Goal: Information Seeking & Learning: Learn about a topic

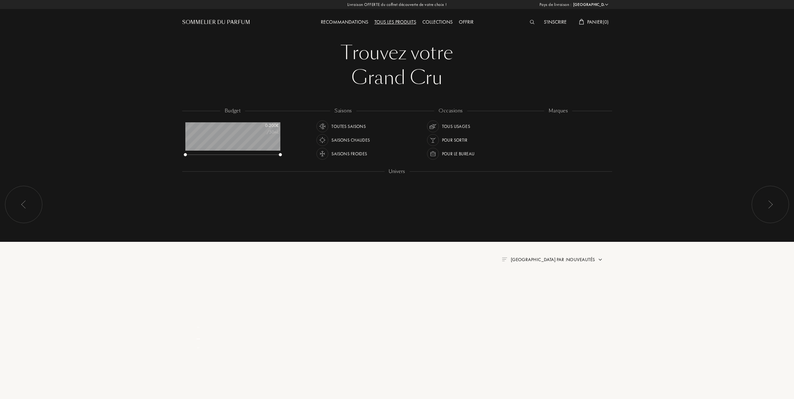
select select "FR"
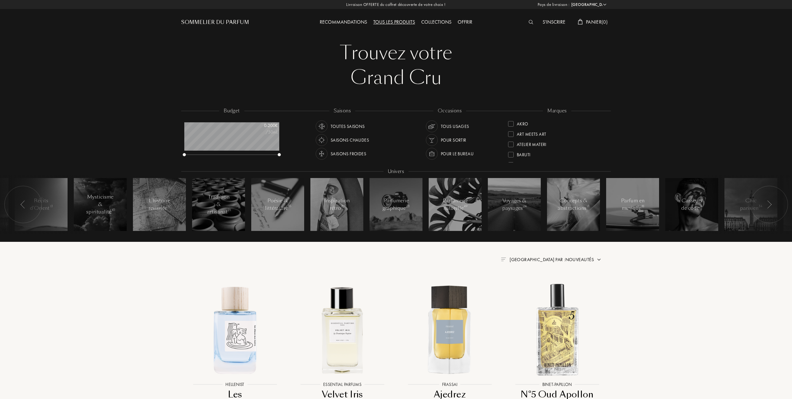
click at [574, 258] on span "Trier par : Nouveautés" at bounding box center [552, 260] width 84 height 6
click at [536, 296] on div at bounding box center [537, 296] width 4 height 4
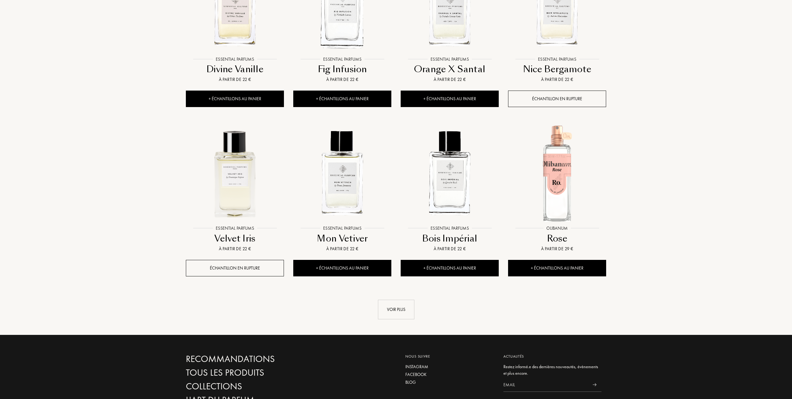
scroll to position [498, 0]
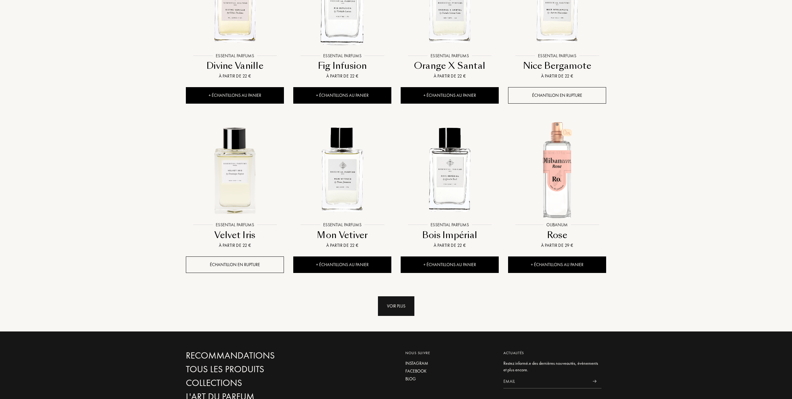
click at [405, 306] on div "Voir plus" at bounding box center [396, 306] width 36 height 20
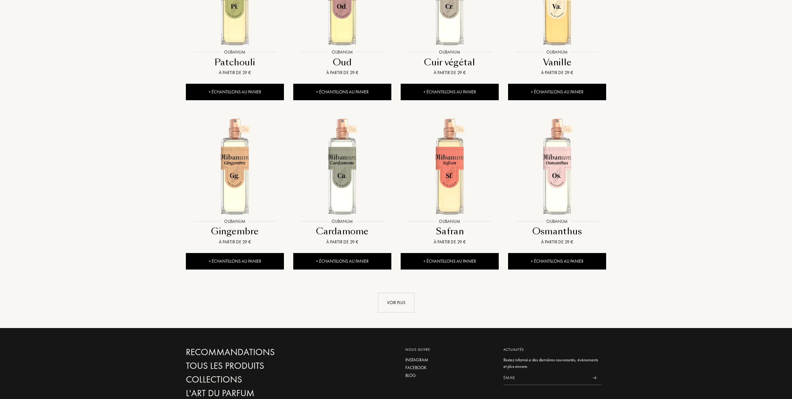
scroll to position [1079, 0]
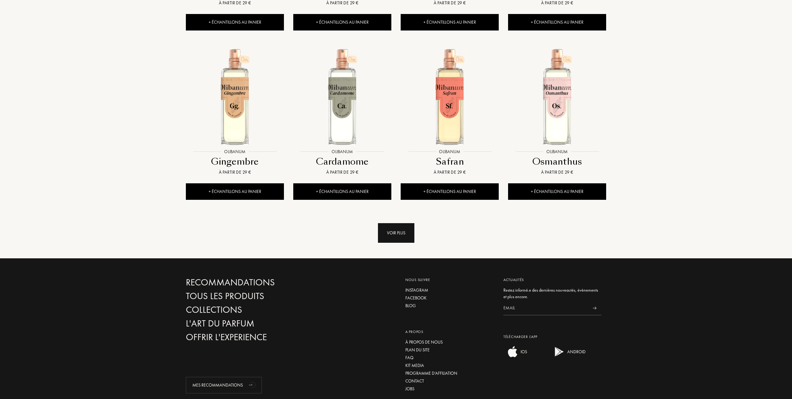
click at [393, 232] on div "Voir plus" at bounding box center [396, 233] width 36 height 20
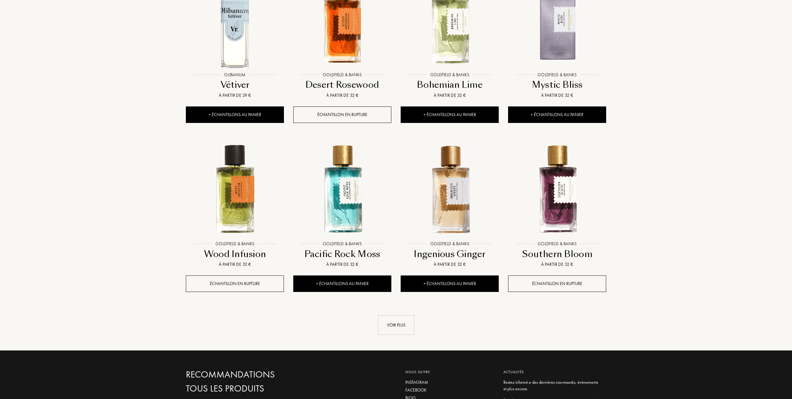
scroll to position [1536, 0]
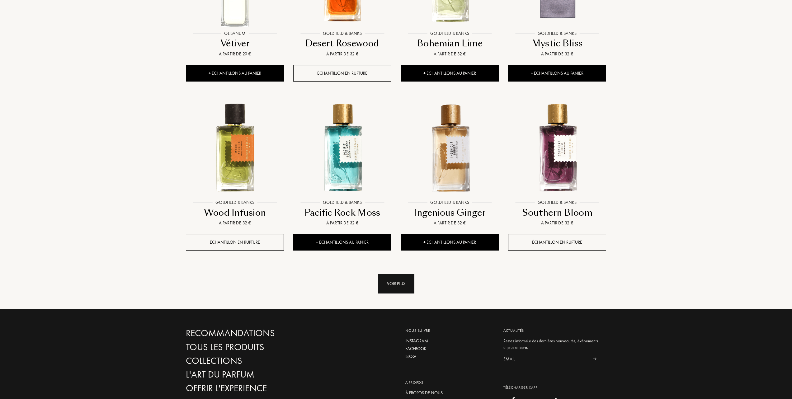
click at [389, 285] on div "Voir plus" at bounding box center [396, 284] width 36 height 20
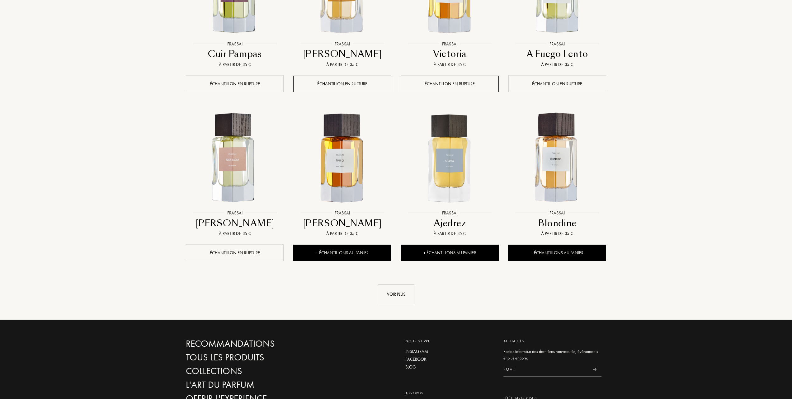
scroll to position [2034, 0]
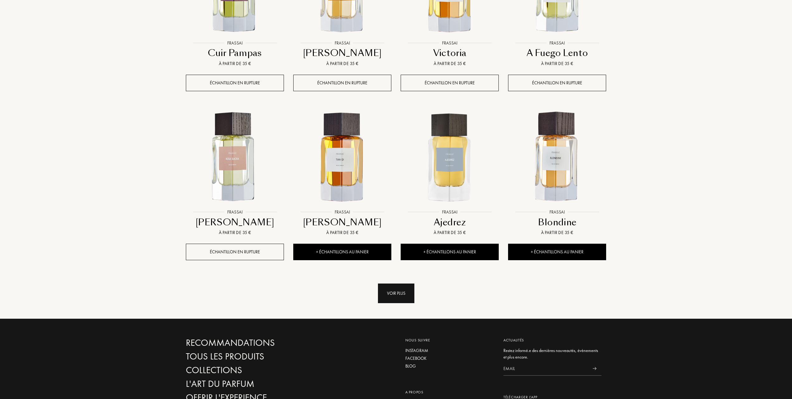
click at [393, 299] on div "Voir plus" at bounding box center [396, 294] width 36 height 20
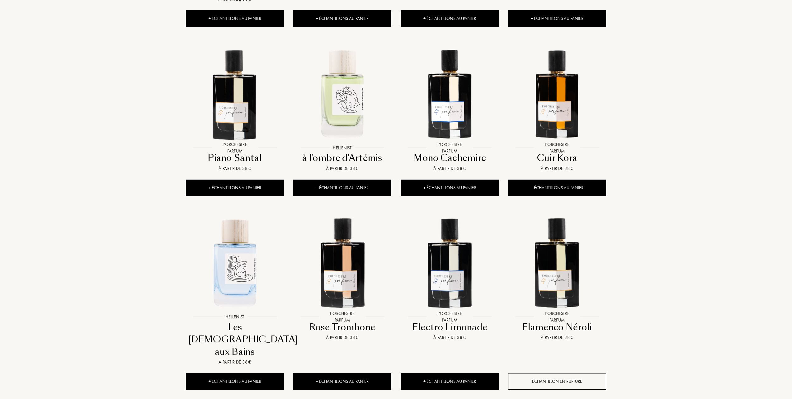
scroll to position [2491, 0]
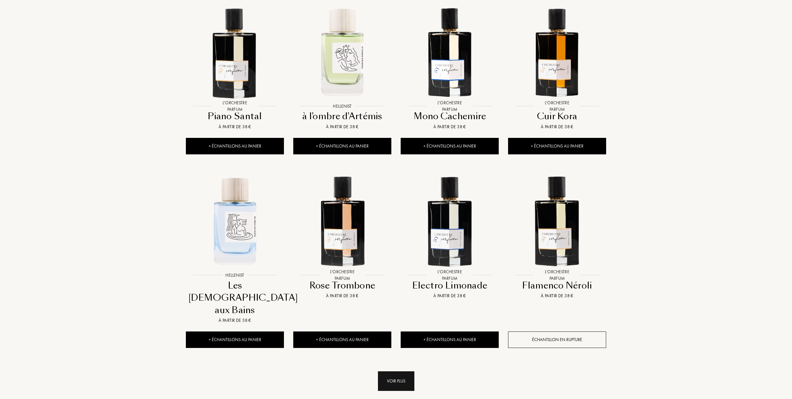
click at [396, 372] on div "Voir plus" at bounding box center [396, 382] width 36 height 20
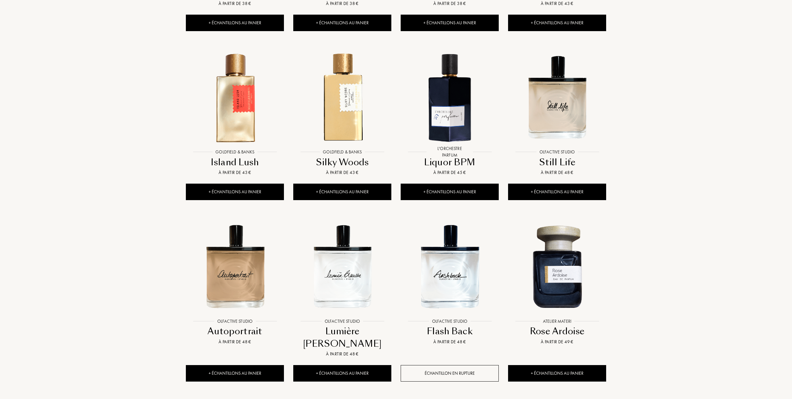
scroll to position [2990, 0]
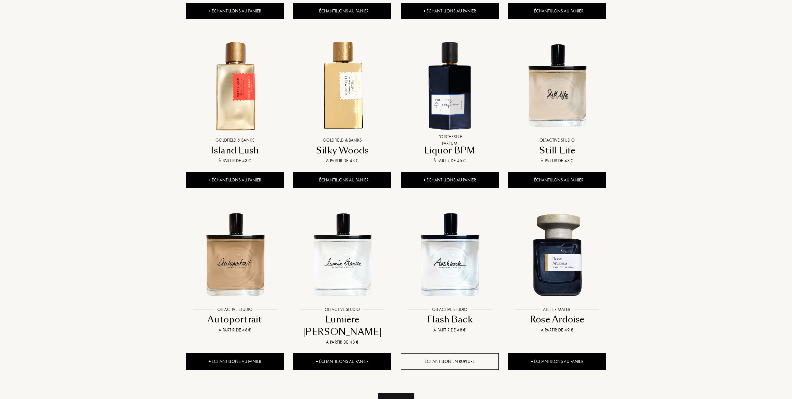
click at [394, 393] on div "Voir plus" at bounding box center [396, 403] width 36 height 20
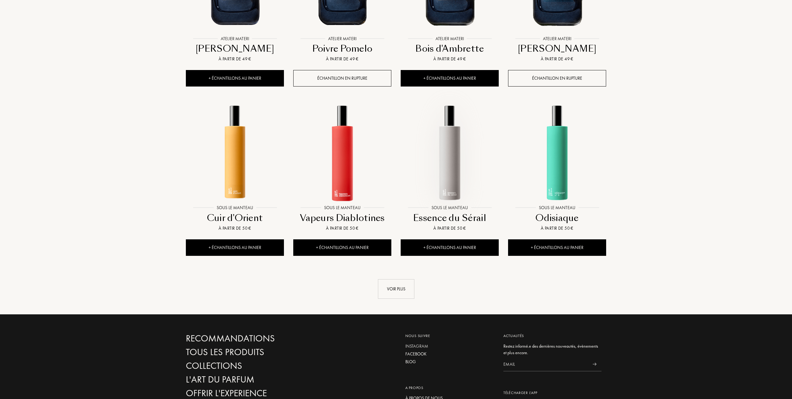
scroll to position [3612, 0]
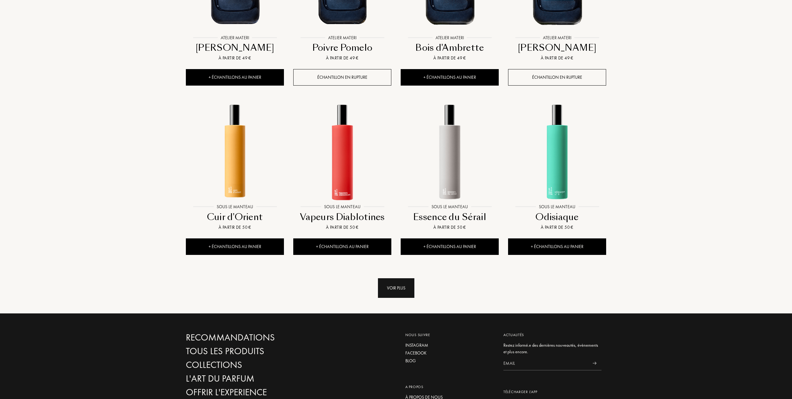
click at [401, 278] on div "Voir plus" at bounding box center [396, 288] width 36 height 20
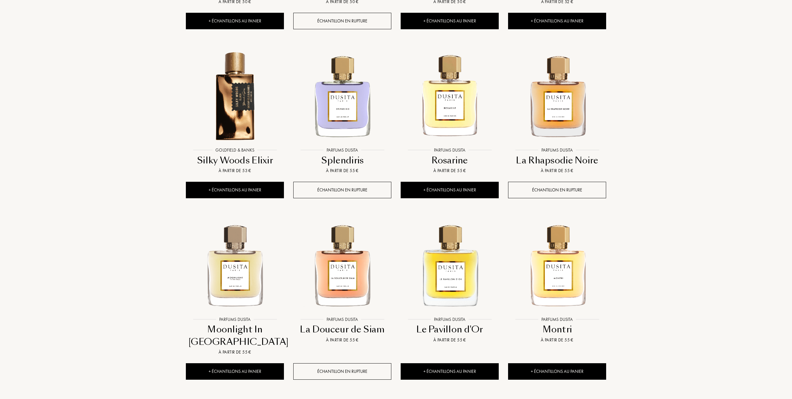
scroll to position [4028, 0]
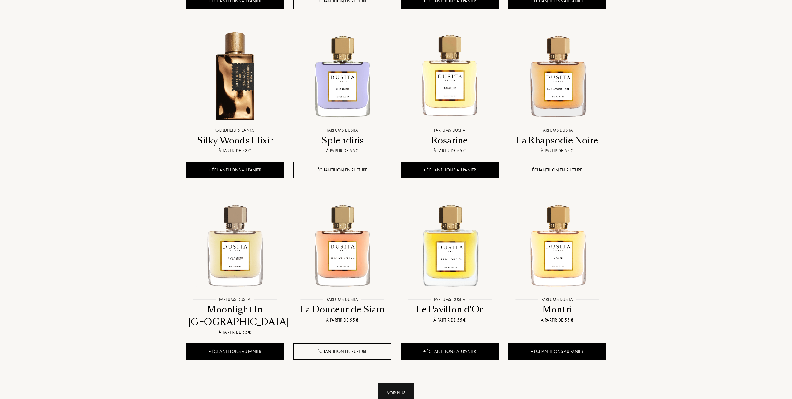
click at [387, 383] on div "Voir plus" at bounding box center [396, 393] width 36 height 20
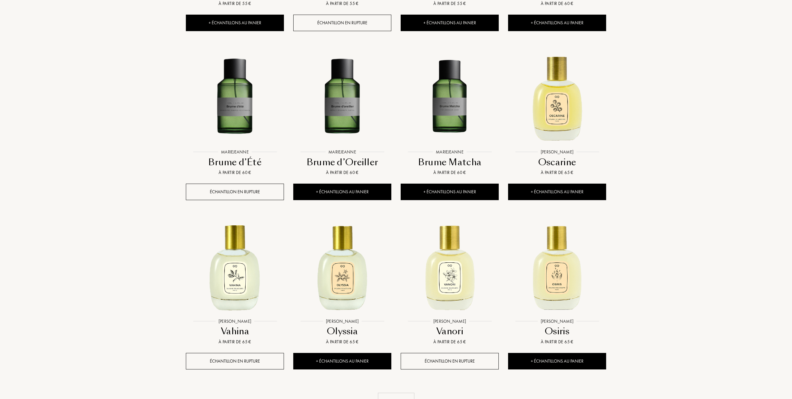
scroll to position [4567, 0]
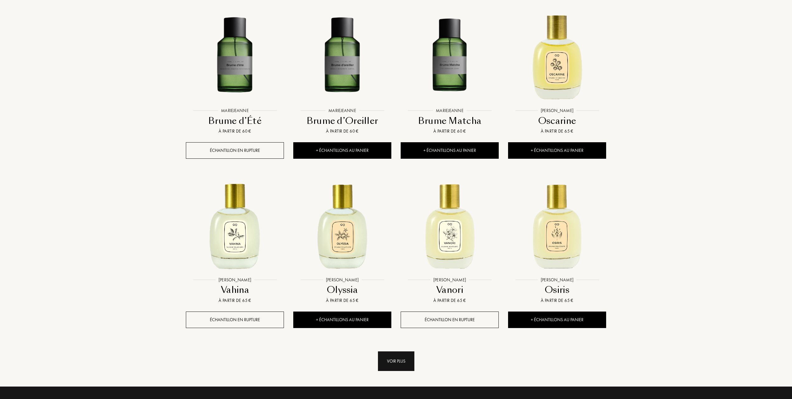
click at [397, 352] on div "Voir plus" at bounding box center [396, 362] width 36 height 20
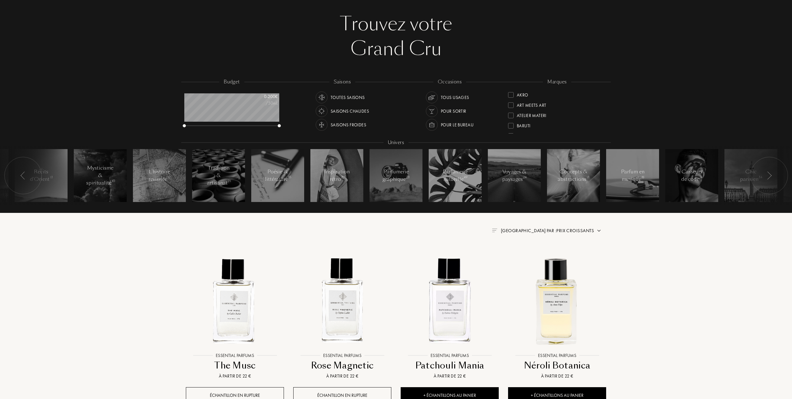
scroll to position [0, 0]
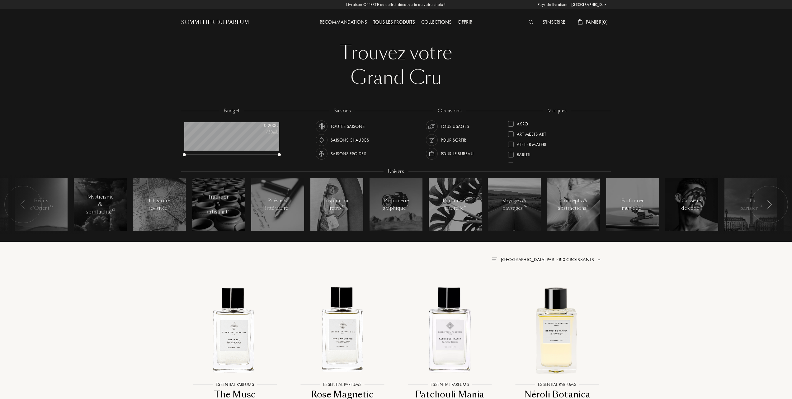
drag, startPoint x: 604, startPoint y: 144, endPoint x: 604, endPoint y: 154, distance: 10.9
click at [604, 154] on div "Akro Art Meets Art Atelier Materi Baruti Binet-Papillon Cépages Parfums Élisire…" at bounding box center [557, 141] width 98 height 44
click at [511, 131] on div at bounding box center [511, 134] width 6 height 6
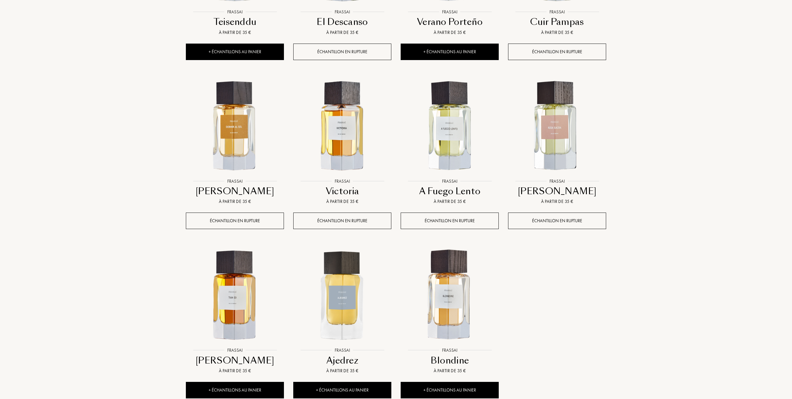
scroll to position [374, 0]
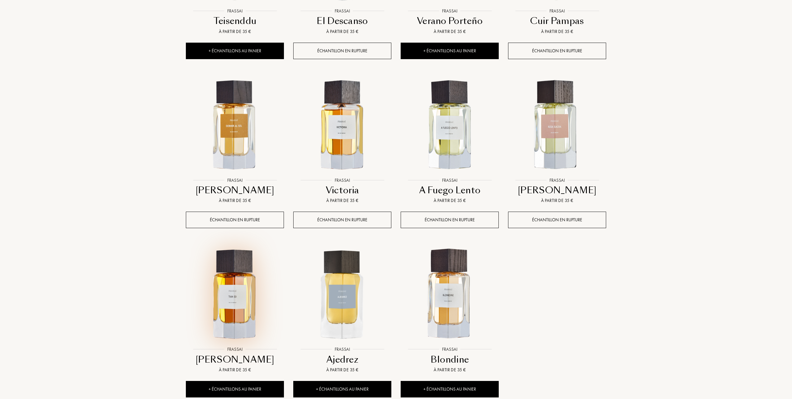
click at [231, 302] on img at bounding box center [235, 294] width 97 height 97
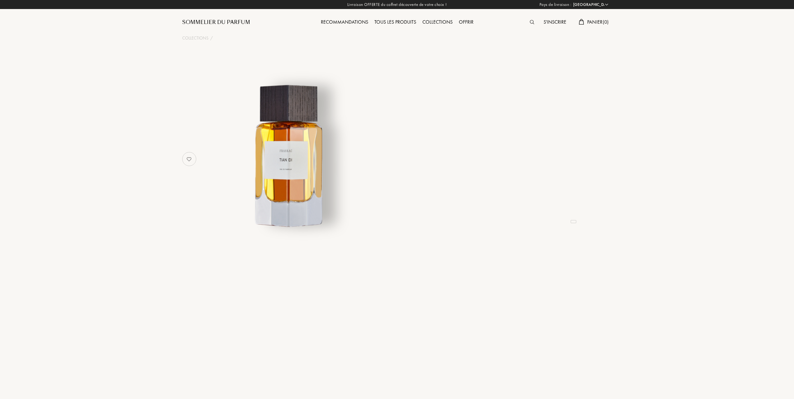
select select "FR"
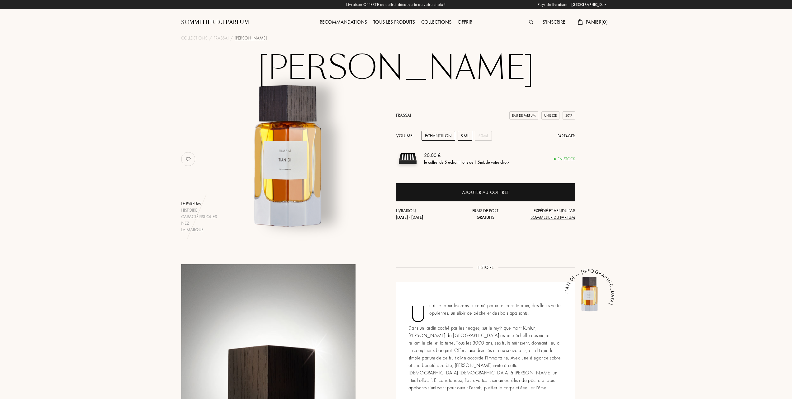
click at [468, 134] on div "9mL" at bounding box center [465, 136] width 15 height 10
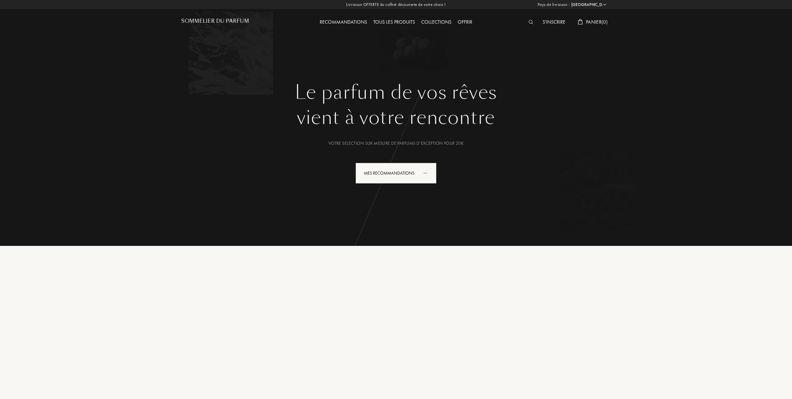
select select "FR"
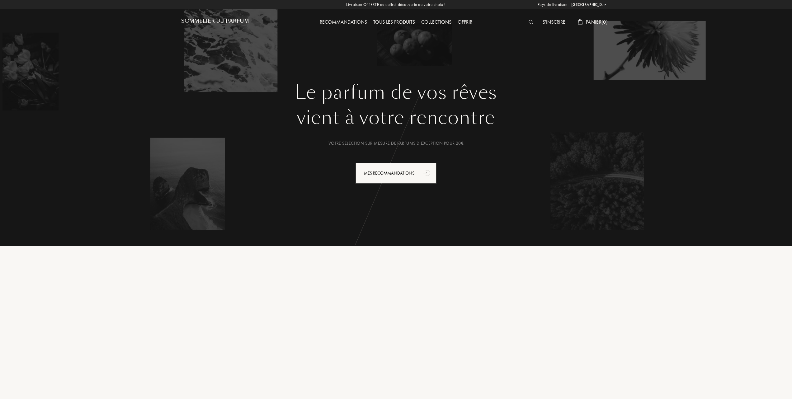
click at [409, 21] on div "Tous les produits" at bounding box center [394, 22] width 48 height 8
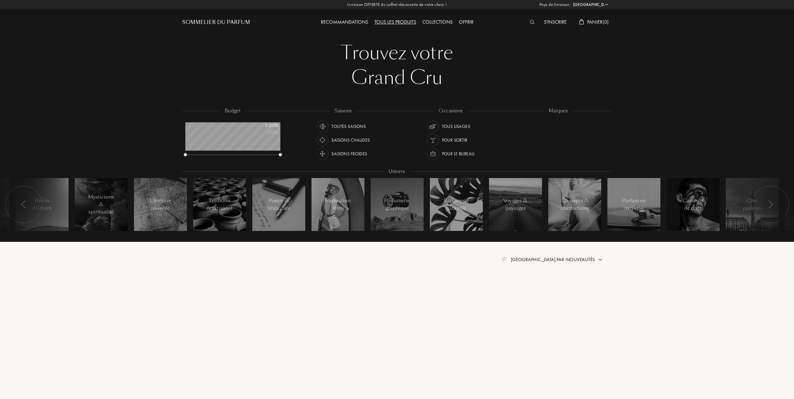
select select "FR"
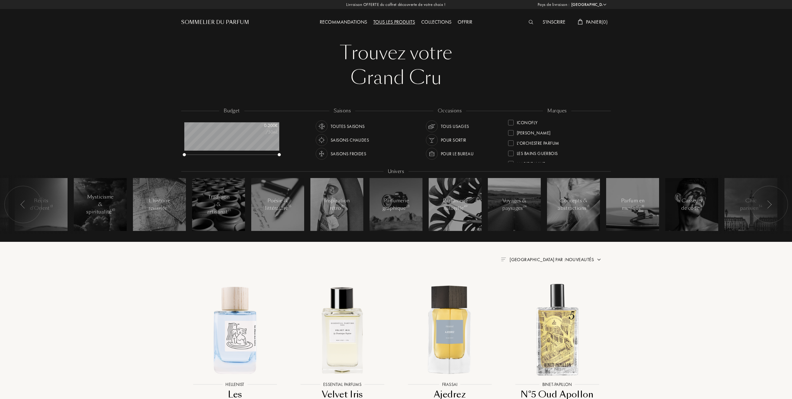
scroll to position [166, 0]
click at [513, 150] on div at bounding box center [511, 153] width 6 height 6
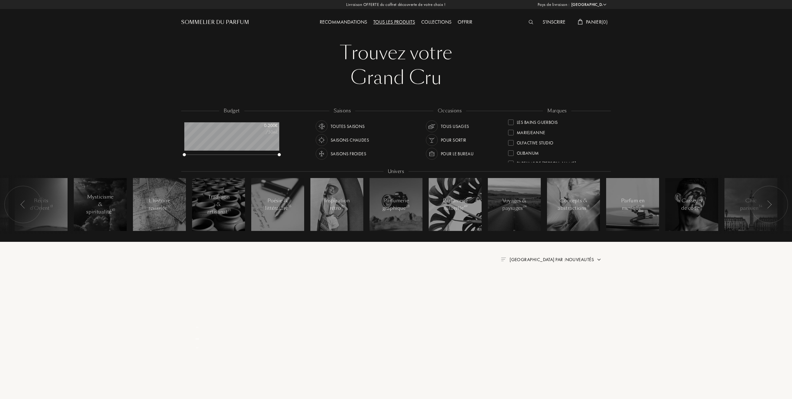
scroll to position [0, 0]
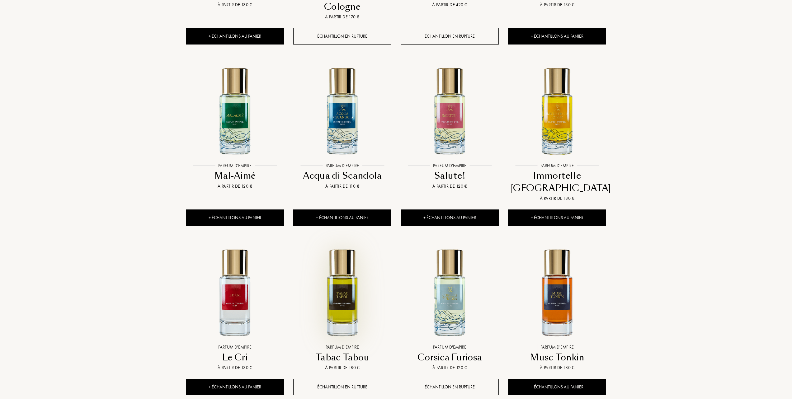
scroll to position [415, 0]
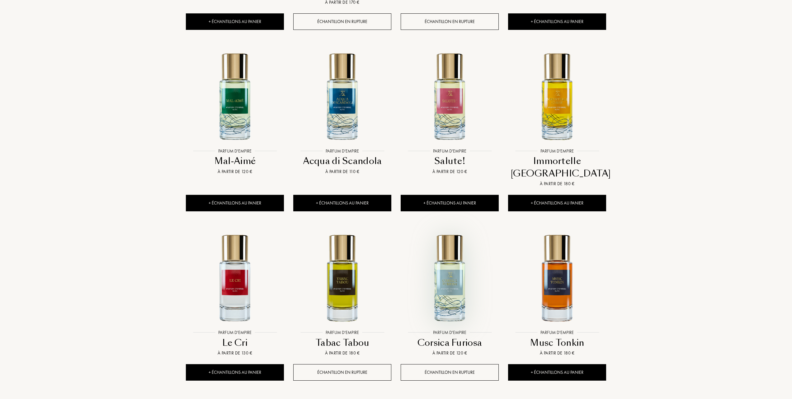
click at [451, 274] on img at bounding box center [449, 277] width 97 height 97
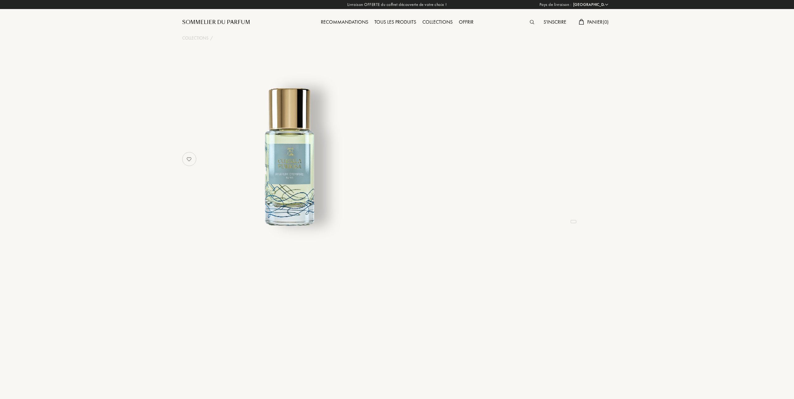
select select "FR"
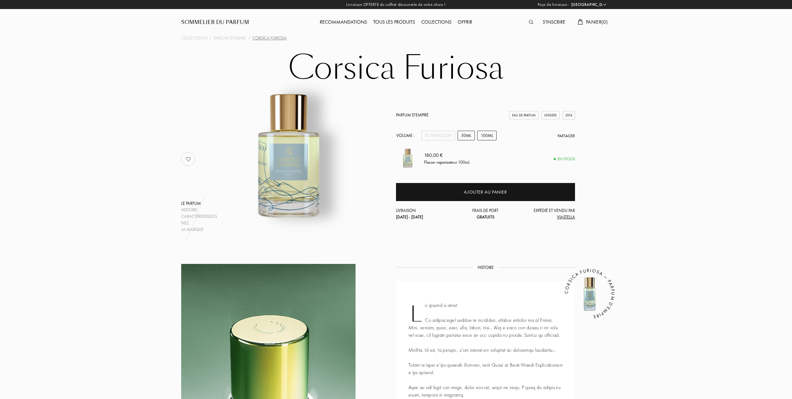
click at [466, 132] on div "50mL" at bounding box center [466, 136] width 17 height 10
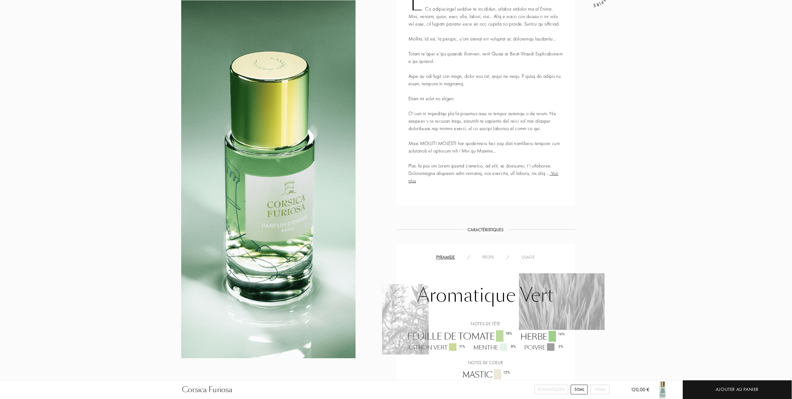
scroll to position [249, 0]
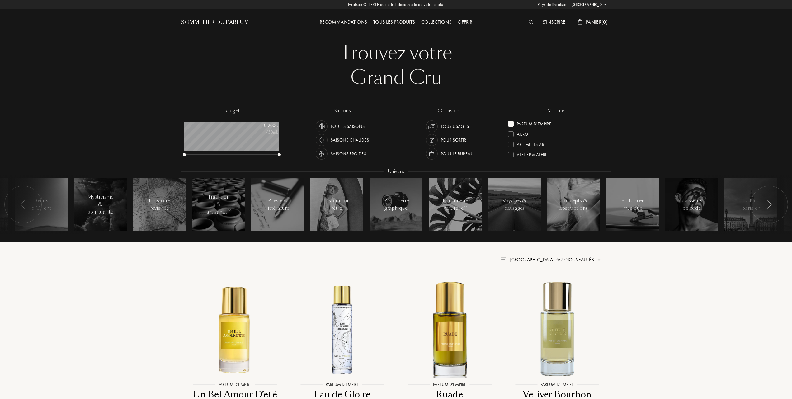
select select "FR"
drag, startPoint x: 605, startPoint y: 138, endPoint x: 604, endPoint y: 152, distance: 13.7
click at [604, 152] on div "Parfum d'Empire Akro Art Meets Art Atelier Materi Baruti Binet-Papillon Cépages…" at bounding box center [557, 141] width 98 height 44
click at [510, 121] on div at bounding box center [511, 124] width 6 height 6
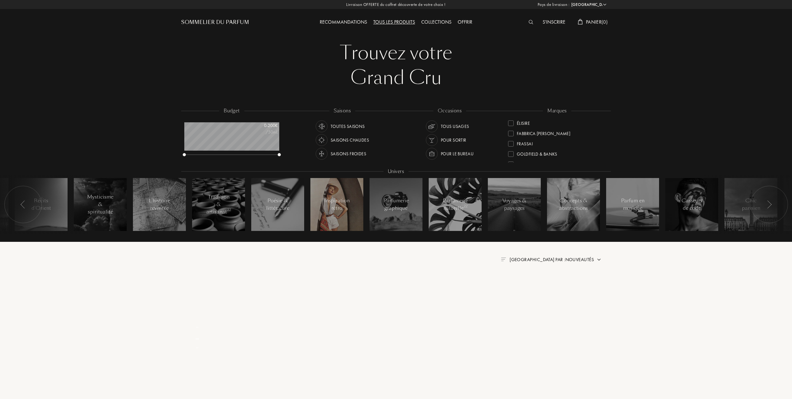
scroll to position [7, 0]
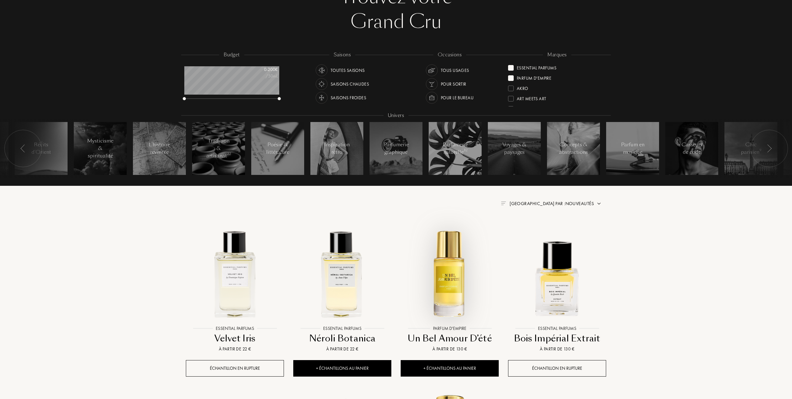
scroll to position [41, 0]
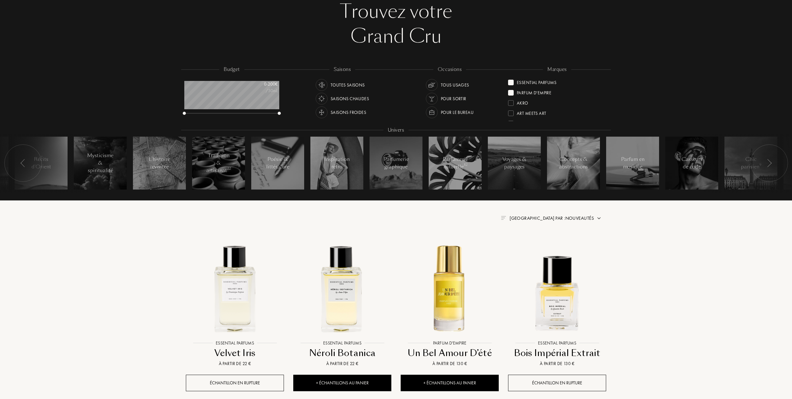
drag, startPoint x: 512, startPoint y: 90, endPoint x: 491, endPoint y: 101, distance: 23.5
click at [512, 90] on div at bounding box center [511, 93] width 6 height 6
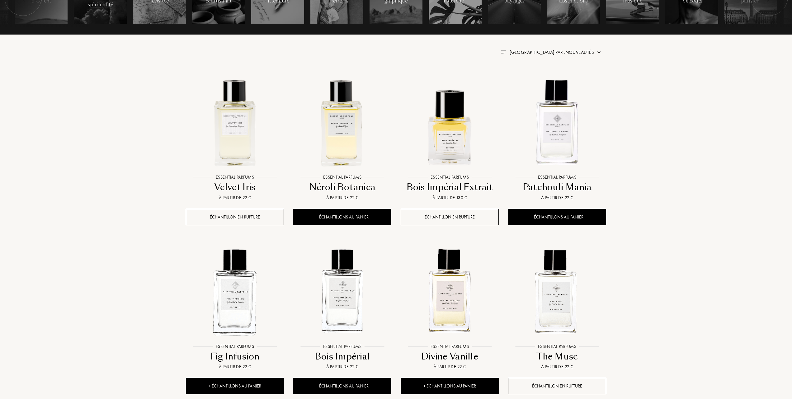
scroll to position [249, 0]
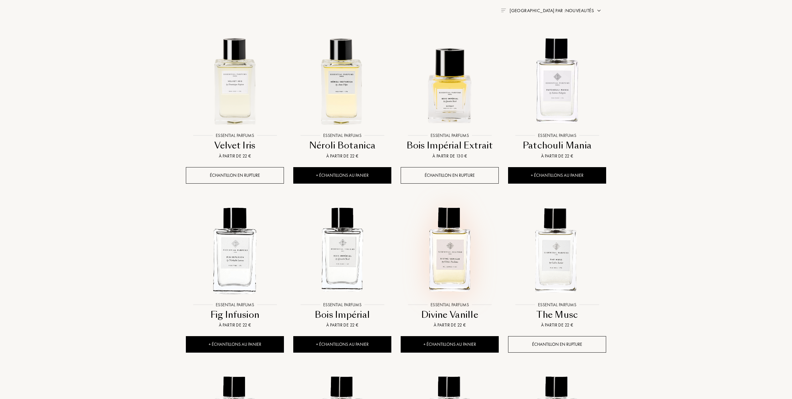
click at [455, 258] on img at bounding box center [449, 249] width 97 height 97
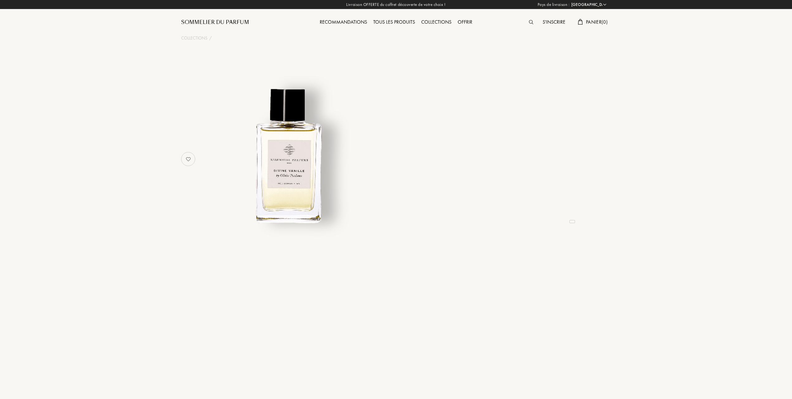
select select "FR"
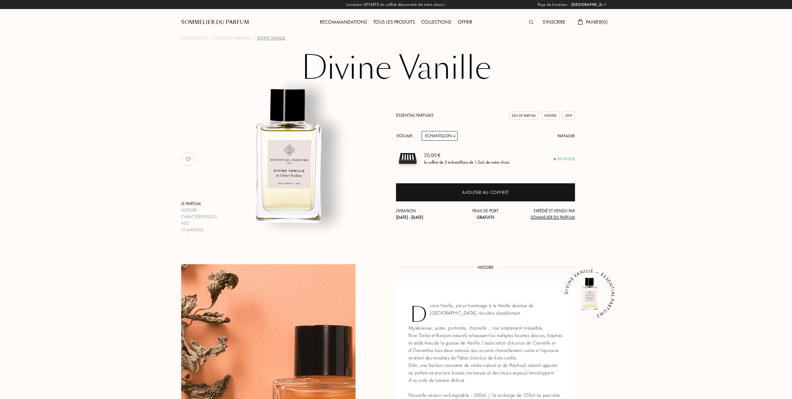
click at [454, 136] on select "Echantillon 10mL 100mL 150mL" at bounding box center [440, 136] width 36 height 10
select select "2"
click at [422, 131] on select "Echantillon 10mL 100mL 150mL" at bounding box center [440, 136] width 36 height 10
select select "2"
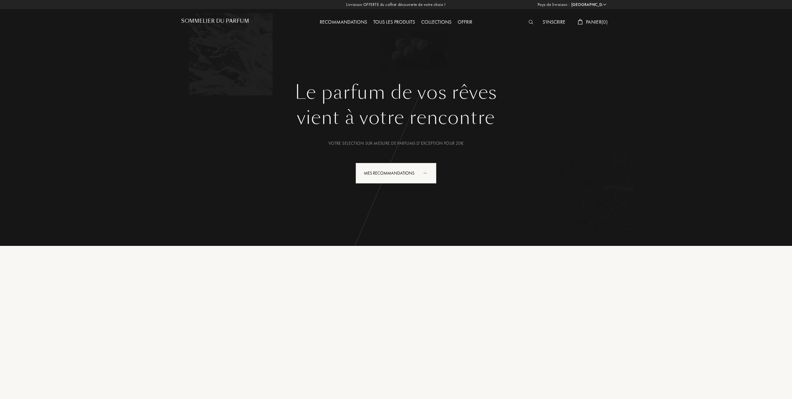
select select "FR"
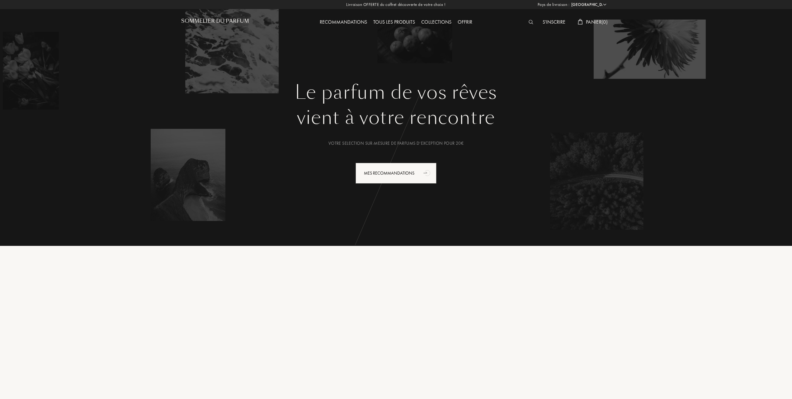
click at [433, 21] on div "Collections" at bounding box center [436, 22] width 36 height 8
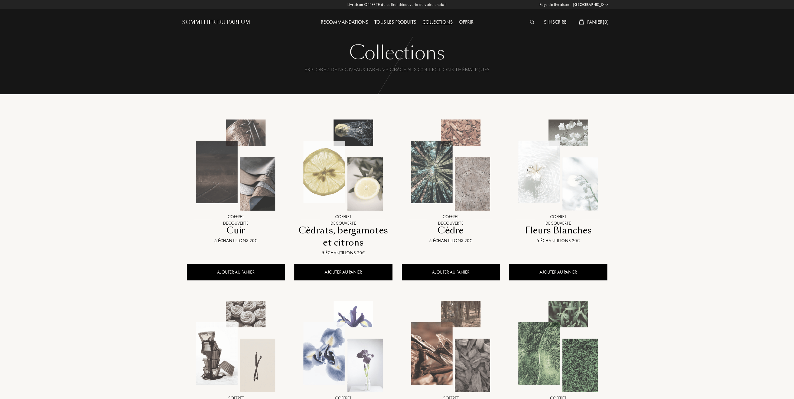
select select "FR"
click at [437, 21] on div "Collections" at bounding box center [436, 22] width 36 height 8
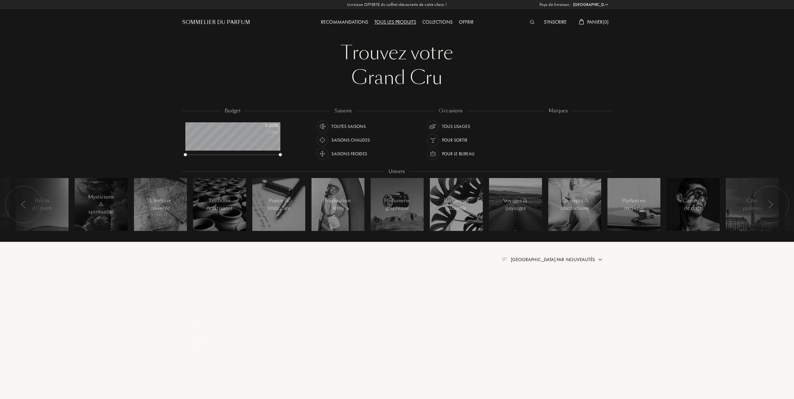
select select "FR"
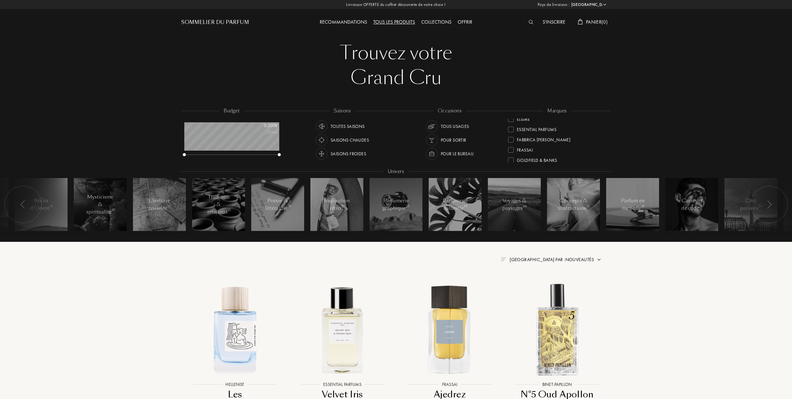
scroll to position [60, 0]
click at [511, 155] on div at bounding box center [511, 157] width 6 height 6
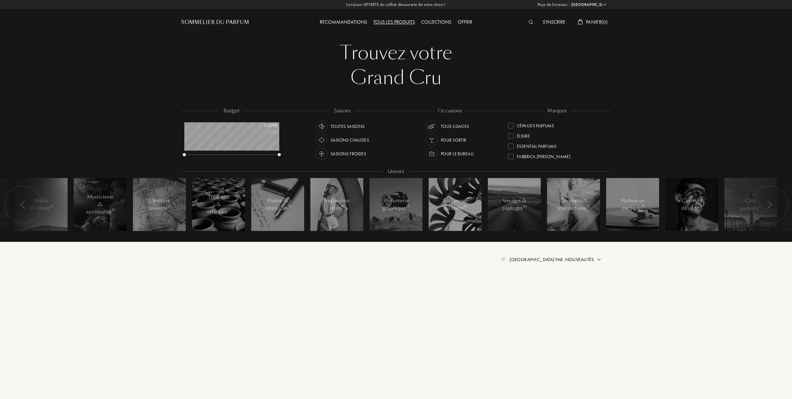
scroll to position [0, 0]
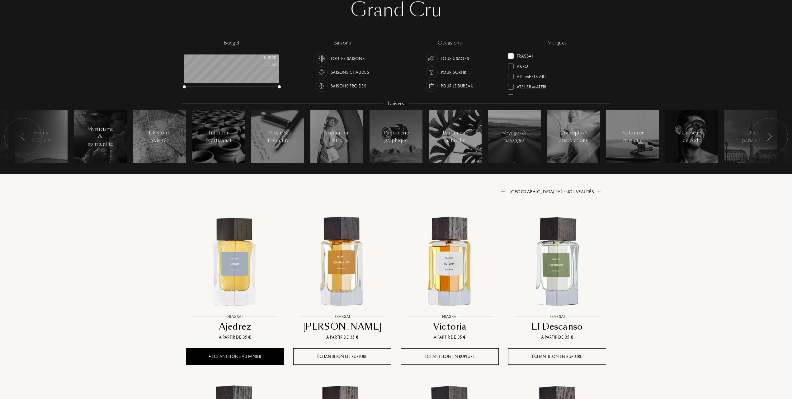
scroll to position [83, 0]
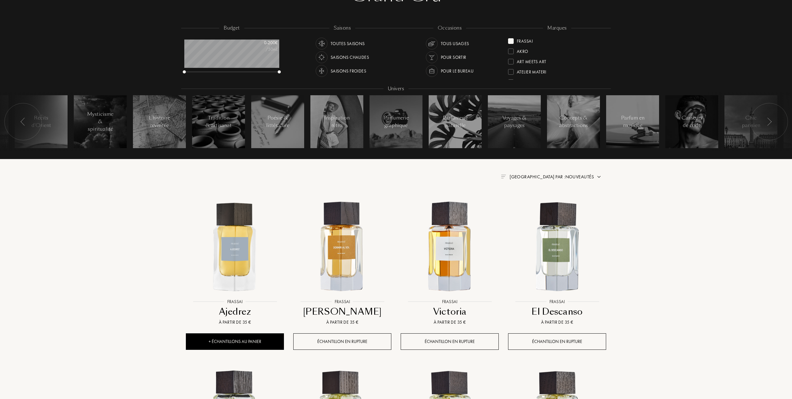
click at [565, 175] on span "[GEOGRAPHIC_DATA] par : Nouveautés" at bounding box center [552, 177] width 84 height 6
click at [536, 204] on div at bounding box center [537, 204] width 4 height 4
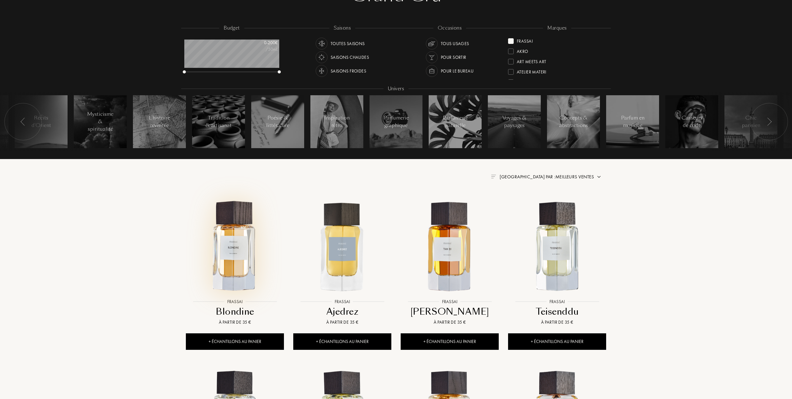
click at [237, 263] on img at bounding box center [235, 246] width 97 height 97
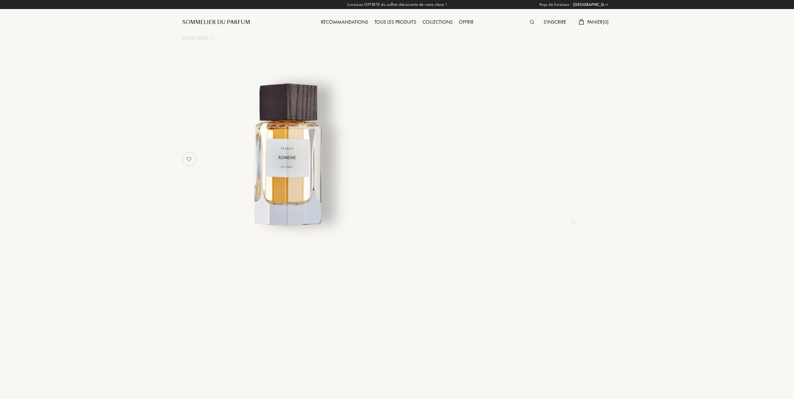
select select "FR"
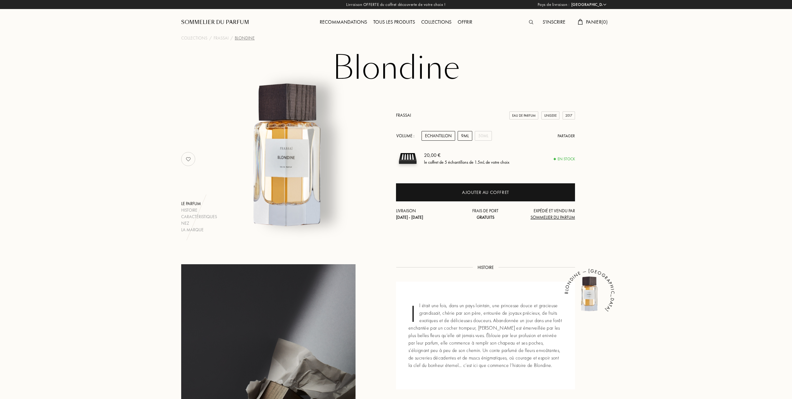
click at [462, 136] on div "9mL" at bounding box center [465, 136] width 15 height 10
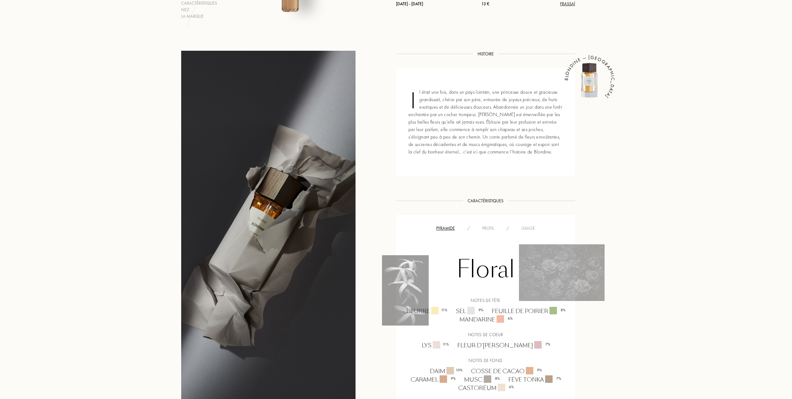
scroll to position [166, 0]
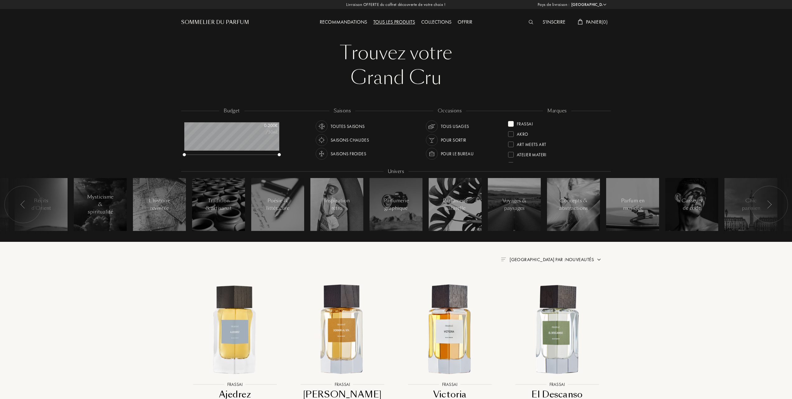
select select "FR"
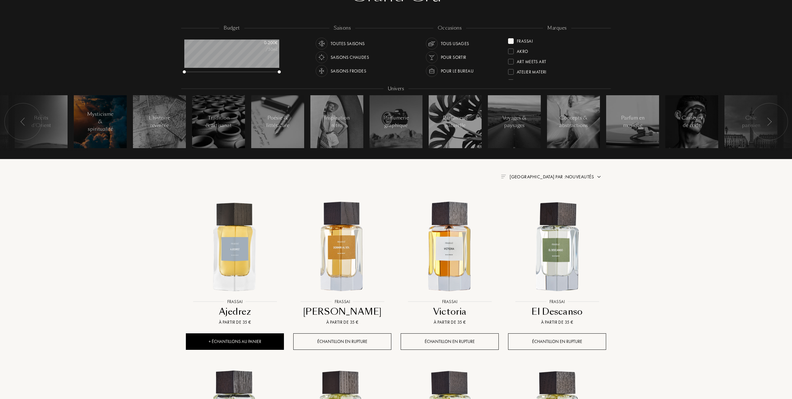
scroll to position [31, 95]
click at [575, 176] on span "[GEOGRAPHIC_DATA] par : Nouveautés" at bounding box center [552, 177] width 84 height 6
click at [536, 204] on div at bounding box center [537, 204] width 4 height 4
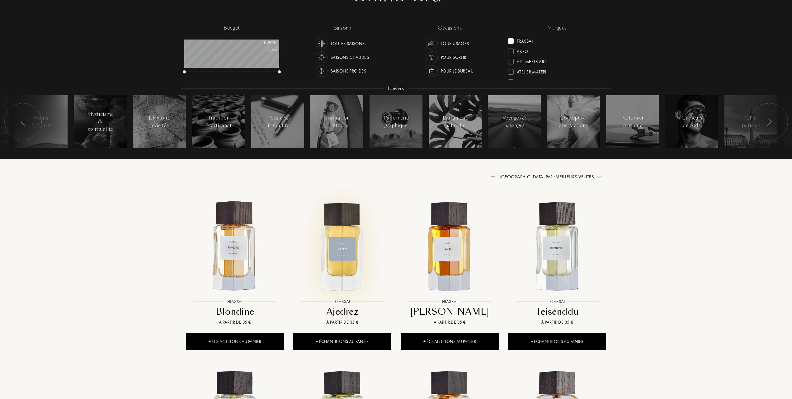
click at [342, 249] on img at bounding box center [342, 246] width 97 height 97
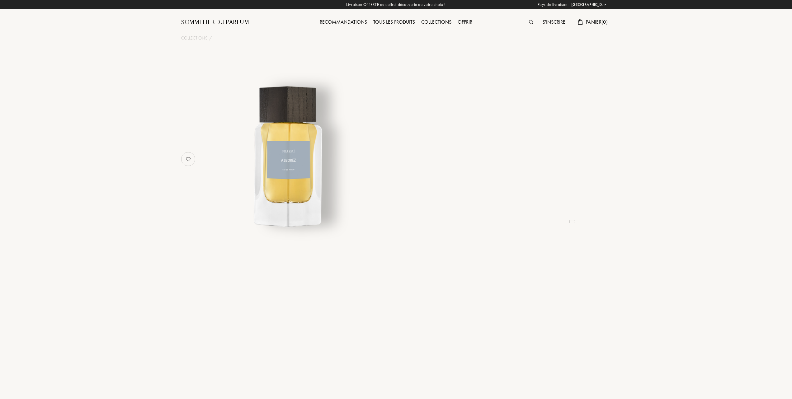
select select "FR"
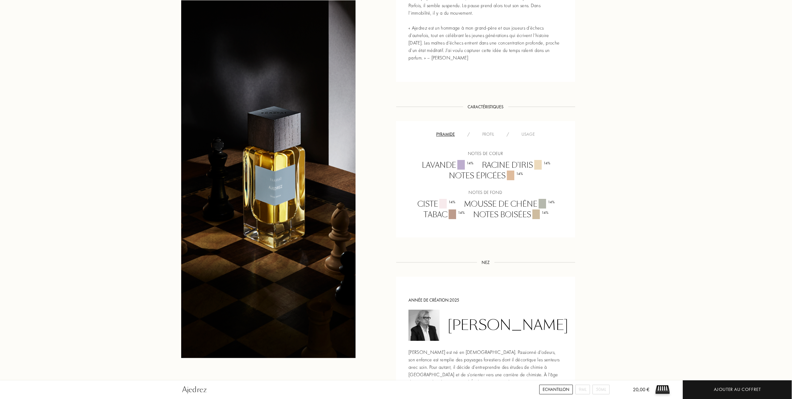
scroll to position [332, 0]
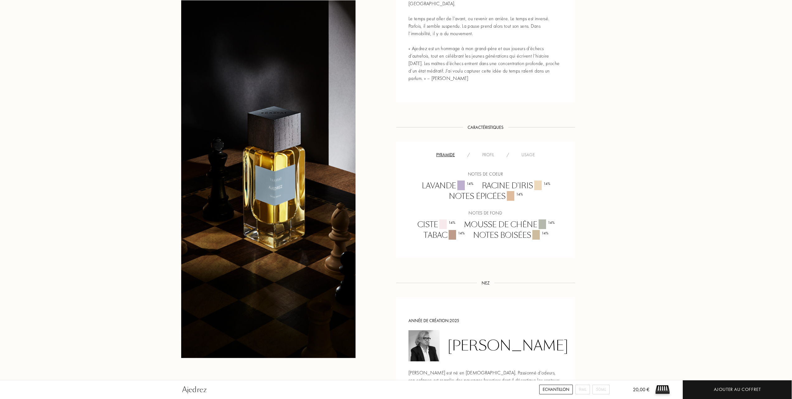
click at [491, 154] on div "Profil" at bounding box center [488, 155] width 24 height 7
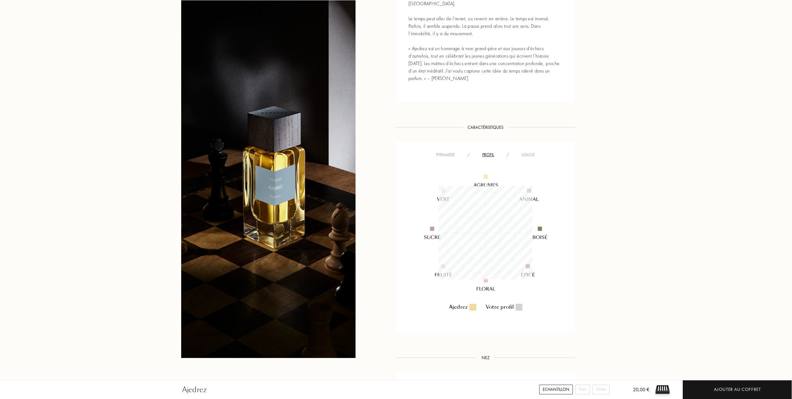
scroll to position [94, 94]
click at [529, 154] on div "Usage" at bounding box center [528, 155] width 26 height 7
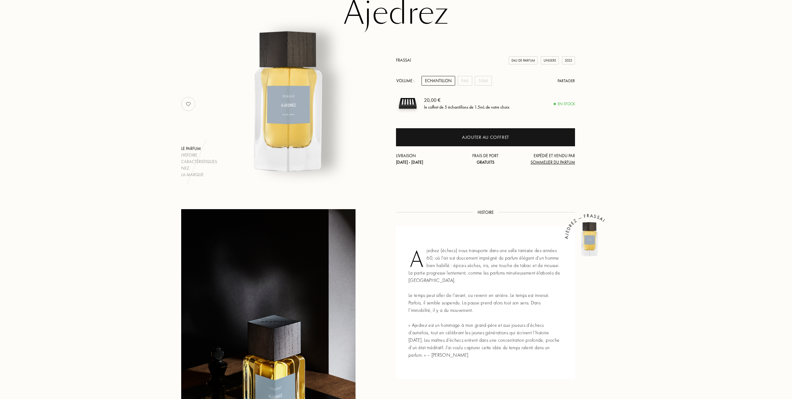
scroll to position [0, 0]
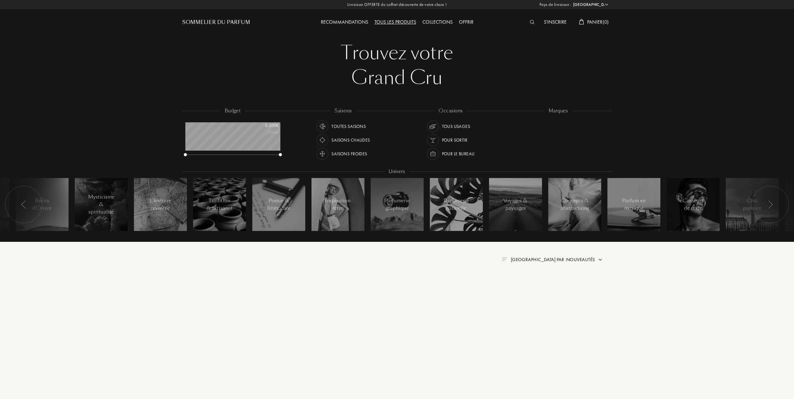
select select "FR"
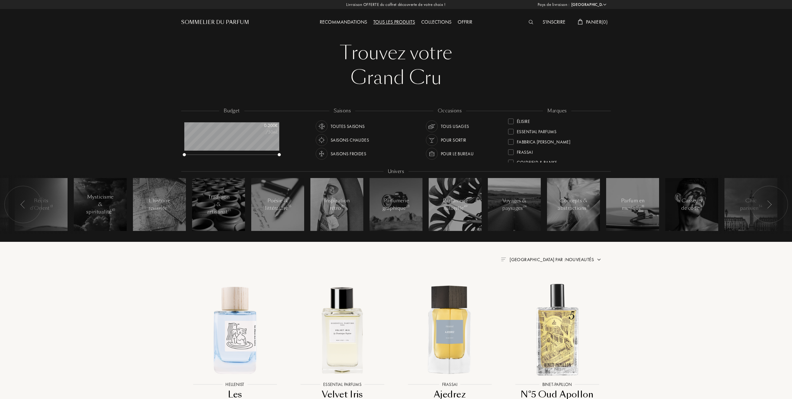
scroll to position [83, 0]
click at [512, 131] on div at bounding box center [511, 134] width 6 height 6
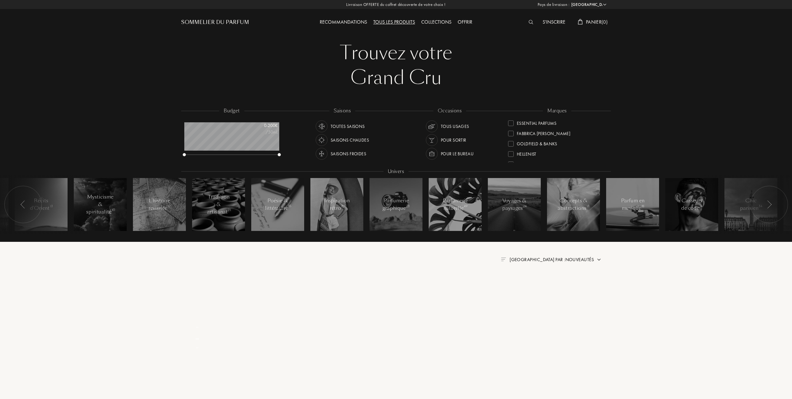
scroll to position [0, 0]
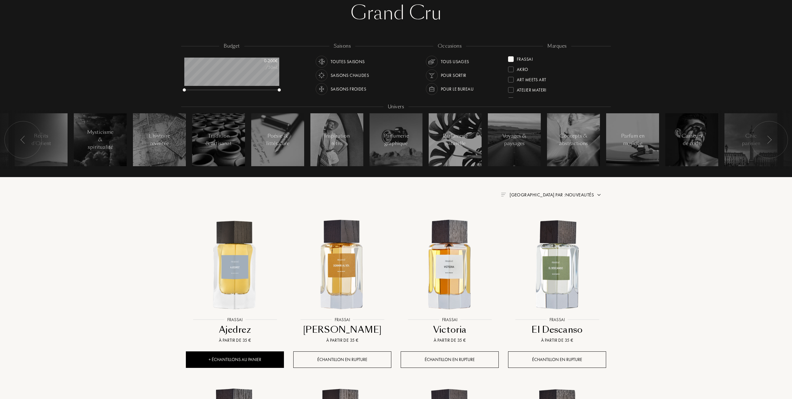
scroll to position [125, 0]
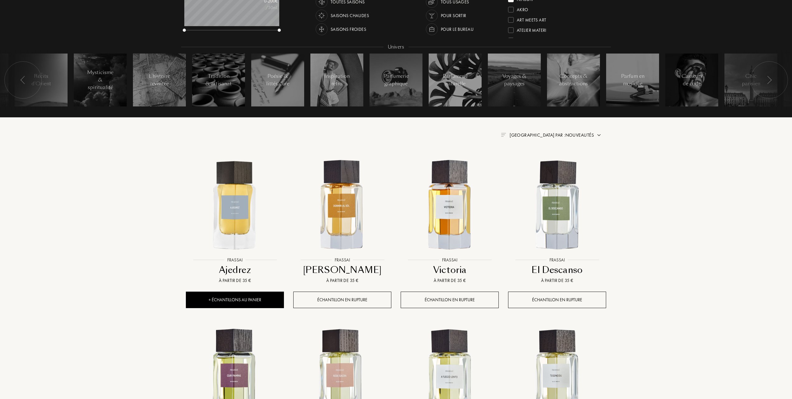
click at [555, 135] on span "Trier par : Nouveautés" at bounding box center [552, 135] width 84 height 6
click at [535, 162] on div at bounding box center [537, 162] width 4 height 4
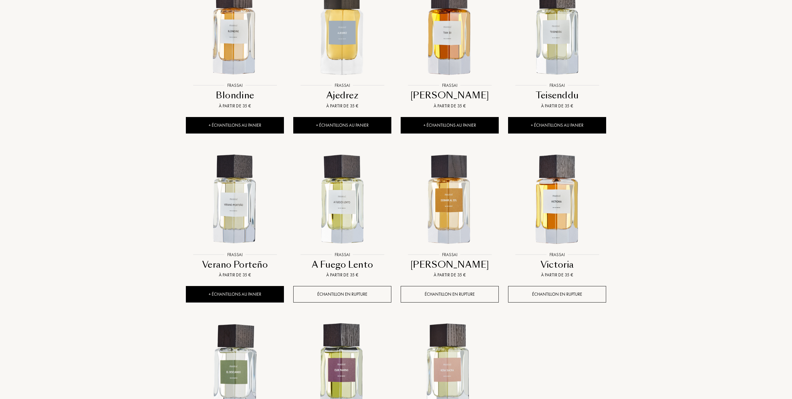
scroll to position [291, 0]
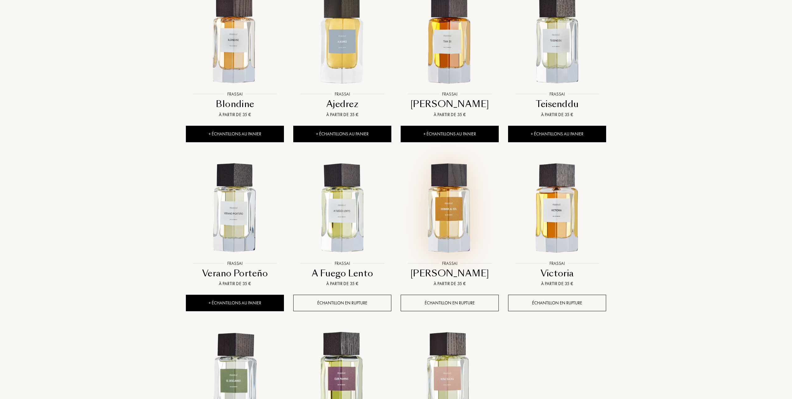
click at [445, 215] on img at bounding box center [449, 208] width 97 height 97
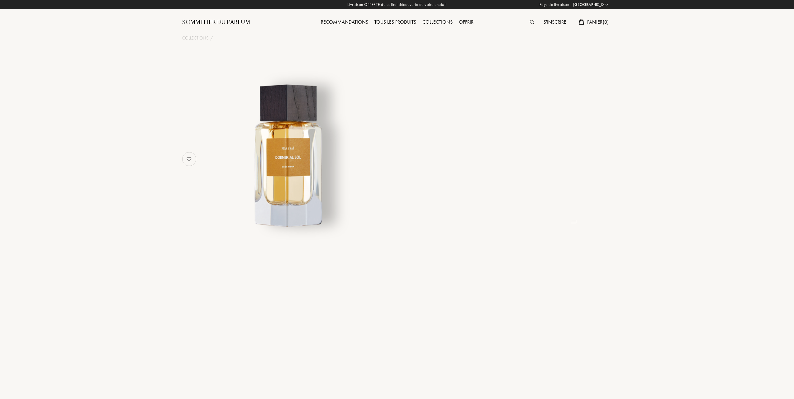
select select "FR"
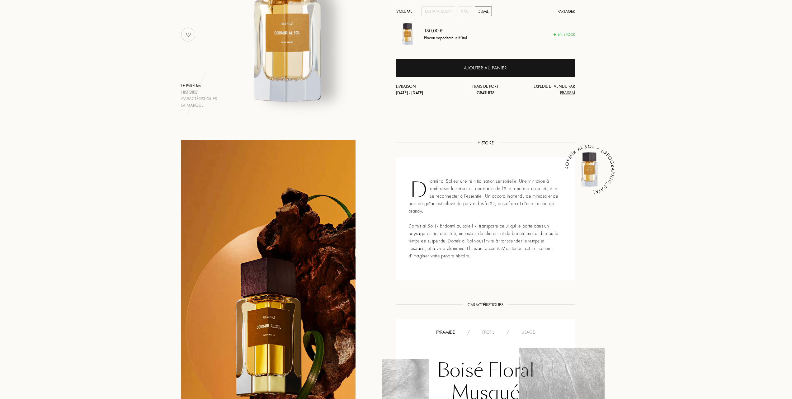
scroll to position [83, 0]
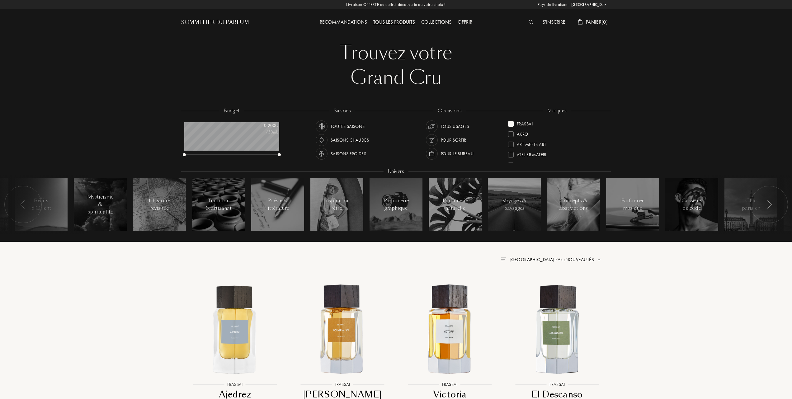
select select "FR"
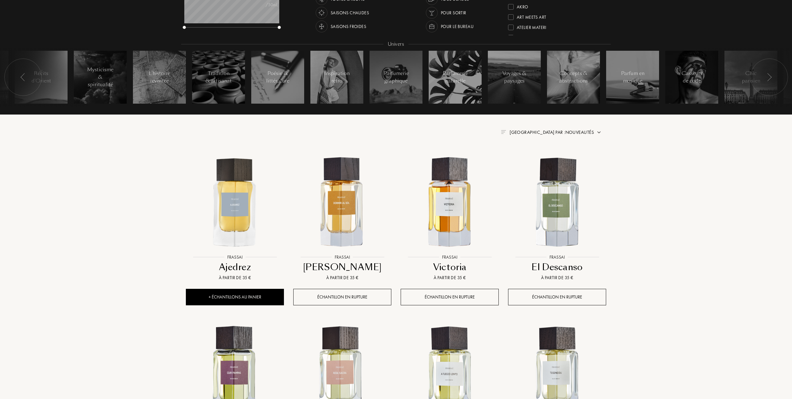
scroll to position [125, 0]
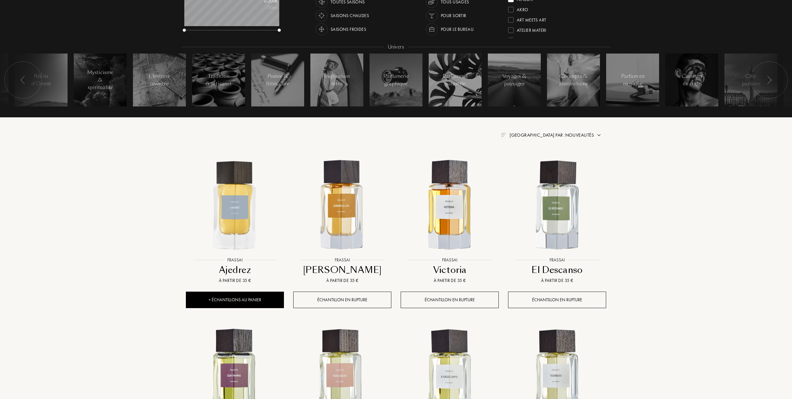
click at [580, 134] on span "Trier par : Nouveautés" at bounding box center [552, 135] width 84 height 6
click at [538, 161] on div at bounding box center [537, 162] width 4 height 4
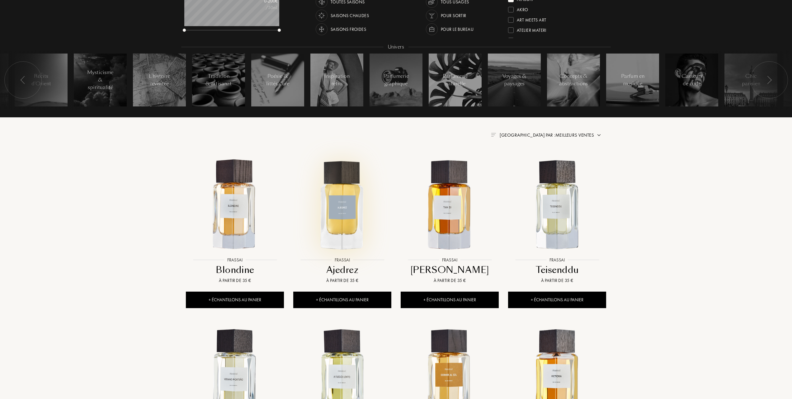
click at [343, 207] on img at bounding box center [342, 205] width 97 height 97
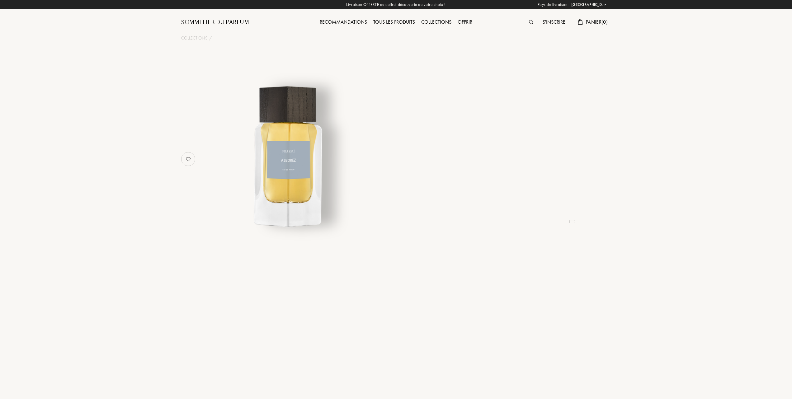
select select "FR"
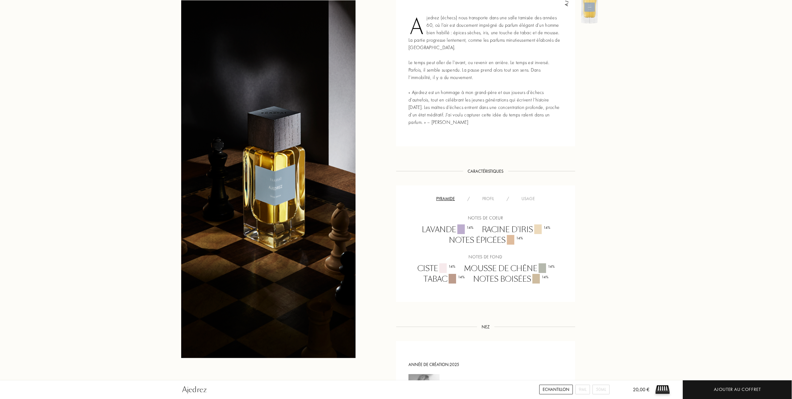
scroll to position [291, 0]
click at [491, 196] on div "Profil" at bounding box center [488, 196] width 24 height 7
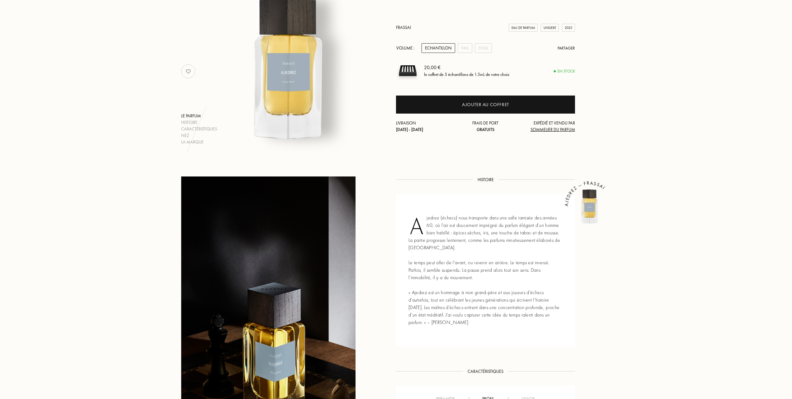
scroll to position [83, 0]
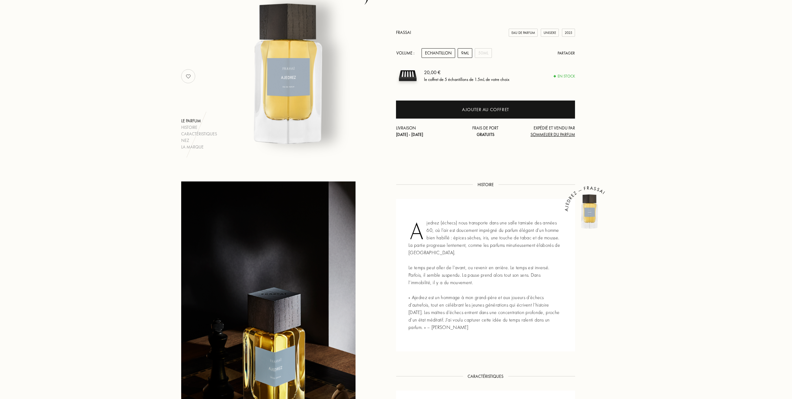
click at [467, 50] on div "9mL" at bounding box center [465, 53] width 15 height 10
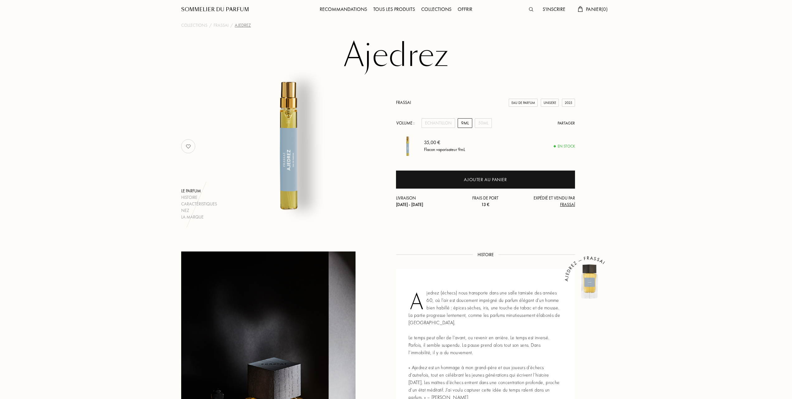
scroll to position [0, 0]
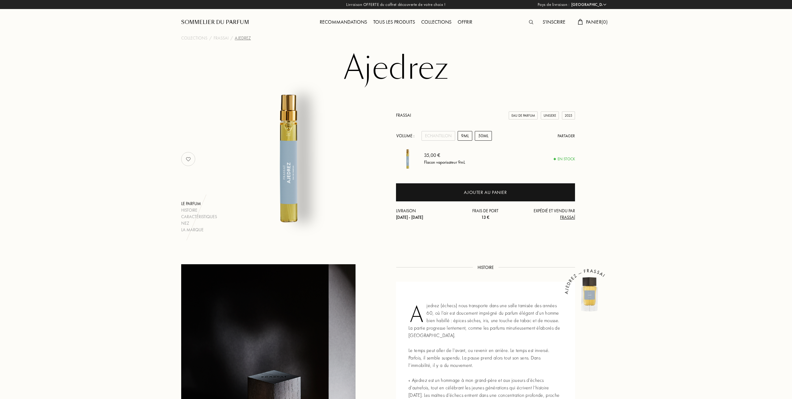
click at [483, 134] on div "50mL" at bounding box center [483, 136] width 17 height 10
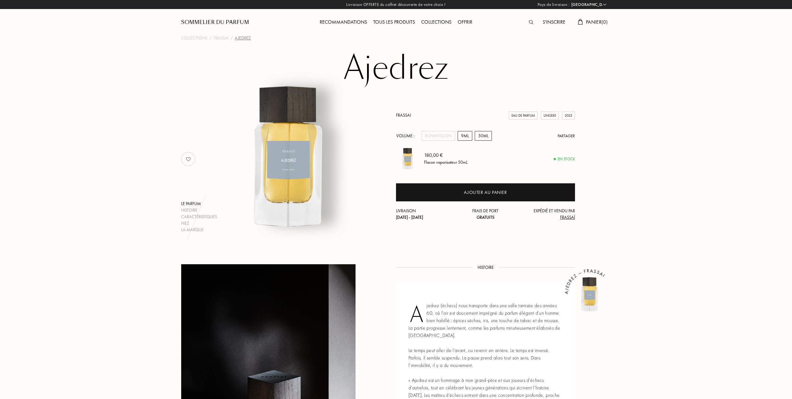
click at [466, 135] on div "9mL" at bounding box center [465, 136] width 15 height 10
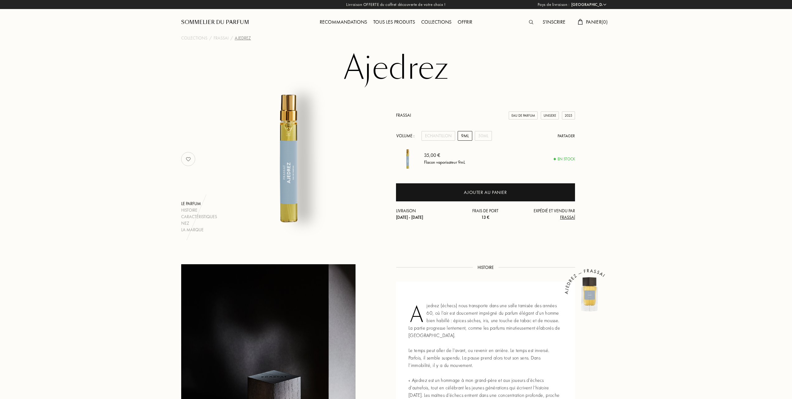
click at [396, 22] on div "Tous les produits" at bounding box center [394, 22] width 48 height 8
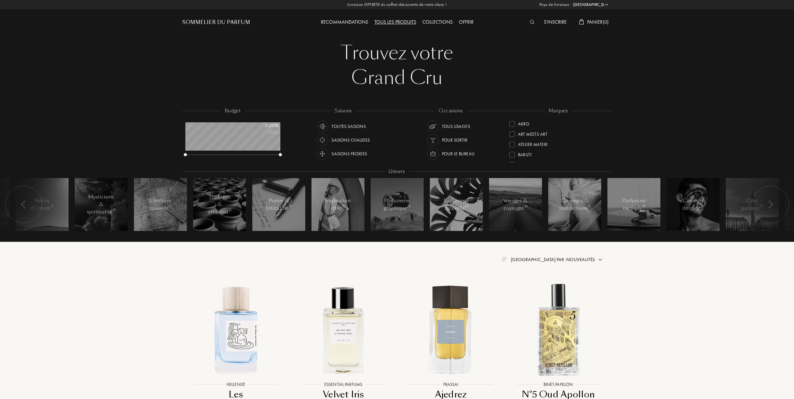
select select "FR"
click at [511, 123] on div at bounding box center [511, 124] width 6 height 6
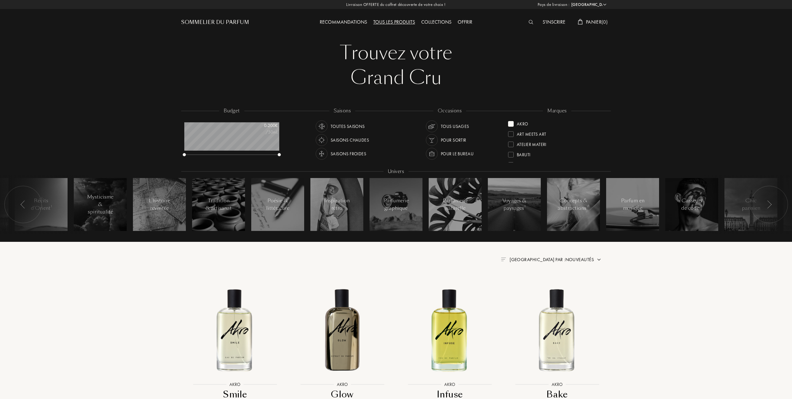
click at [511, 134] on div at bounding box center [511, 134] width 6 height 6
drag, startPoint x: 512, startPoint y: 125, endPoint x: 504, endPoint y: 128, distance: 9.0
click at [511, 125] on div at bounding box center [511, 124] width 6 height 6
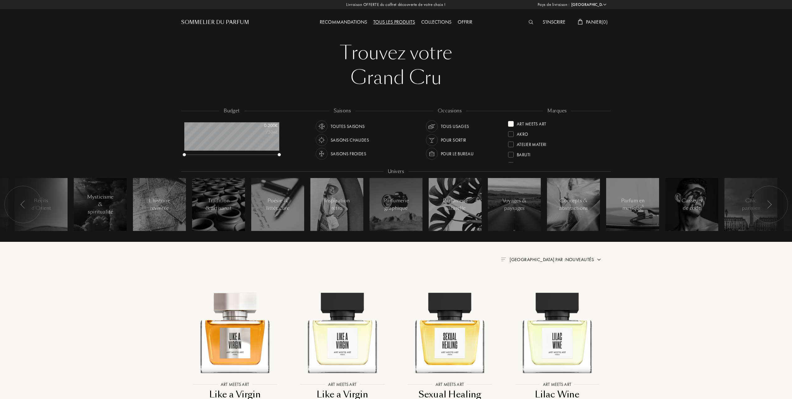
click at [510, 123] on div at bounding box center [511, 124] width 6 height 6
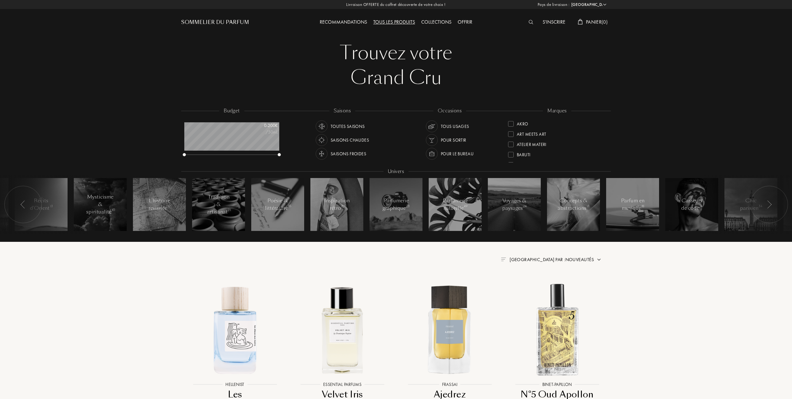
scroll to position [41, 0]
click at [511, 152] on div at bounding box center [511, 155] width 6 height 6
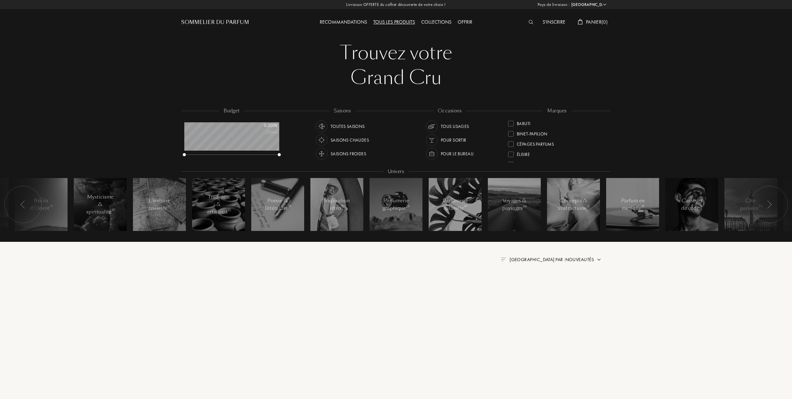
scroll to position [0, 0]
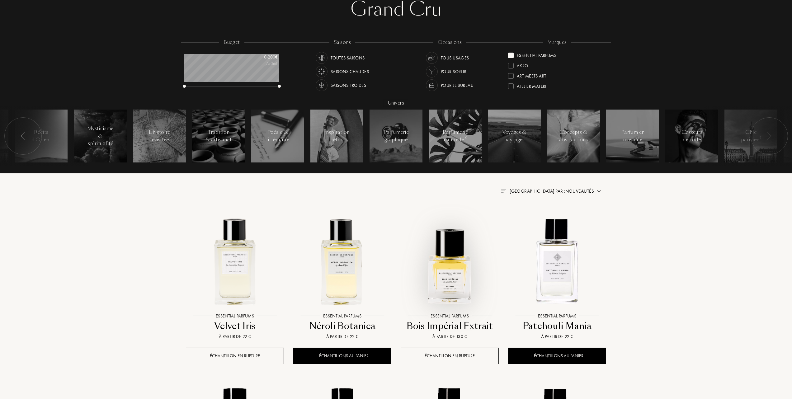
scroll to position [83, 0]
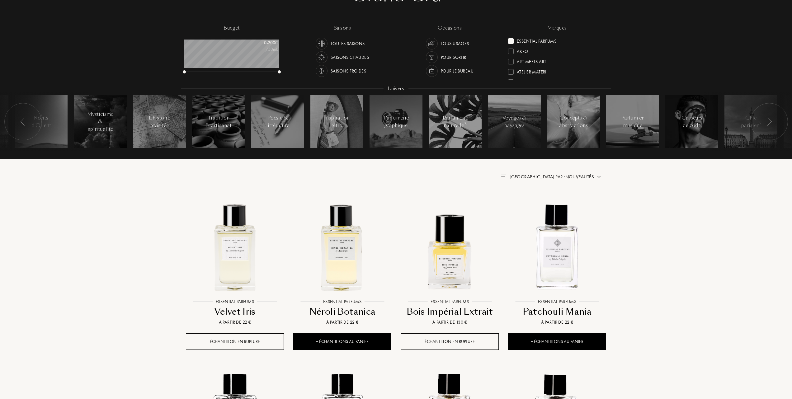
click at [566, 174] on span "Trier par : Nouveautés" at bounding box center [552, 177] width 84 height 6
click at [537, 203] on div at bounding box center [537, 204] width 4 height 4
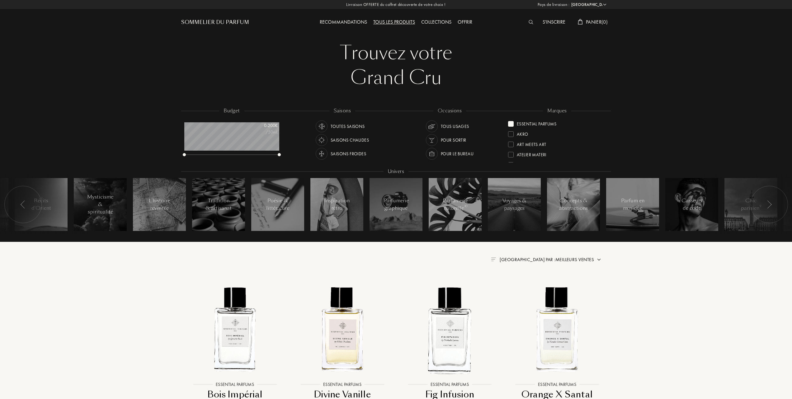
click at [513, 121] on div at bounding box center [511, 124] width 6 height 6
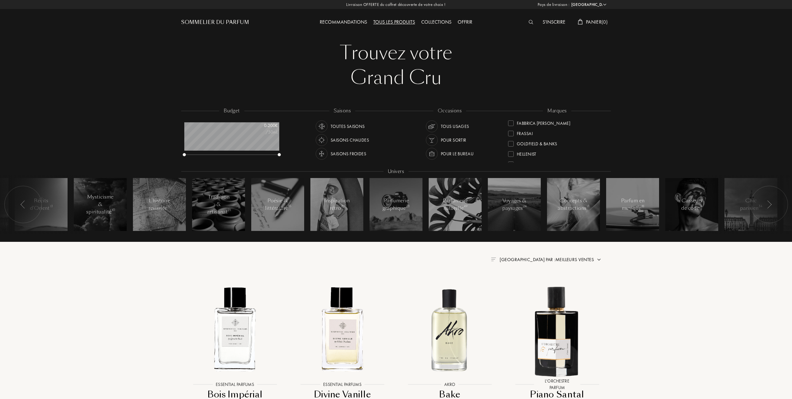
scroll to position [125, 0]
click at [512, 131] on div at bounding box center [511, 133] width 6 height 6
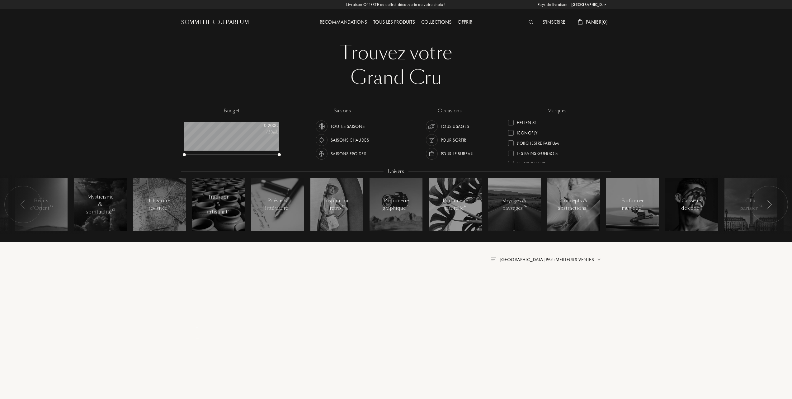
scroll to position [0, 0]
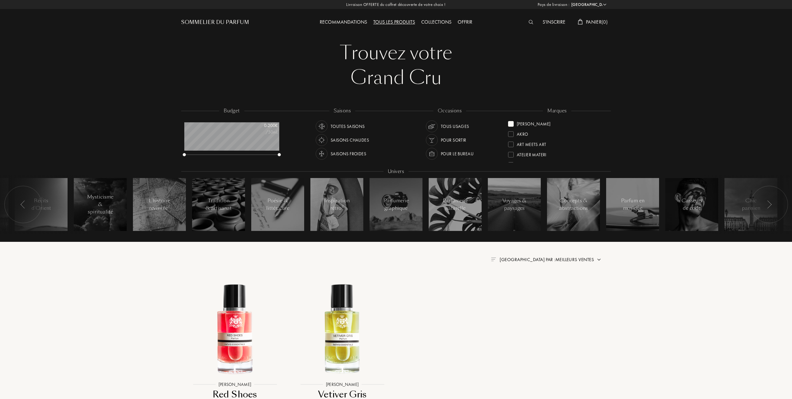
click at [512, 123] on div at bounding box center [511, 124] width 6 height 6
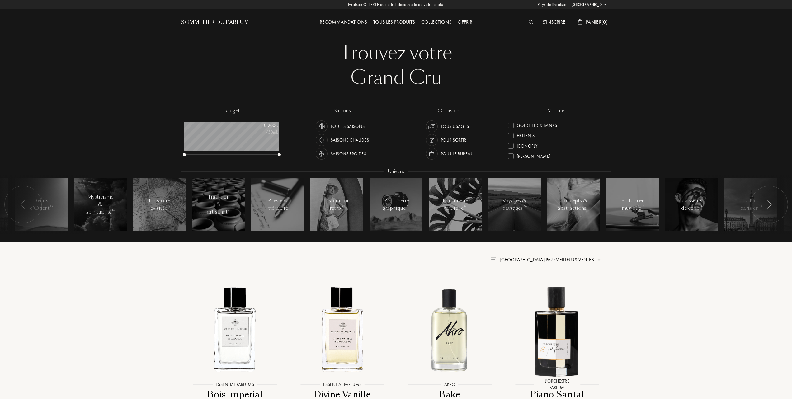
scroll to position [143, 0]
click at [511, 154] on div at bounding box center [511, 156] width 6 height 6
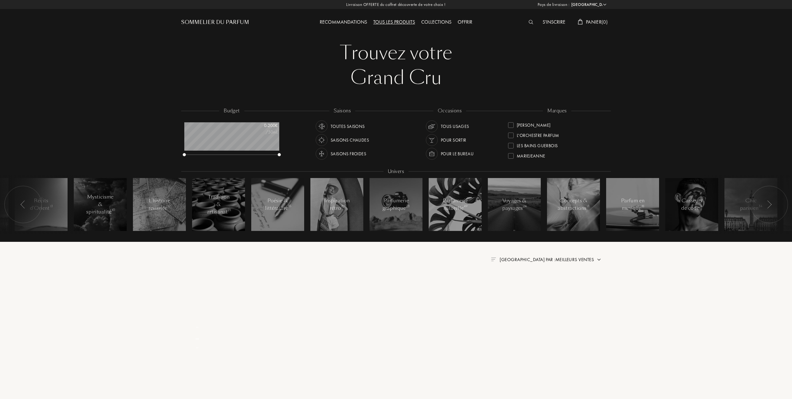
scroll to position [0, 0]
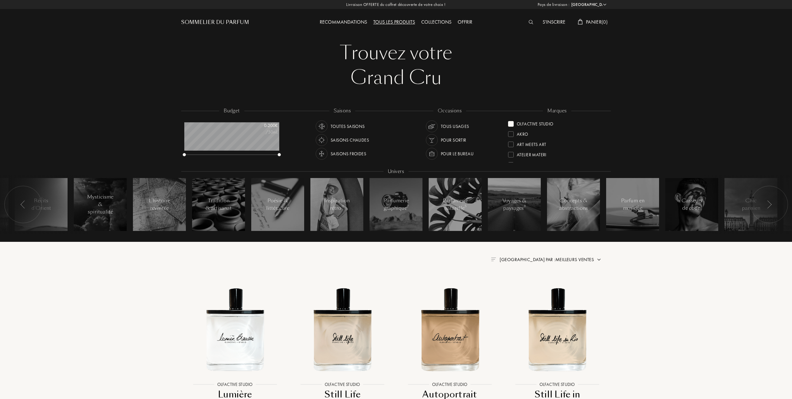
click at [562, 259] on span "Trier par : Meilleurs ventes" at bounding box center [547, 260] width 94 height 6
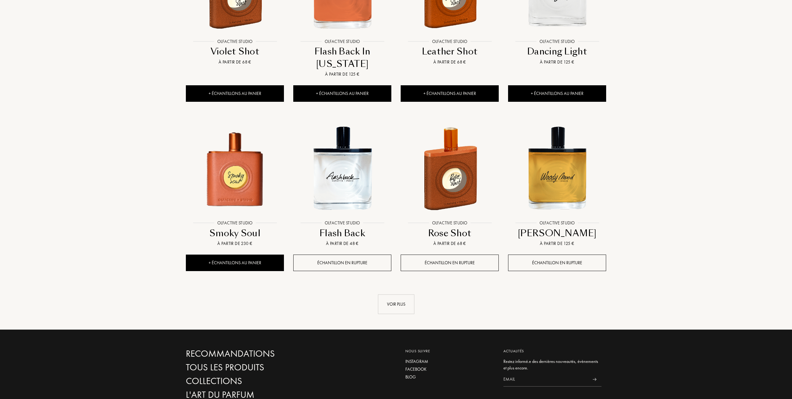
scroll to position [540, 0]
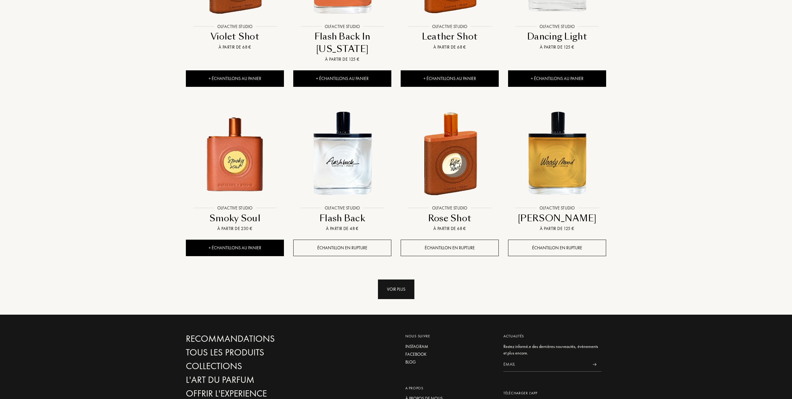
click at [394, 280] on div "Voir plus" at bounding box center [396, 290] width 36 height 20
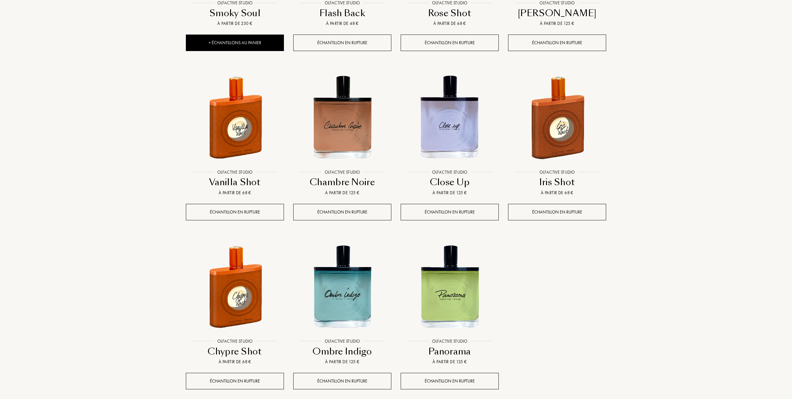
scroll to position [747, 0]
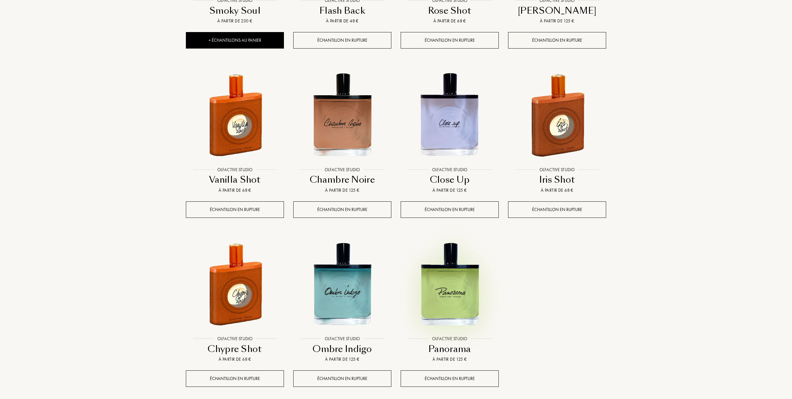
click at [446, 290] on img at bounding box center [449, 284] width 97 height 97
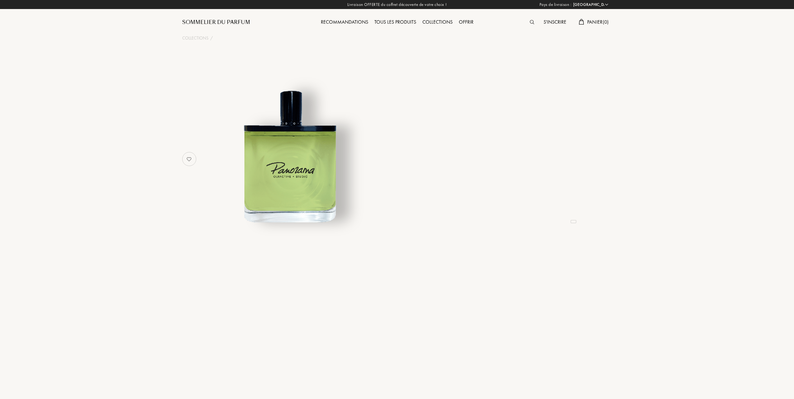
select select "FR"
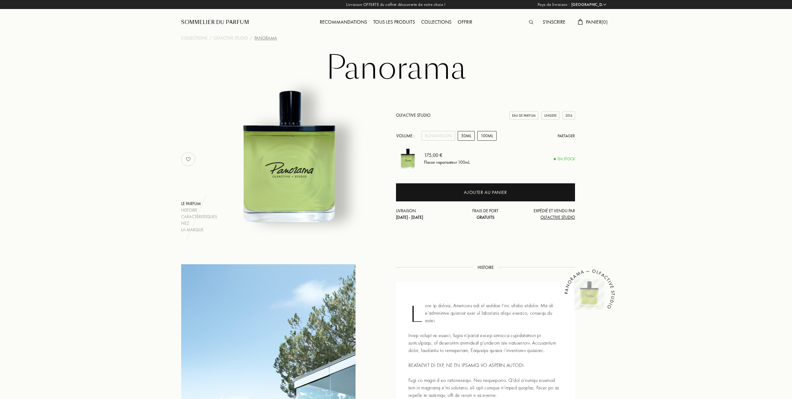
click at [466, 134] on div "50mL" at bounding box center [466, 136] width 17 height 10
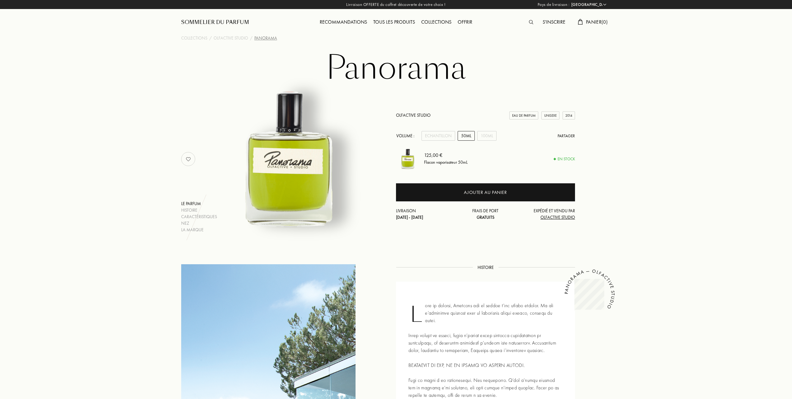
click at [399, 19] on div "Tous les produits" at bounding box center [394, 22] width 48 height 8
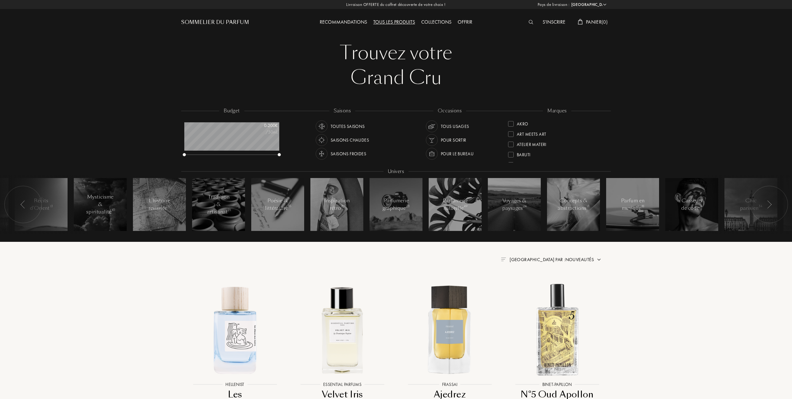
select select "FR"
click at [511, 132] on div at bounding box center [511, 134] width 6 height 6
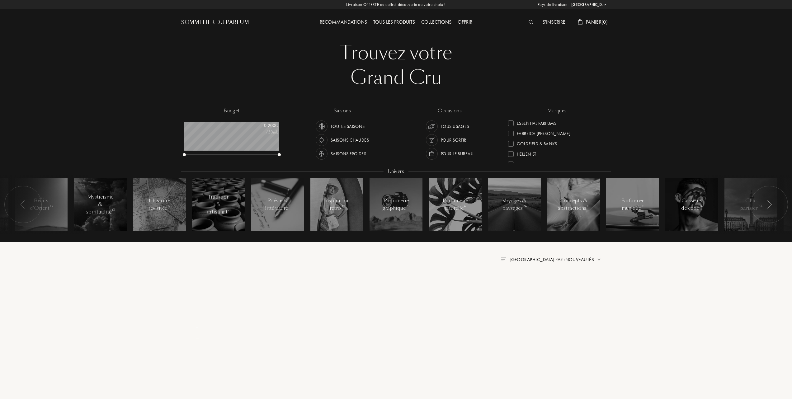
scroll to position [0, 0]
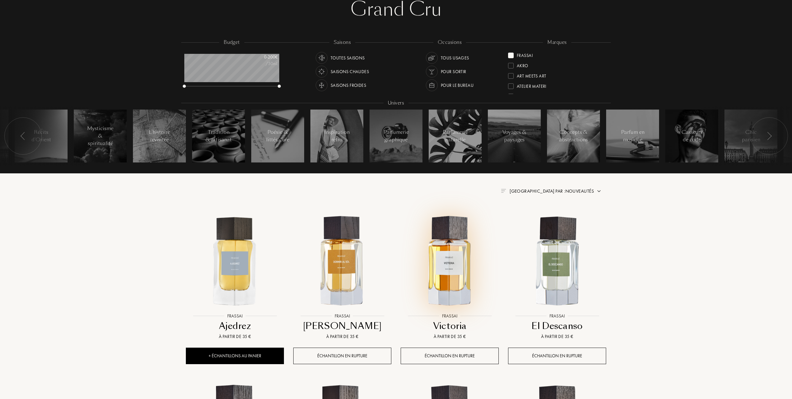
scroll to position [83, 0]
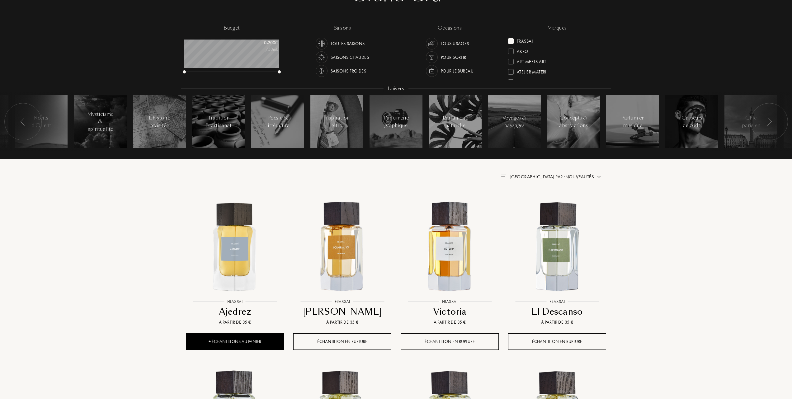
click at [576, 175] on span "[GEOGRAPHIC_DATA] par : Nouveautés" at bounding box center [552, 177] width 84 height 6
click at [536, 203] on div at bounding box center [537, 204] width 4 height 4
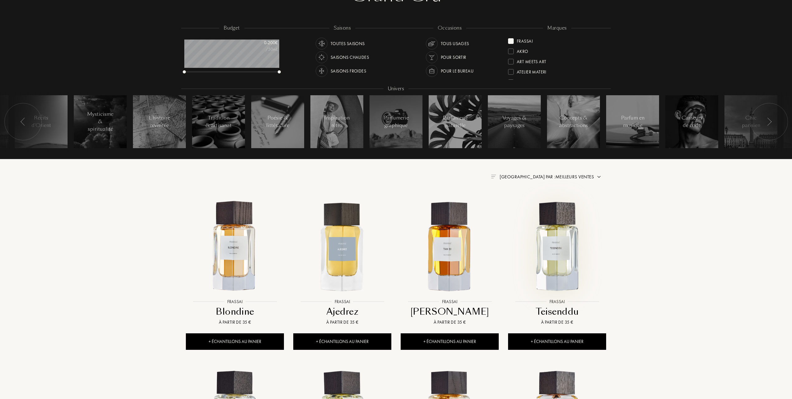
click at [560, 260] on img at bounding box center [557, 246] width 97 height 97
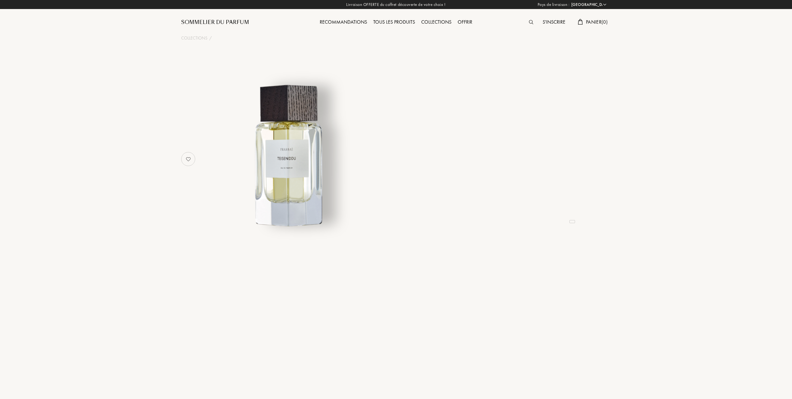
select select "FR"
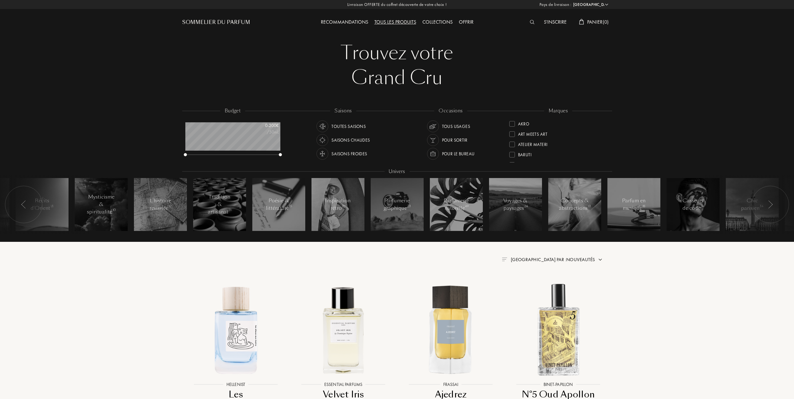
select select "FR"
click at [570, 261] on span "[GEOGRAPHIC_DATA] par : Nouveautés" at bounding box center [552, 260] width 84 height 6
click at [536, 297] on div at bounding box center [537, 296] width 4 height 4
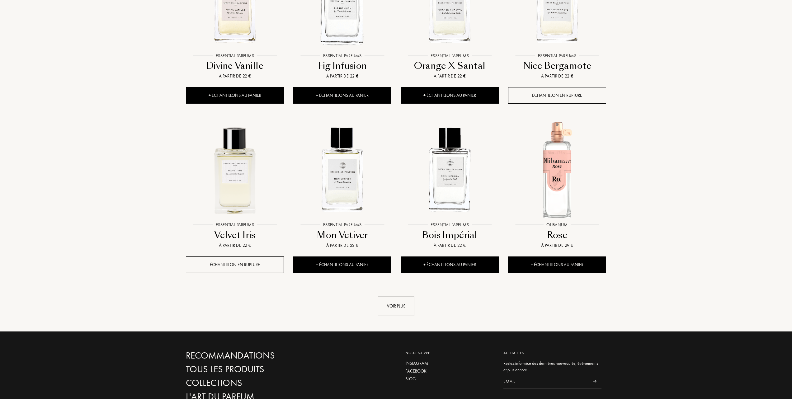
scroll to position [540, 0]
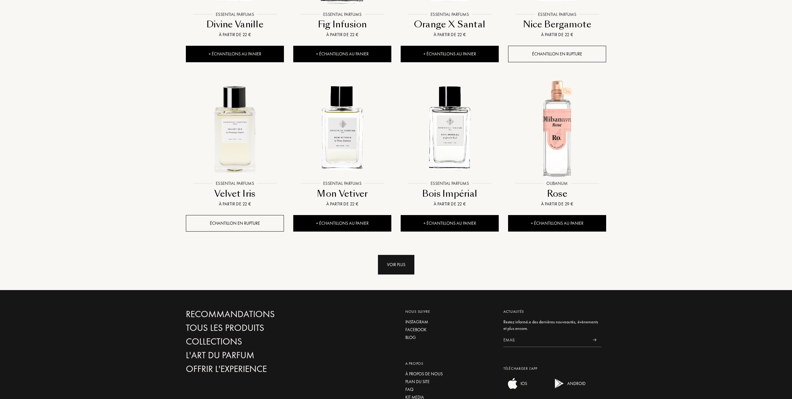
click at [399, 268] on div "Voir plus" at bounding box center [396, 265] width 36 height 20
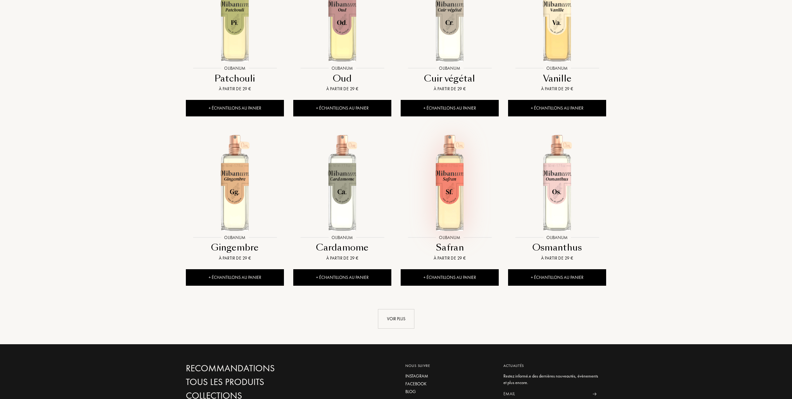
scroll to position [1038, 0]
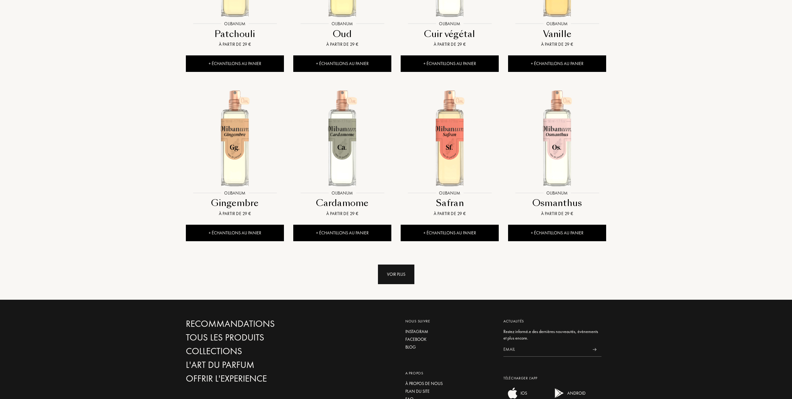
click at [401, 272] on div "Voir plus" at bounding box center [396, 275] width 36 height 20
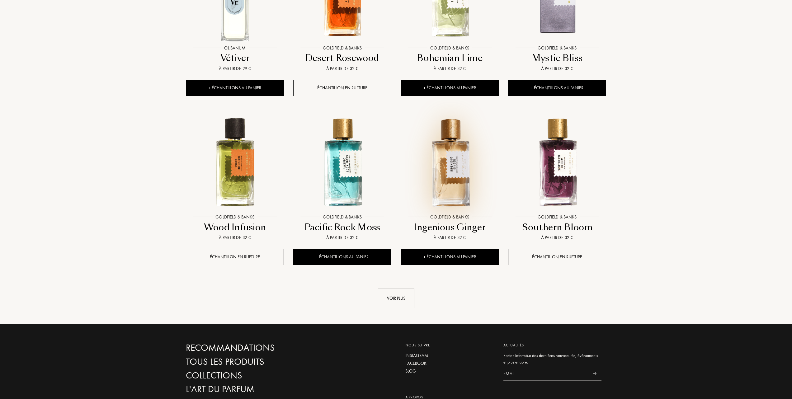
scroll to position [1536, 0]
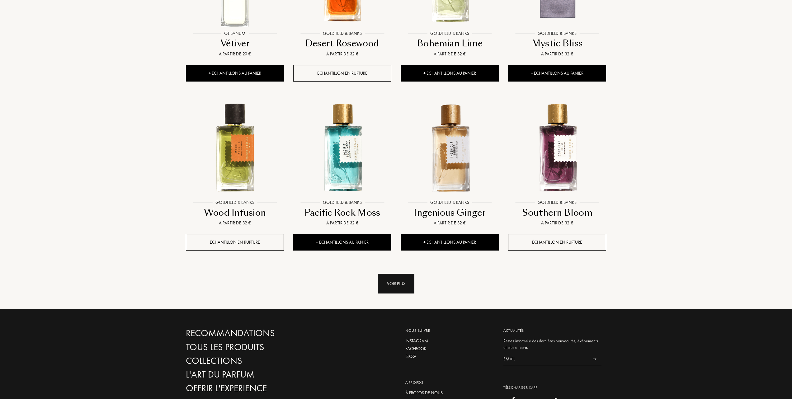
click at [396, 285] on div "Voir plus" at bounding box center [396, 284] width 36 height 20
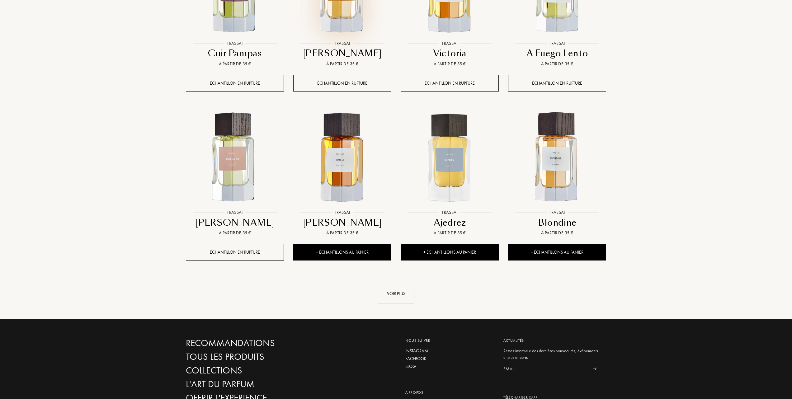
scroll to position [2034, 0]
click at [396, 294] on div "Voir plus" at bounding box center [396, 294] width 36 height 20
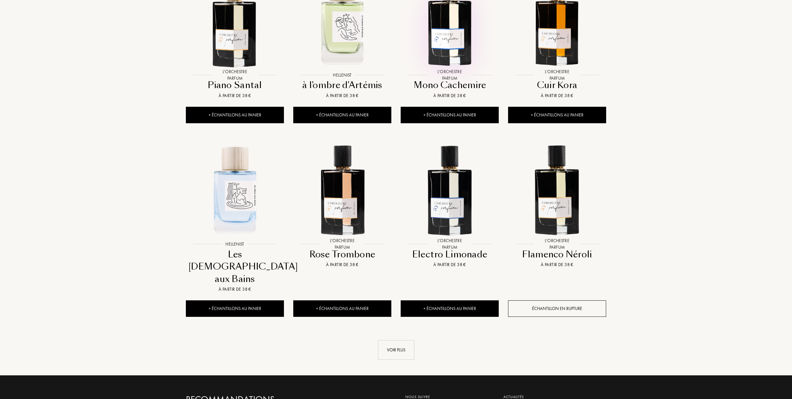
scroll to position [2533, 0]
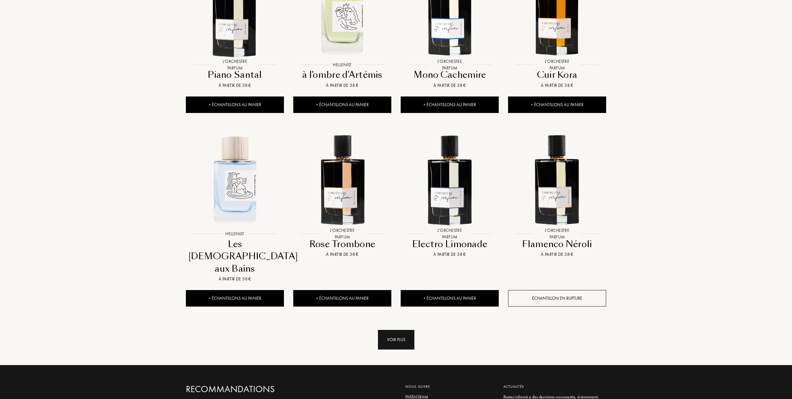
click at [396, 330] on div "Voir plus" at bounding box center [396, 340] width 36 height 20
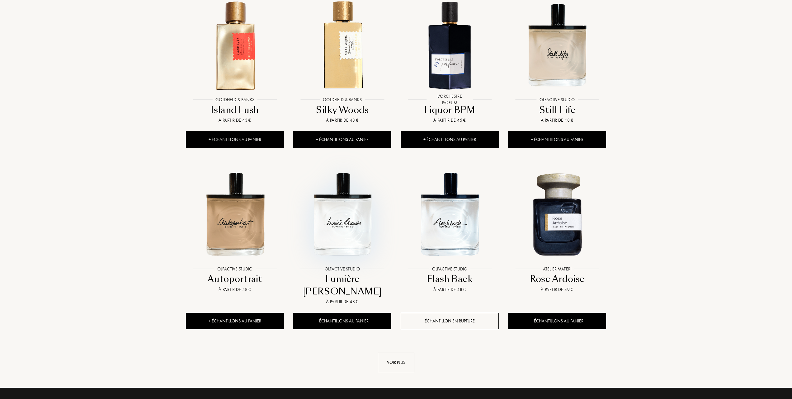
scroll to position [3031, 0]
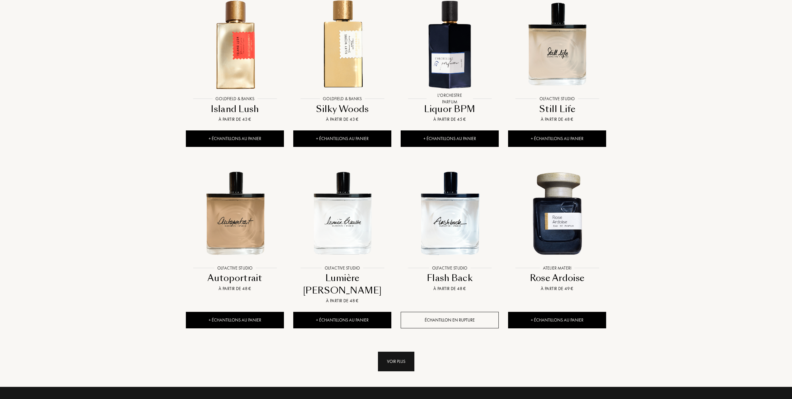
click at [397, 352] on div "Voir plus" at bounding box center [396, 362] width 36 height 20
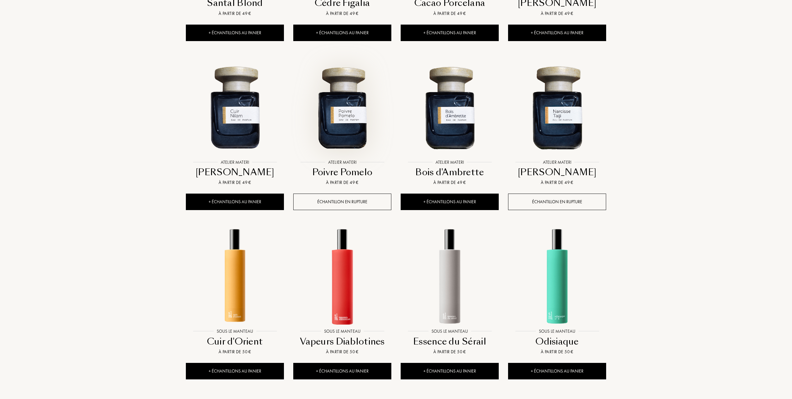
scroll to position [3571, 0]
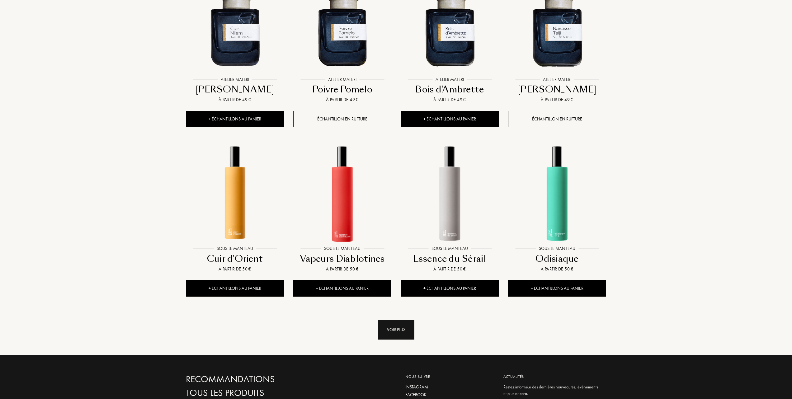
click at [394, 320] on div "Voir plus" at bounding box center [396, 330] width 36 height 20
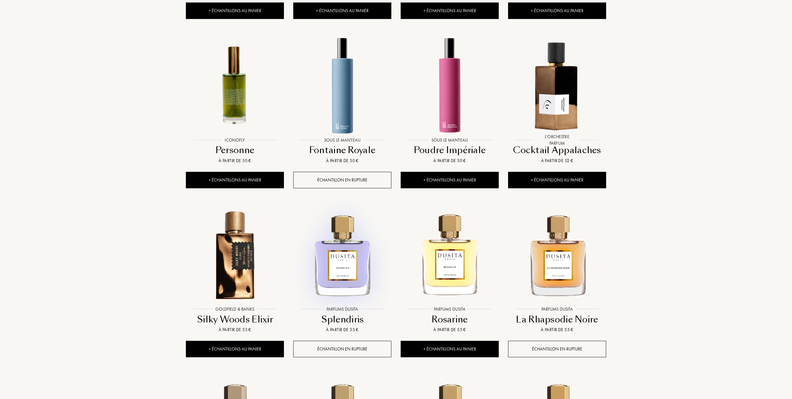
scroll to position [3862, 0]
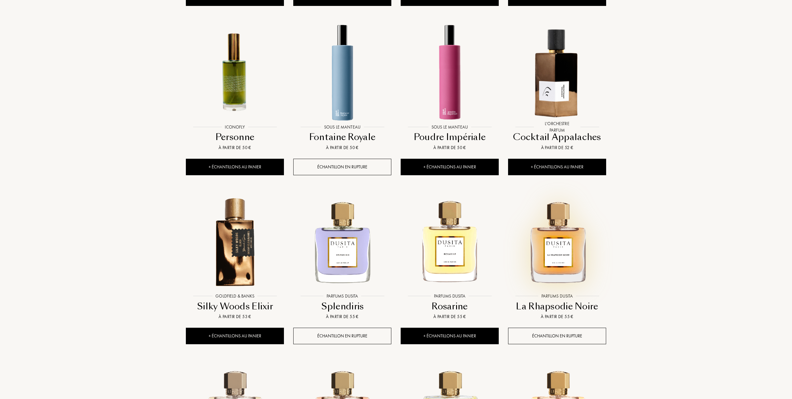
click at [555, 211] on img at bounding box center [557, 241] width 97 height 97
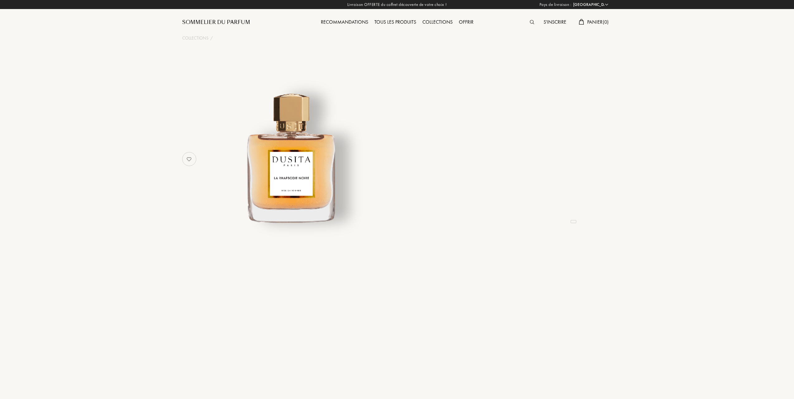
select select "FR"
select select "4"
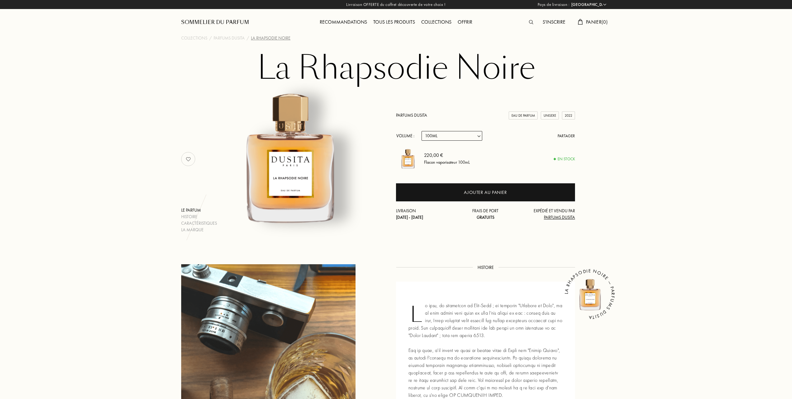
click at [481, 134] on select "Echantillon 15mL 22.5mL (22.5ML (3 * 7.5ML)) 50mL 100mL" at bounding box center [452, 136] width 61 height 10
select select "1"
click at [422, 131] on select "Echantillon 15mL 22.5mL (22.5ML (3 * 7.5ML)) 50mL 100mL" at bounding box center [452, 136] width 61 height 10
select select "1"
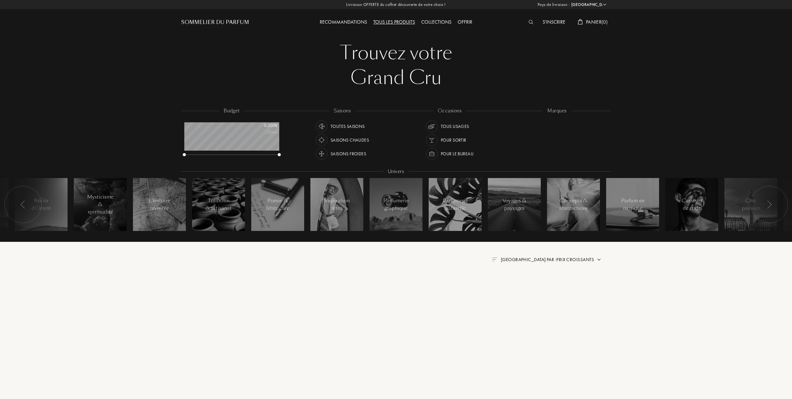
select select "FR"
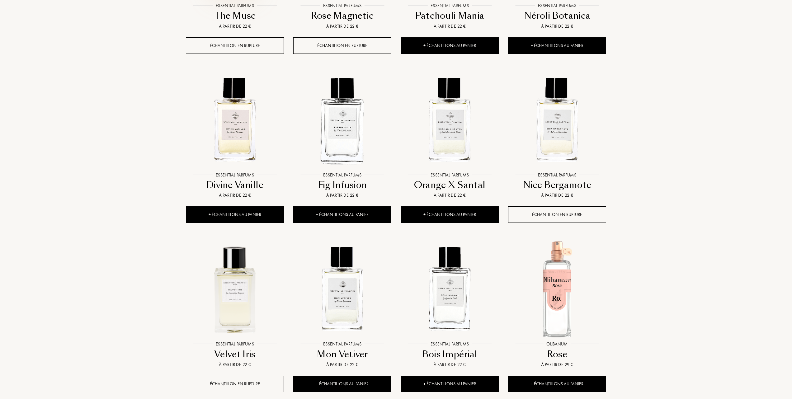
scroll to position [498, 0]
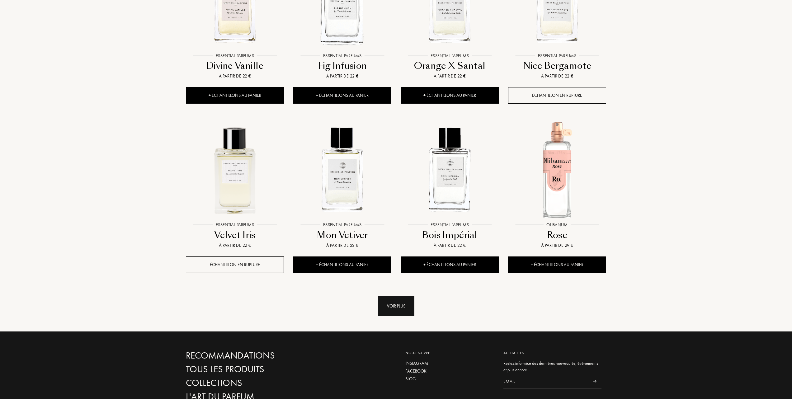
click at [399, 306] on div "Voir plus" at bounding box center [396, 306] width 36 height 20
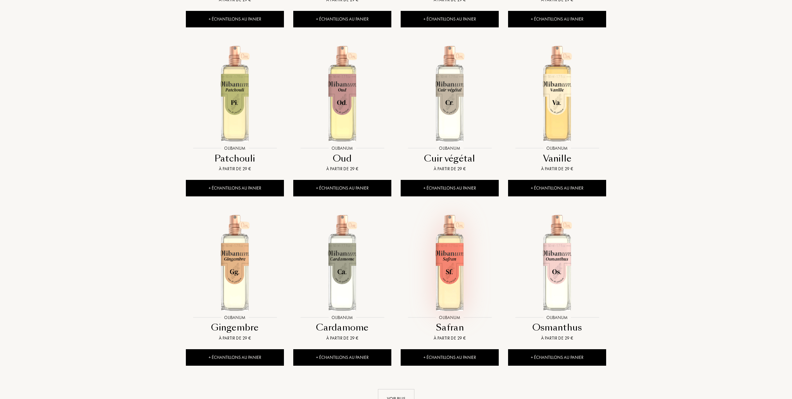
scroll to position [997, 0]
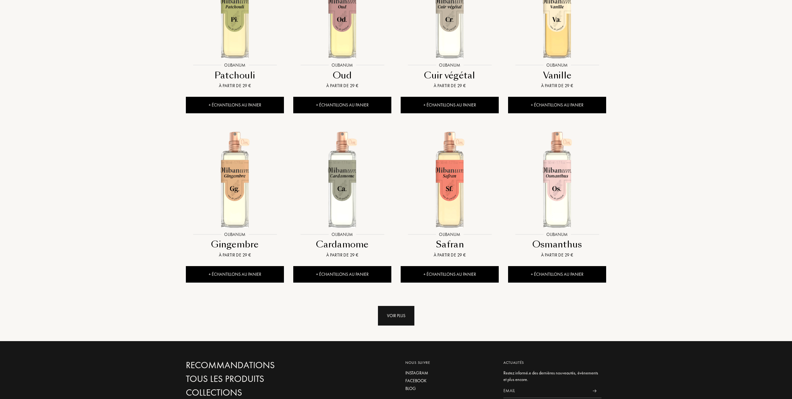
click at [392, 314] on div "Voir plus" at bounding box center [396, 316] width 36 height 20
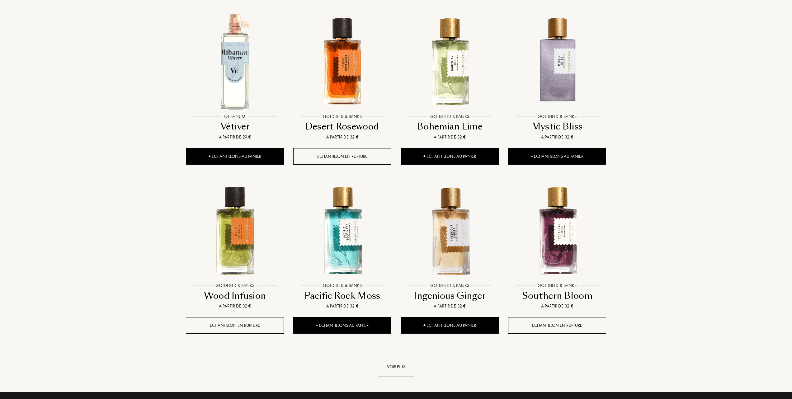
scroll to position [1495, 0]
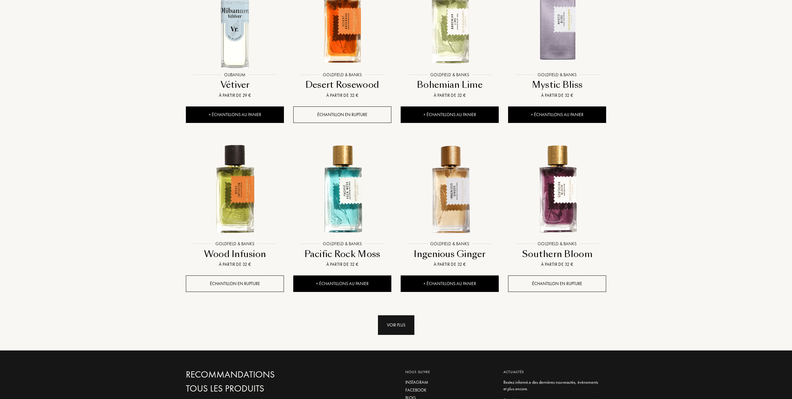
click at [396, 324] on div "Voir plus" at bounding box center [396, 325] width 36 height 20
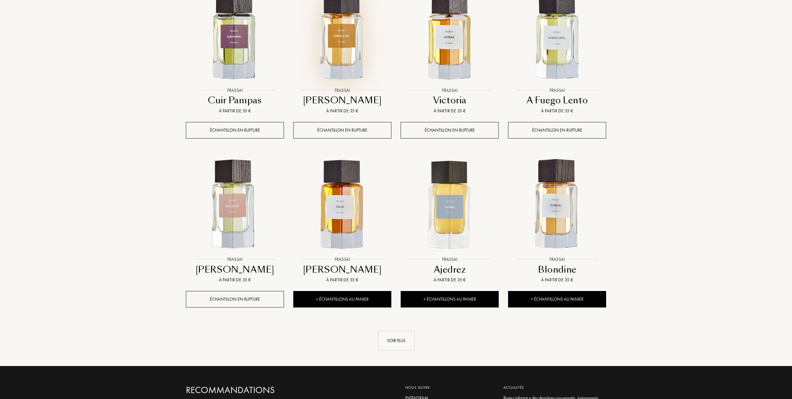
scroll to position [1993, 0]
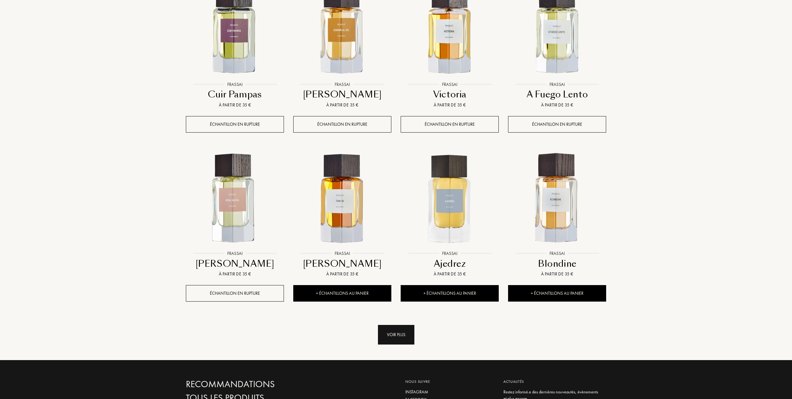
click at [394, 335] on div "Voir plus" at bounding box center [396, 335] width 36 height 20
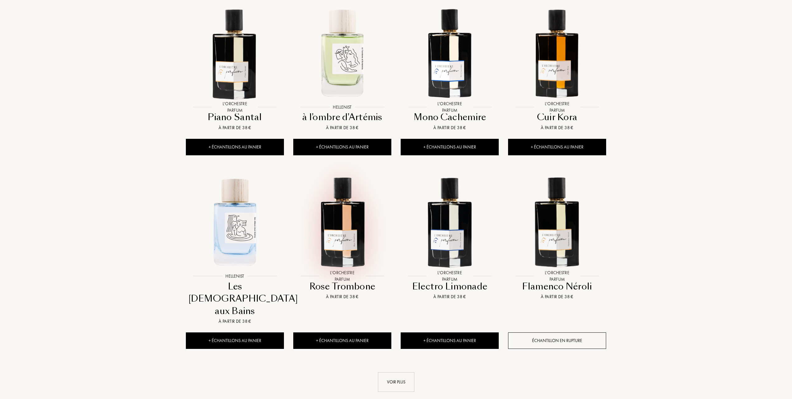
scroll to position [2491, 0]
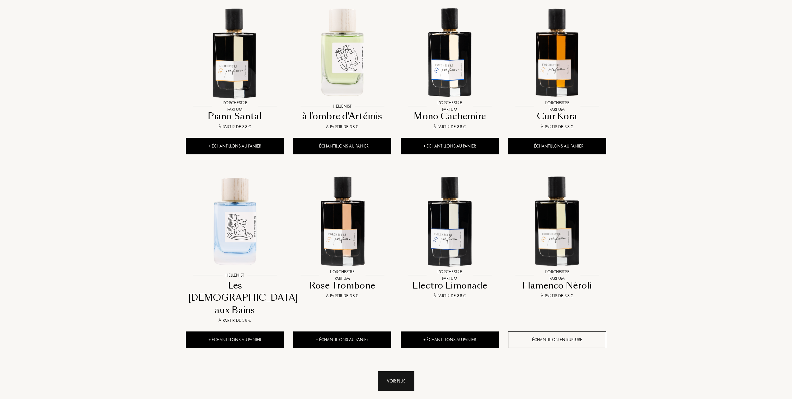
click at [400, 372] on div "Voir plus" at bounding box center [396, 382] width 36 height 20
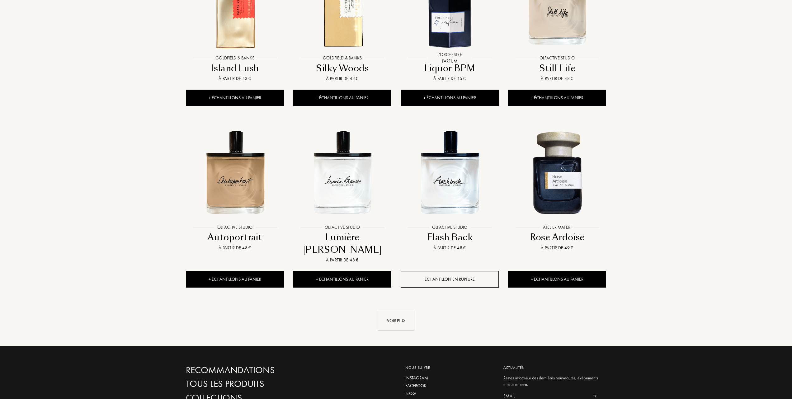
scroll to position [3072, 0]
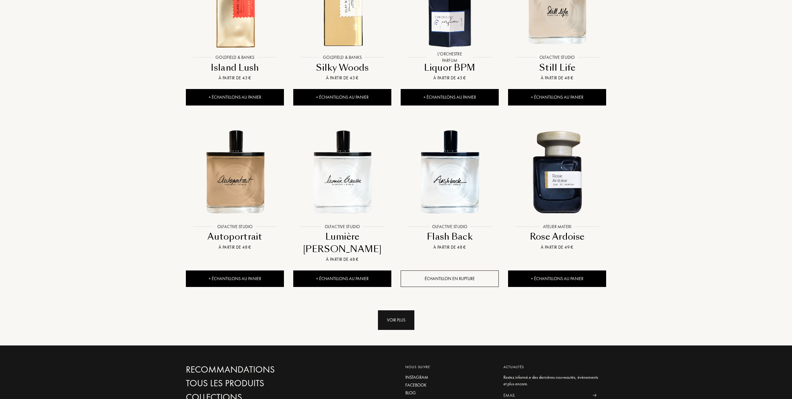
click at [393, 310] on div "Voir plus" at bounding box center [396, 320] width 36 height 20
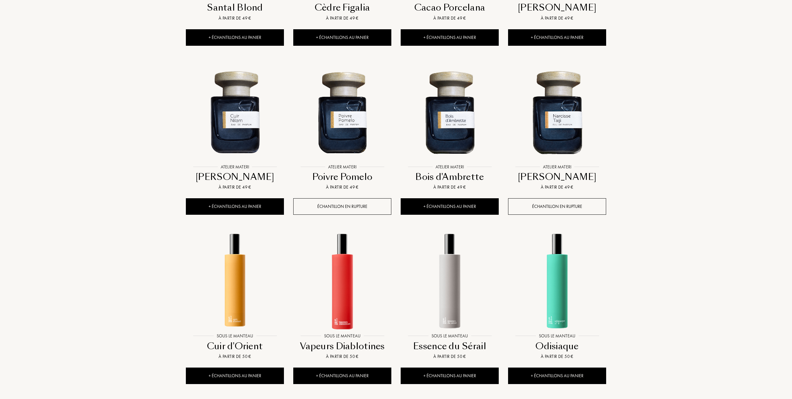
scroll to position [3529, 0]
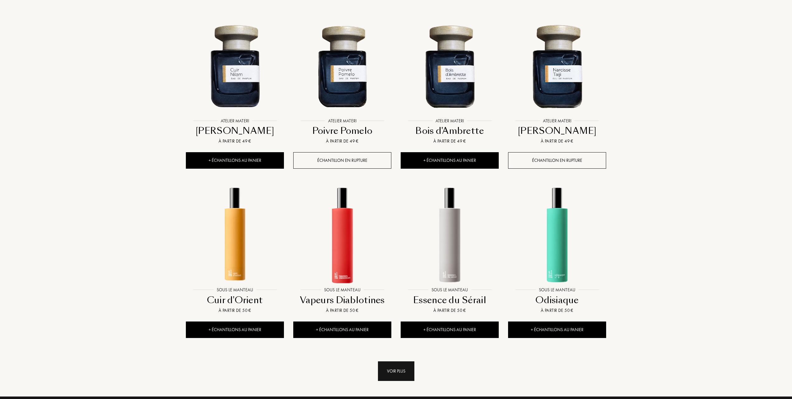
click at [394, 362] on div "Voir plus" at bounding box center [396, 372] width 36 height 20
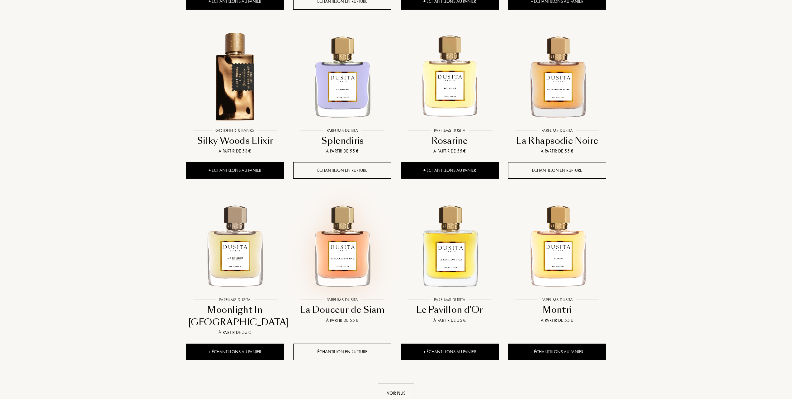
scroll to position [4028, 0]
click at [397, 383] on div "Voir plus" at bounding box center [396, 393] width 36 height 20
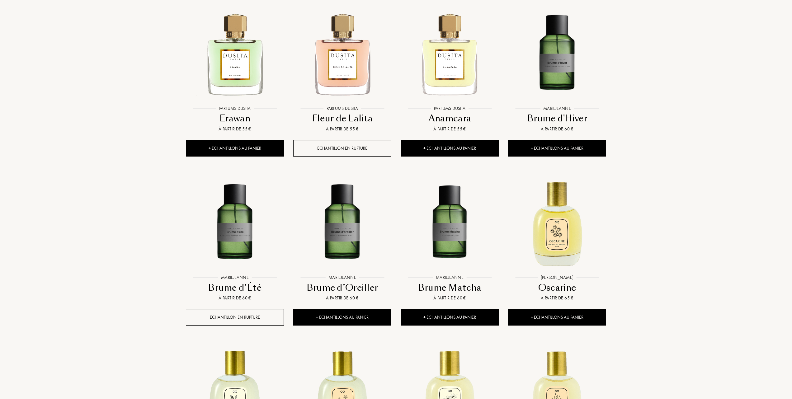
scroll to position [4401, 0]
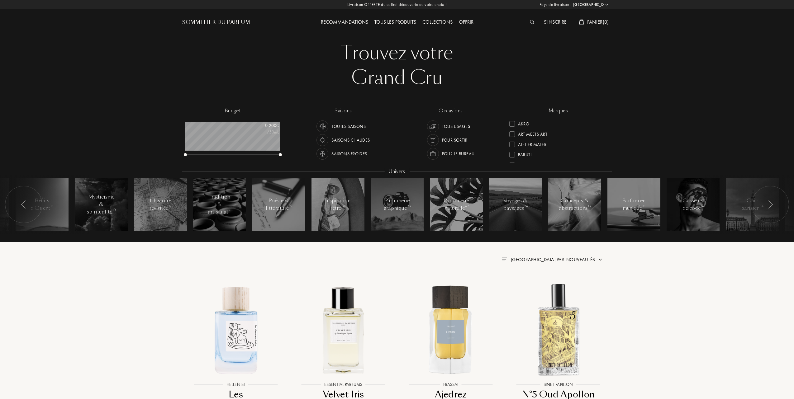
select select "FR"
click at [512, 143] on div at bounding box center [511, 145] width 6 height 6
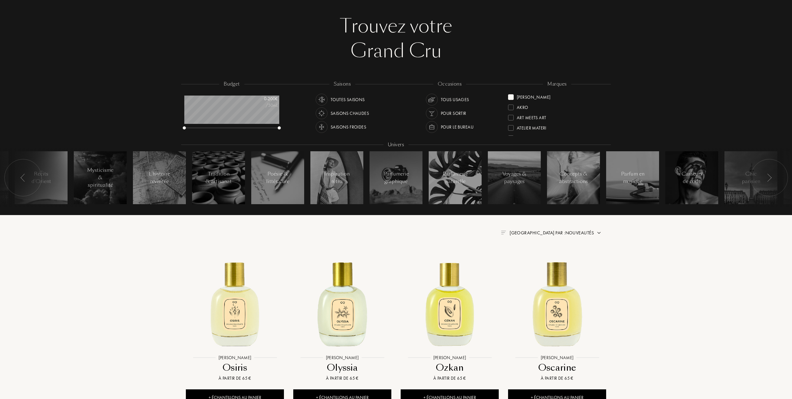
scroll to position [41, 0]
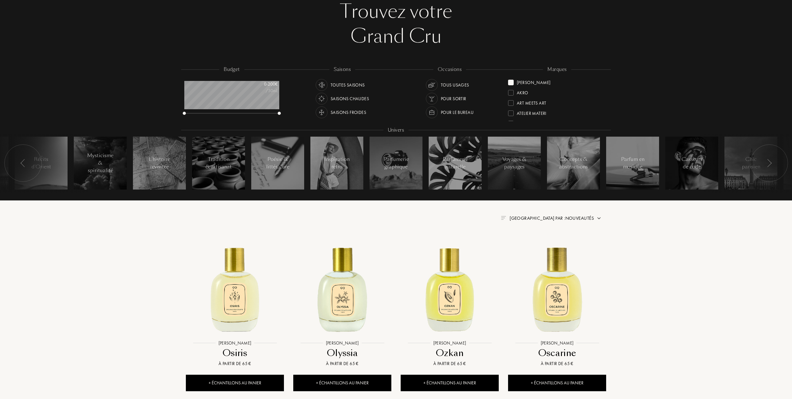
click at [569, 218] on span "[GEOGRAPHIC_DATA] par : Nouveautés" at bounding box center [552, 218] width 84 height 6
click at [537, 246] on div at bounding box center [537, 245] width 4 height 4
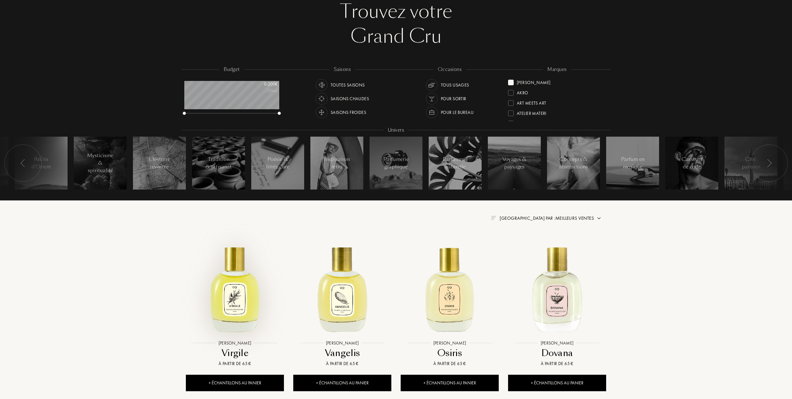
click at [239, 301] on img at bounding box center [235, 288] width 97 height 97
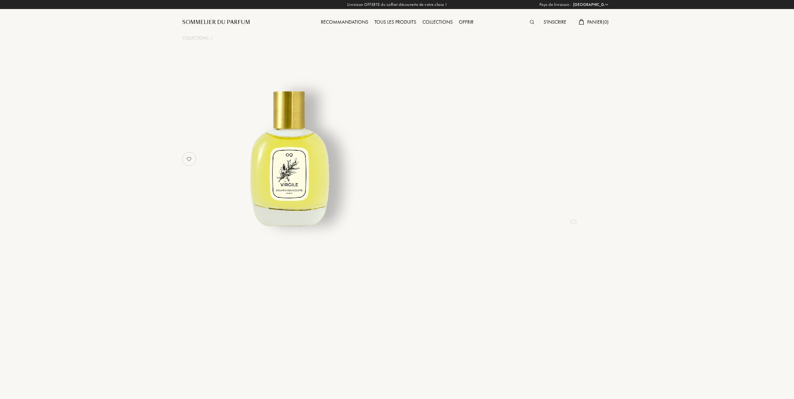
select select "FR"
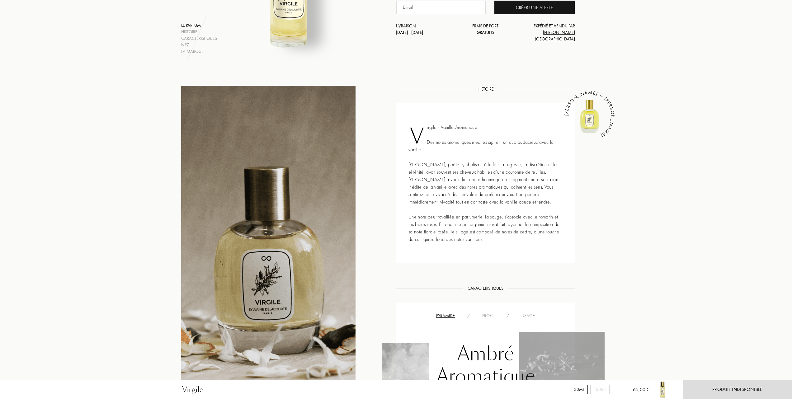
scroll to position [166, 0]
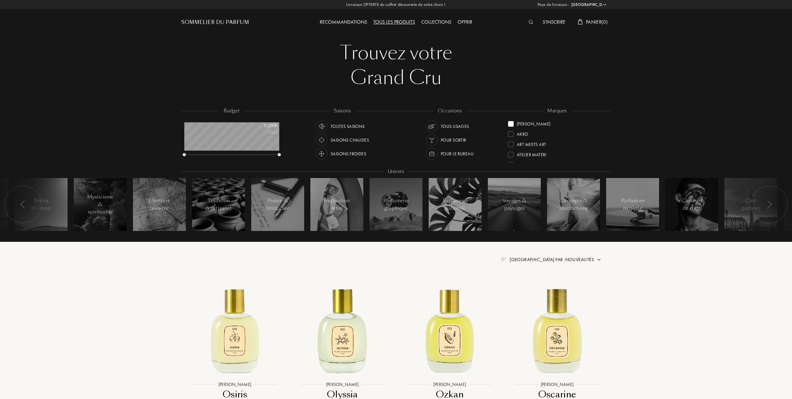
select select "FR"
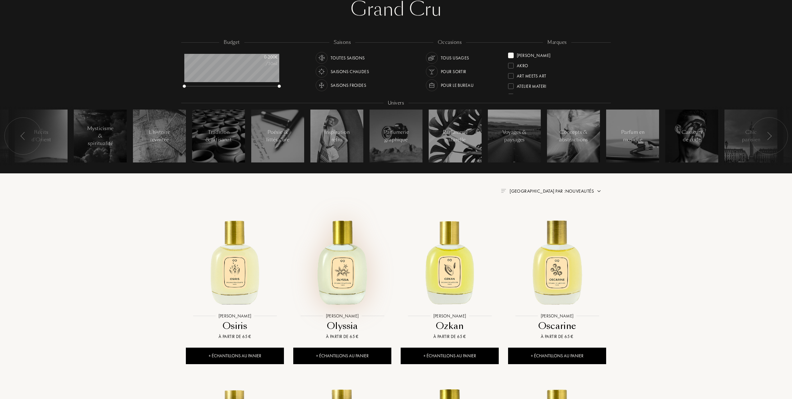
scroll to position [83, 0]
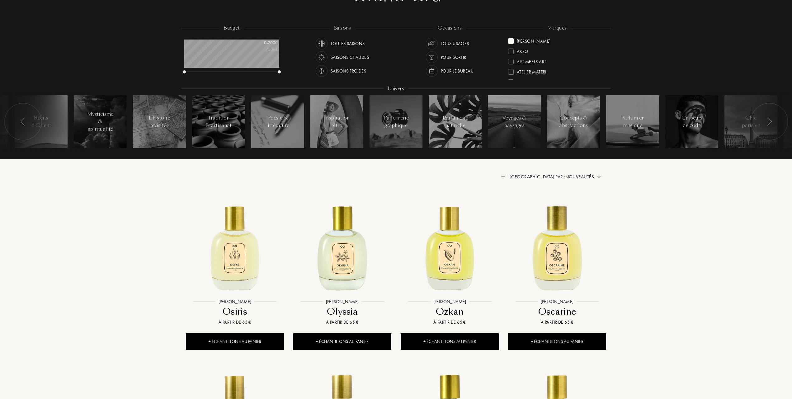
click at [575, 176] on span "Trier par : Nouveautés" at bounding box center [552, 177] width 84 height 6
click at [537, 204] on div at bounding box center [537, 204] width 4 height 4
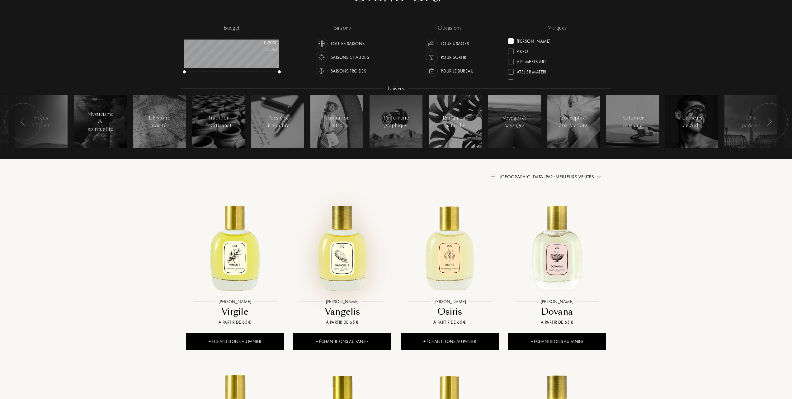
click at [343, 252] on img at bounding box center [342, 246] width 97 height 97
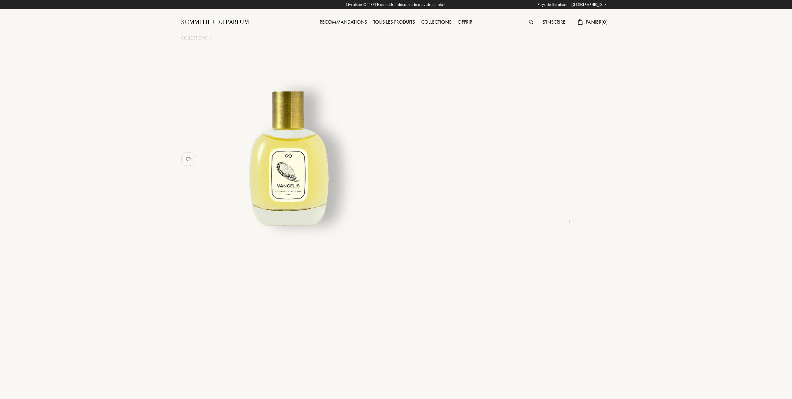
select select "FR"
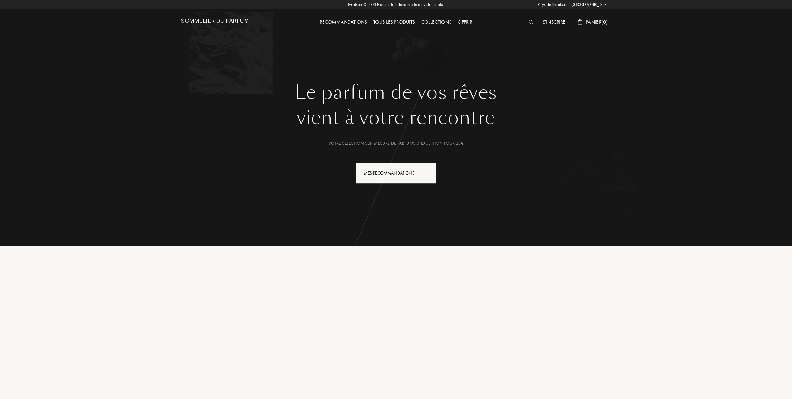
select select "FR"
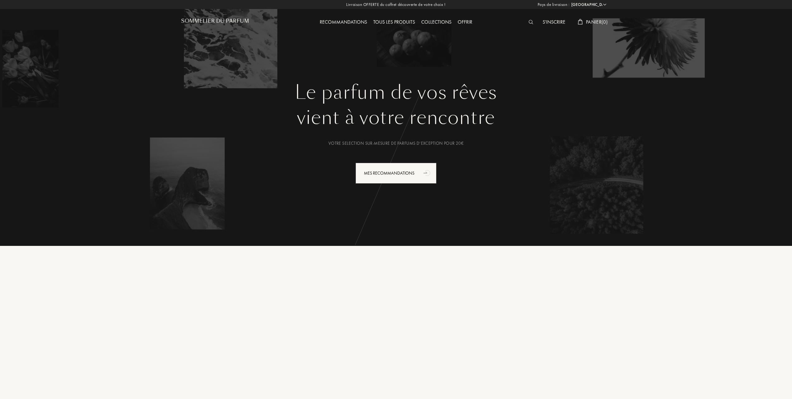
click at [400, 20] on div "Tous les produits" at bounding box center [394, 22] width 48 height 8
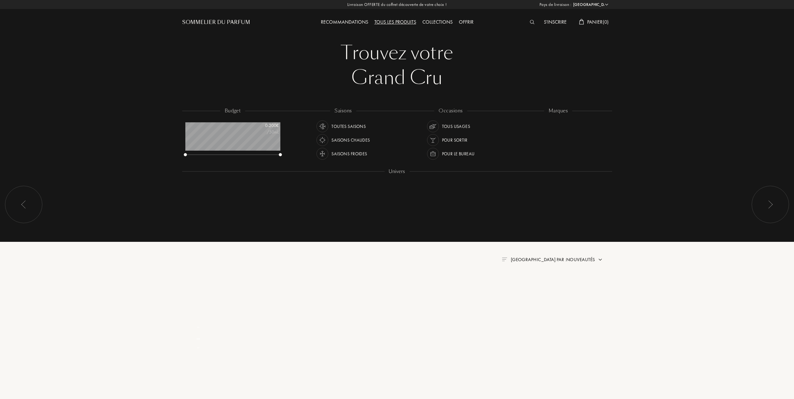
select select "FR"
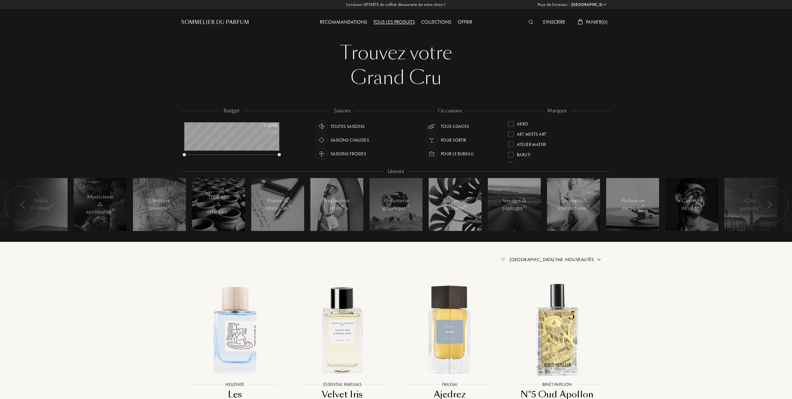
click at [585, 258] on span "[GEOGRAPHIC_DATA] par : Nouveautés" at bounding box center [552, 260] width 84 height 6
click at [538, 288] on div at bounding box center [537, 287] width 4 height 4
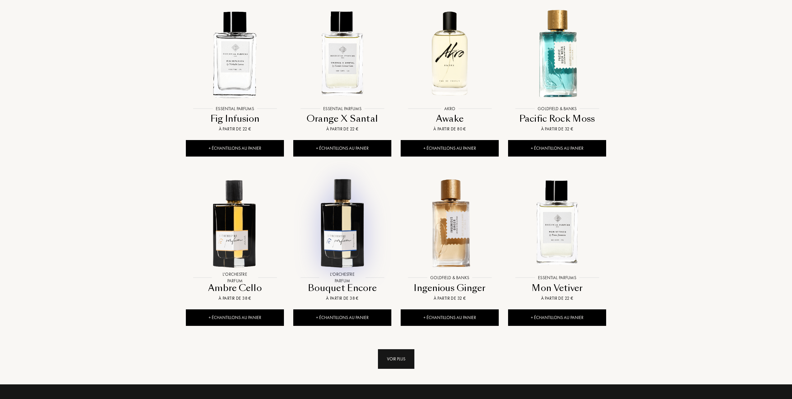
scroll to position [457, 0]
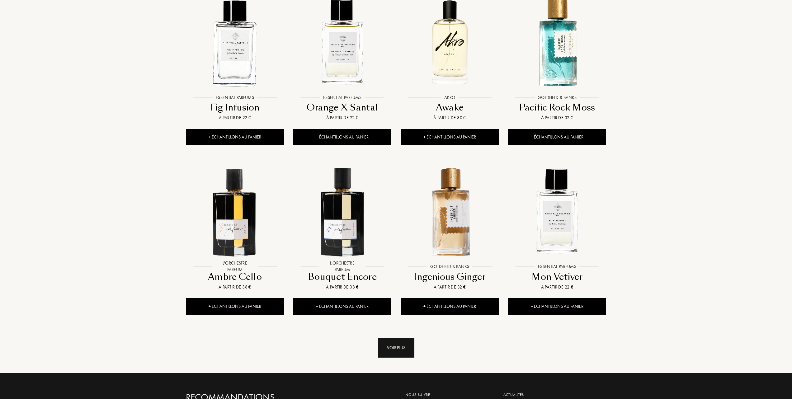
click at [400, 348] on div "Voir plus" at bounding box center [396, 348] width 36 height 20
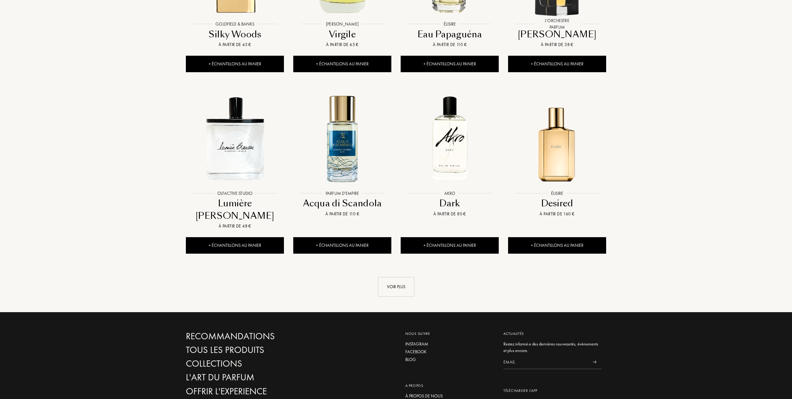
scroll to position [1038, 0]
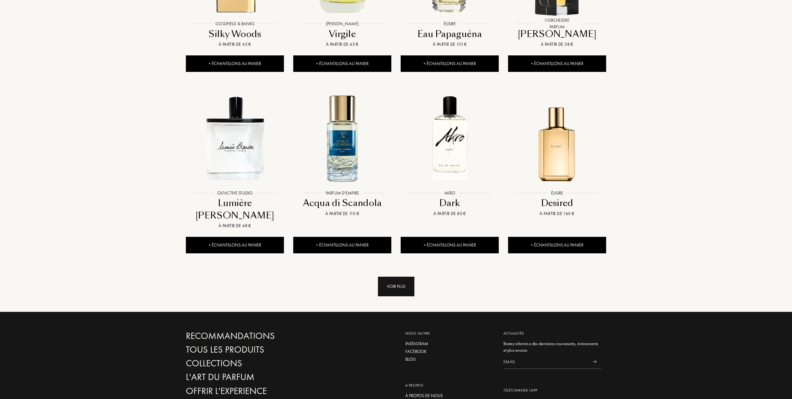
click at [399, 277] on div "Voir plus" at bounding box center [396, 287] width 36 height 20
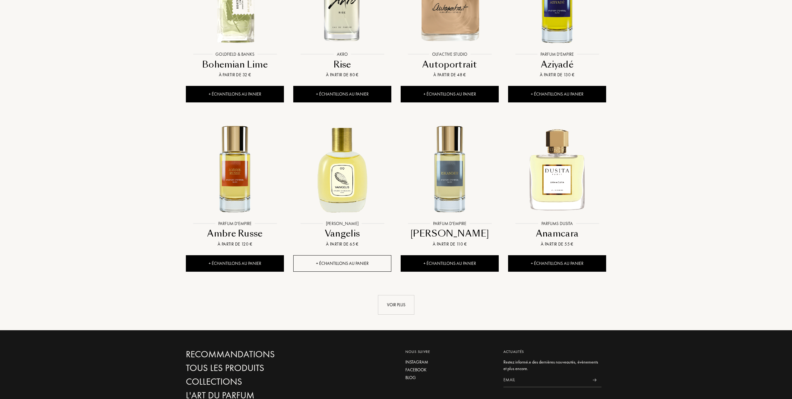
scroll to position [1536, 0]
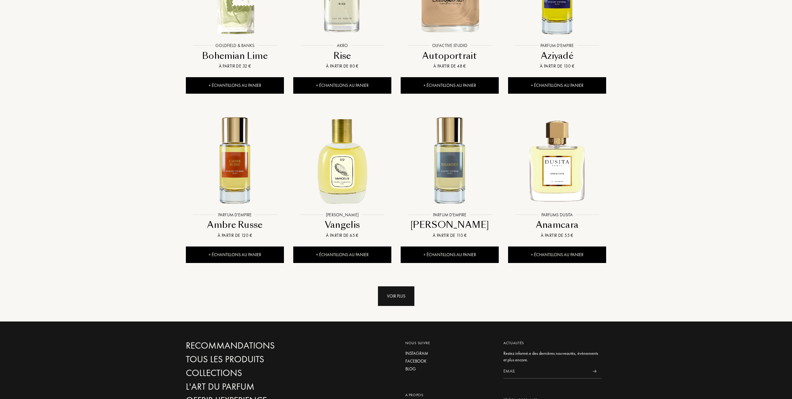
click at [400, 287] on div "Voir plus" at bounding box center [396, 297] width 36 height 20
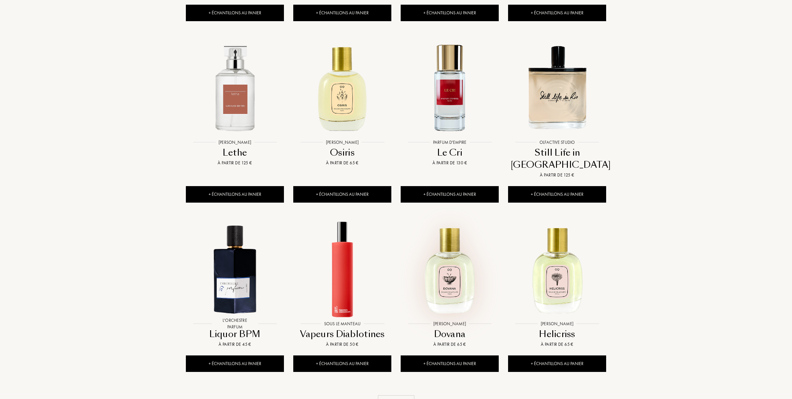
scroll to position [1993, 0]
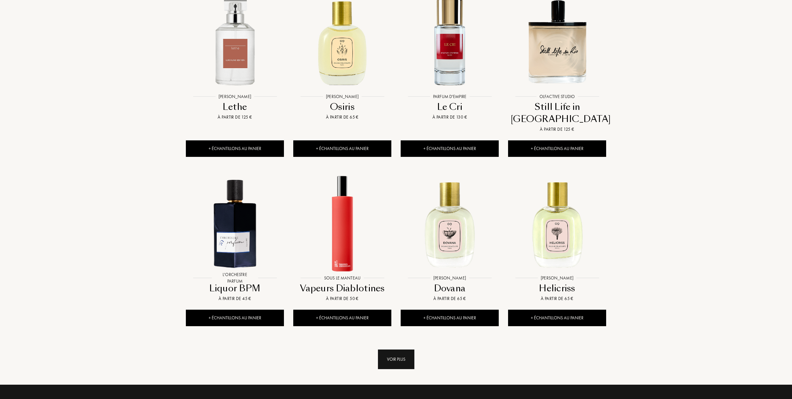
click at [388, 350] on div "Voir plus" at bounding box center [396, 360] width 36 height 20
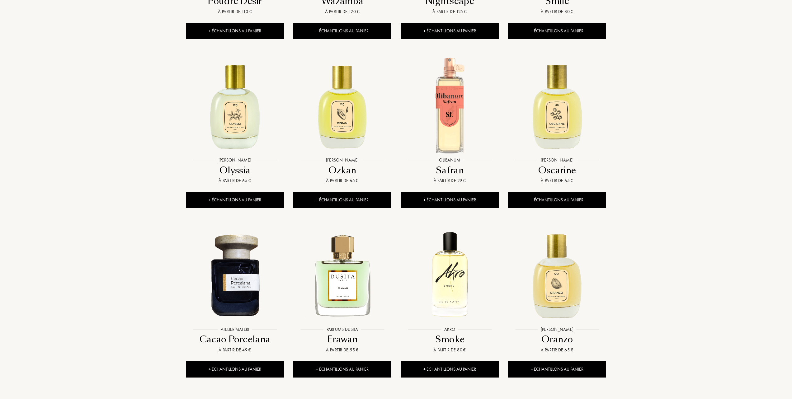
scroll to position [2533, 0]
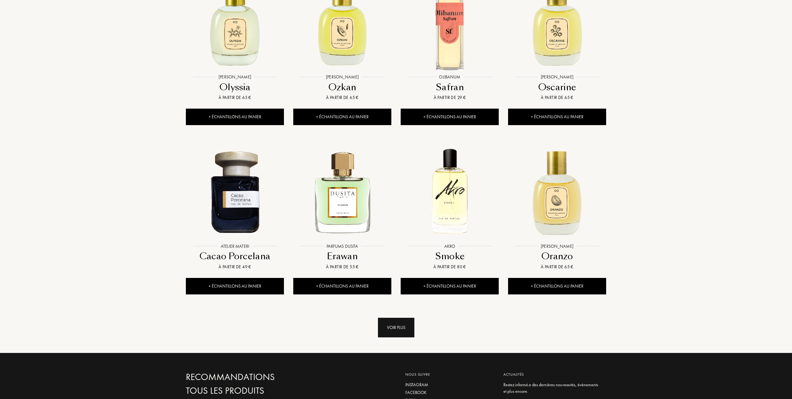
click at [399, 318] on div "Voir plus" at bounding box center [396, 328] width 36 height 20
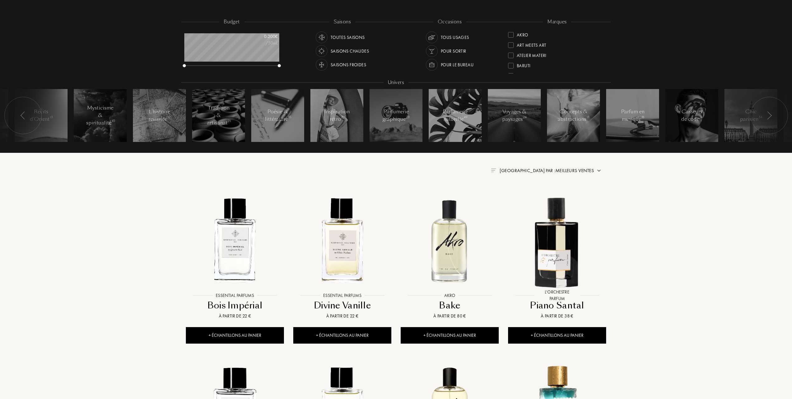
scroll to position [83, 0]
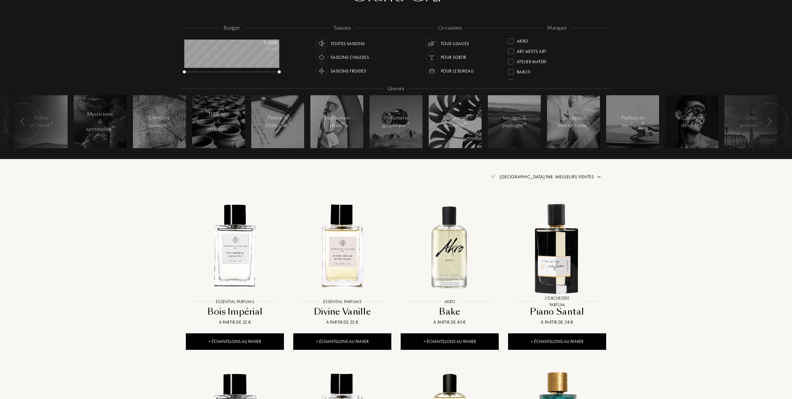
click at [577, 174] on span "Trier par : Meilleurs ventes" at bounding box center [547, 177] width 94 height 6
click at [536, 214] on div at bounding box center [537, 213] width 4 height 4
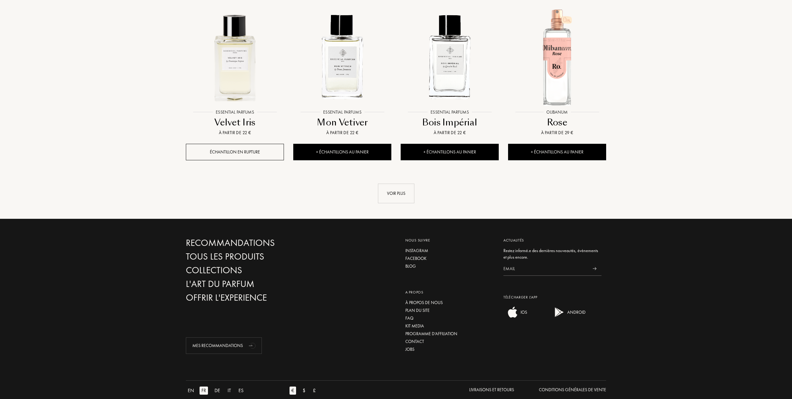
scroll to position [623, 0]
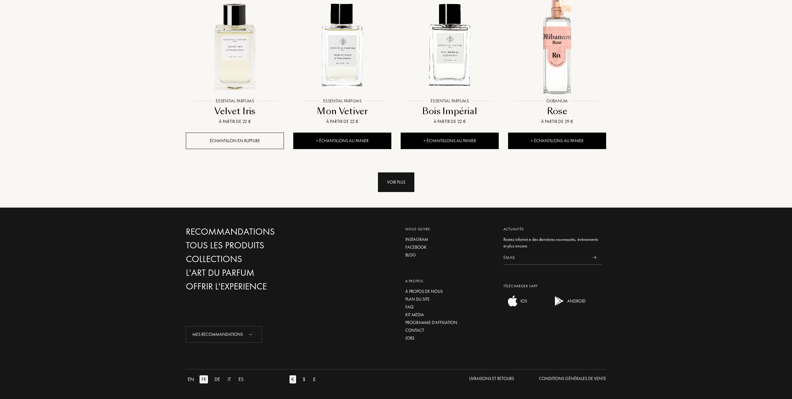
click at [395, 180] on div "Voir plus" at bounding box center [396, 183] width 36 height 20
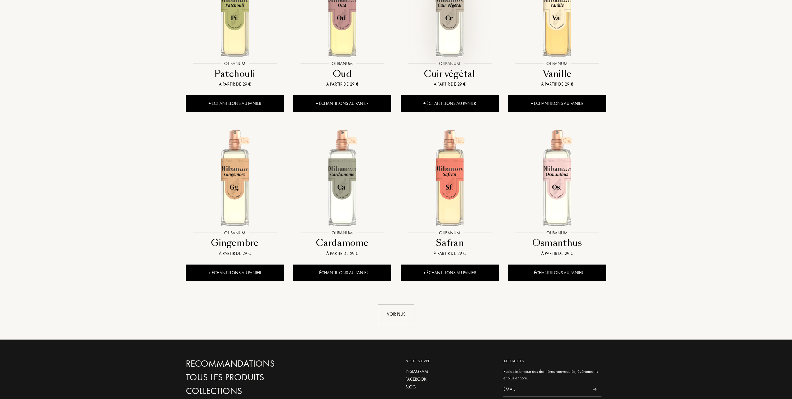
scroll to position [1038, 0]
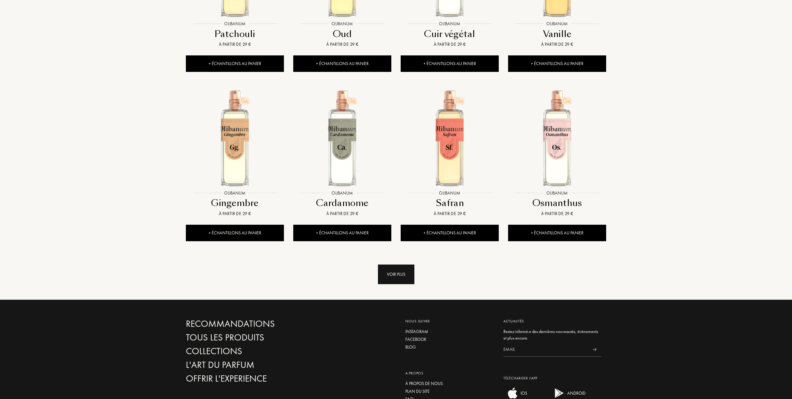
click at [398, 273] on div "Voir plus" at bounding box center [396, 275] width 36 height 20
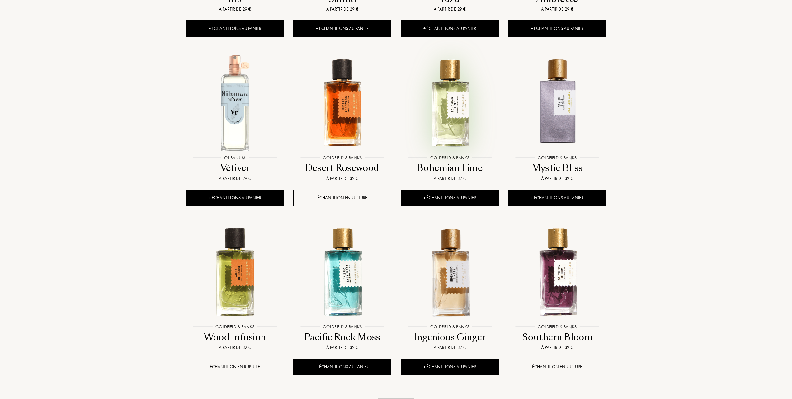
scroll to position [1453, 0]
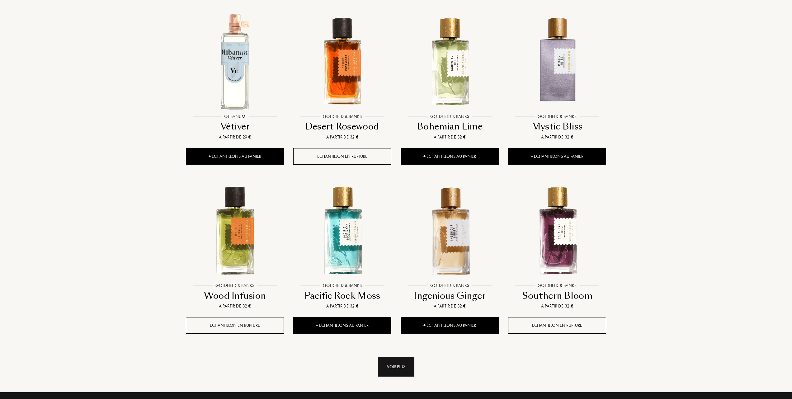
click at [395, 366] on div "Voir plus" at bounding box center [396, 367] width 36 height 20
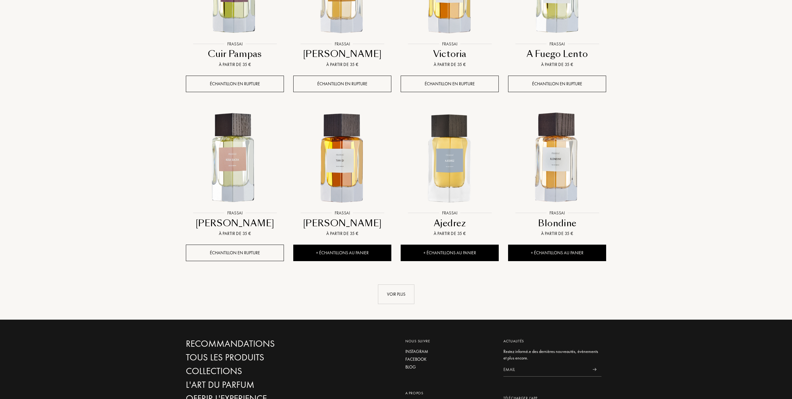
scroll to position [2034, 0]
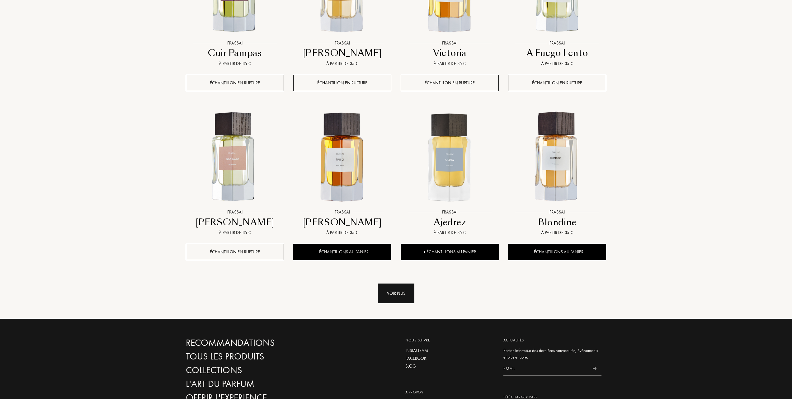
click at [395, 293] on div "Voir plus" at bounding box center [396, 294] width 36 height 20
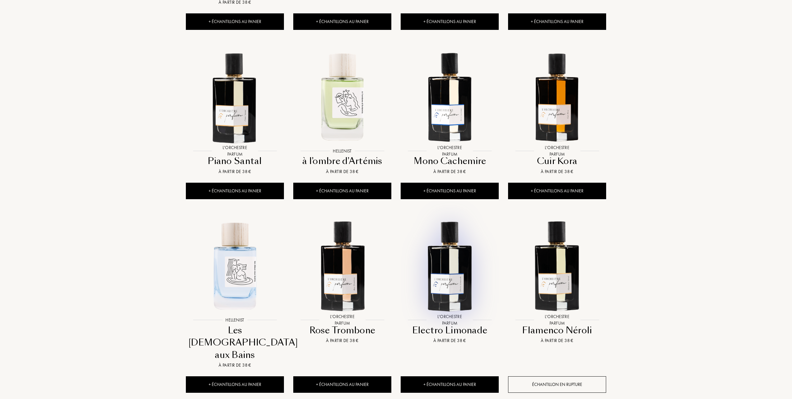
scroll to position [2533, 0]
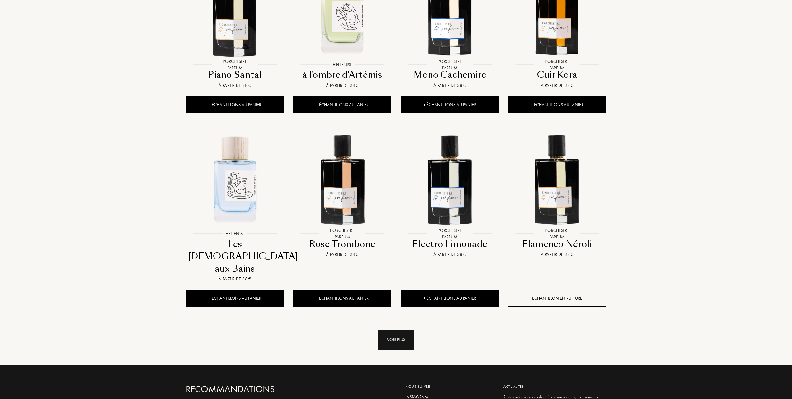
click at [394, 330] on div "Voir plus" at bounding box center [396, 340] width 36 height 20
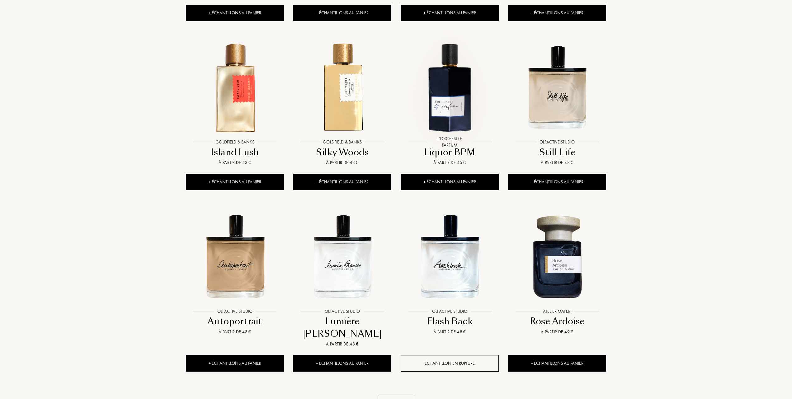
scroll to position [3072, 0]
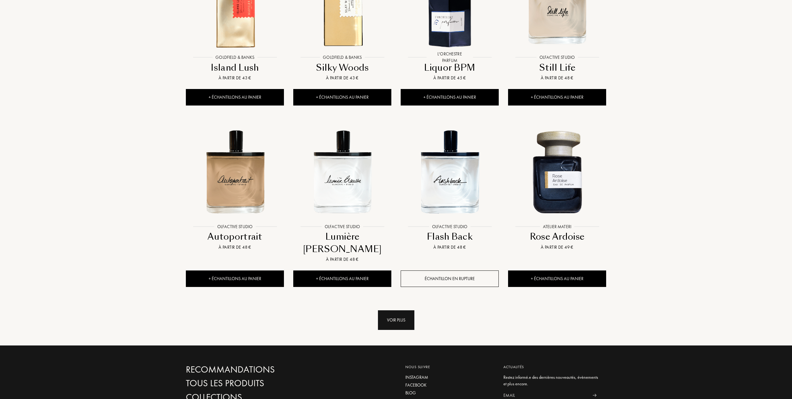
click at [393, 310] on div "Voir plus" at bounding box center [396, 320] width 36 height 20
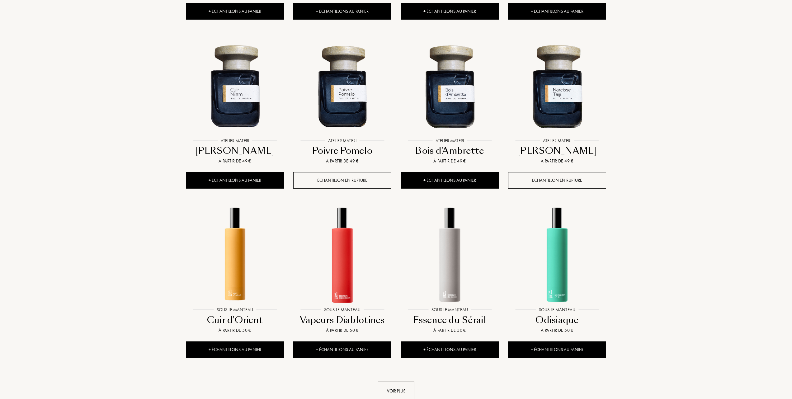
scroll to position [3529, 0]
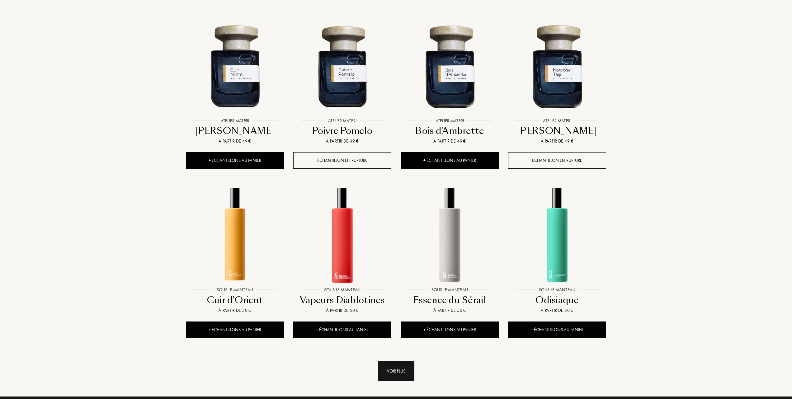
click at [397, 362] on div "Voir plus" at bounding box center [396, 372] width 36 height 20
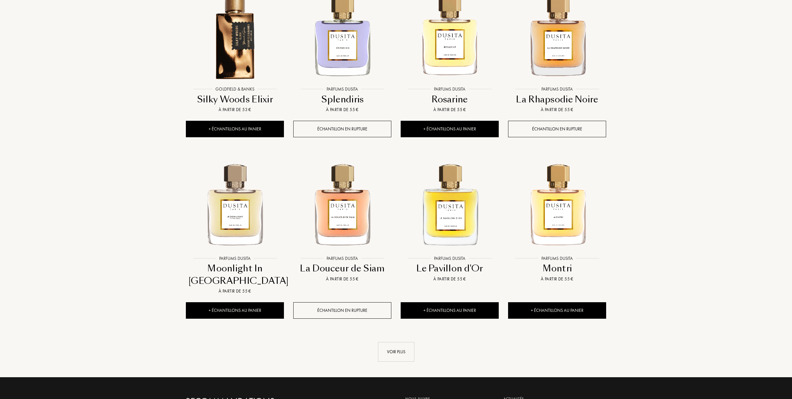
scroll to position [4069, 0]
click at [396, 342] on div "Voir plus" at bounding box center [396, 352] width 36 height 20
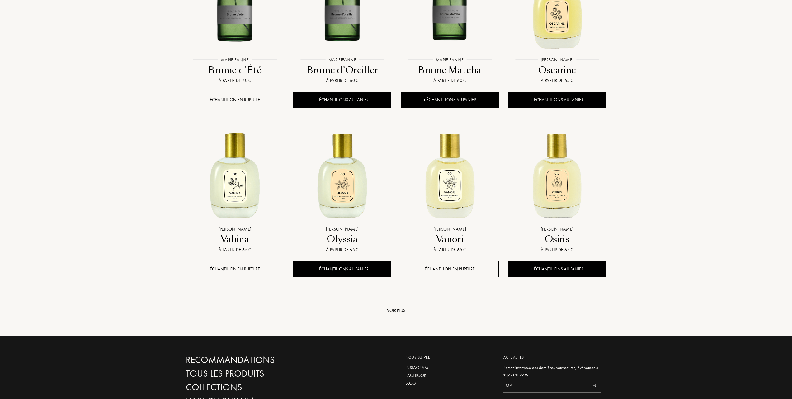
scroll to position [4692, 0]
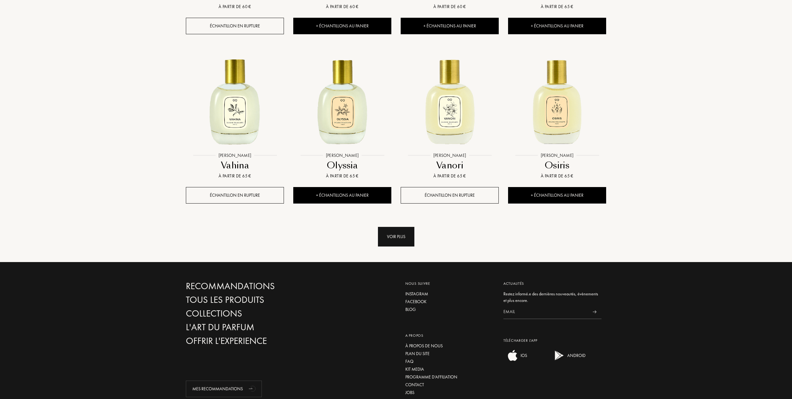
click at [398, 227] on div "Voir plus" at bounding box center [396, 237] width 36 height 20
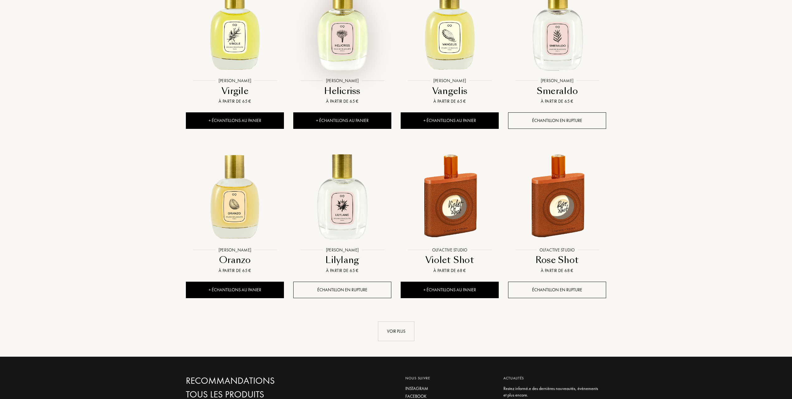
scroll to position [5107, 0]
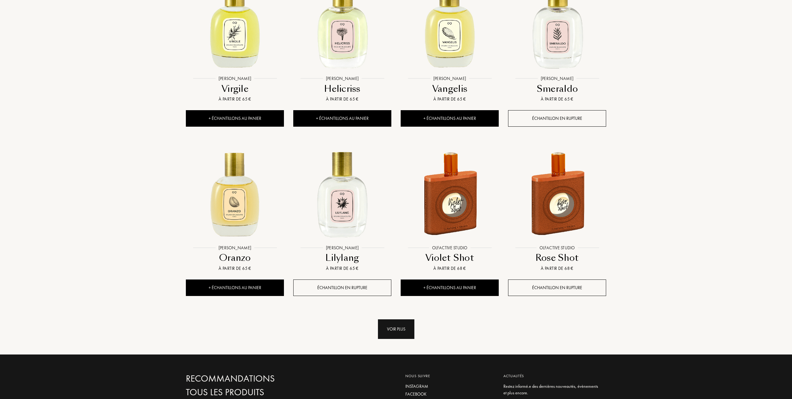
click at [394, 320] on div "Voir plus" at bounding box center [396, 330] width 36 height 20
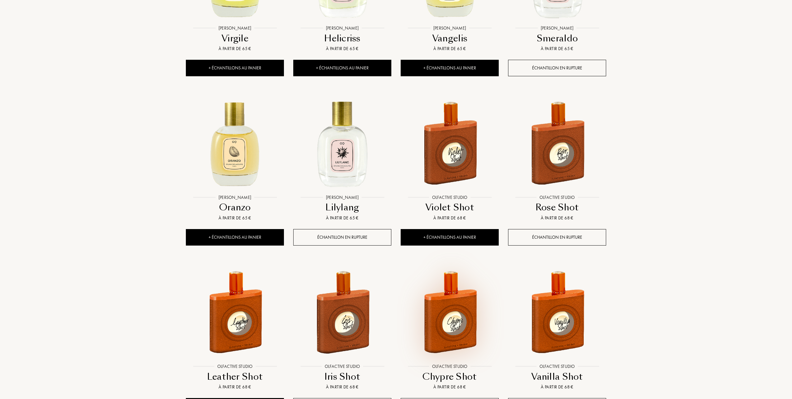
scroll to position [5149, 0]
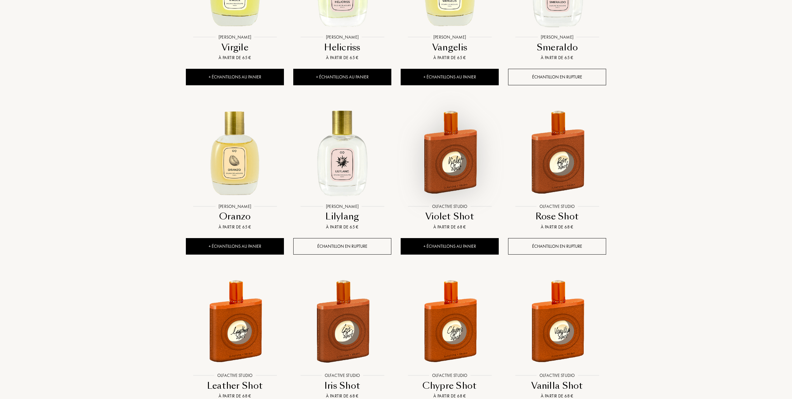
click at [442, 117] on img at bounding box center [449, 151] width 97 height 97
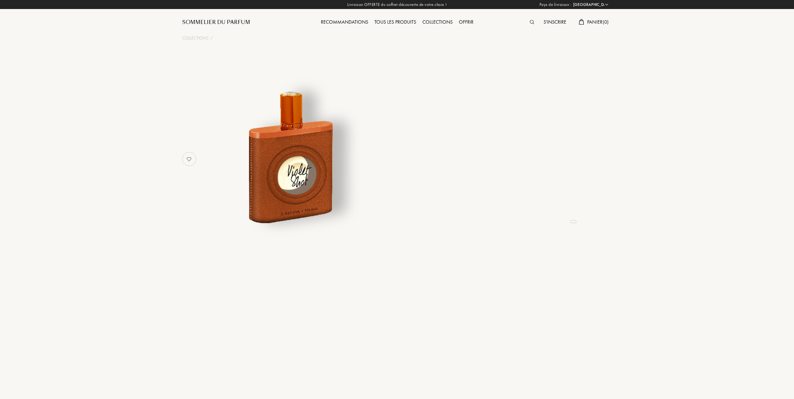
select select "FR"
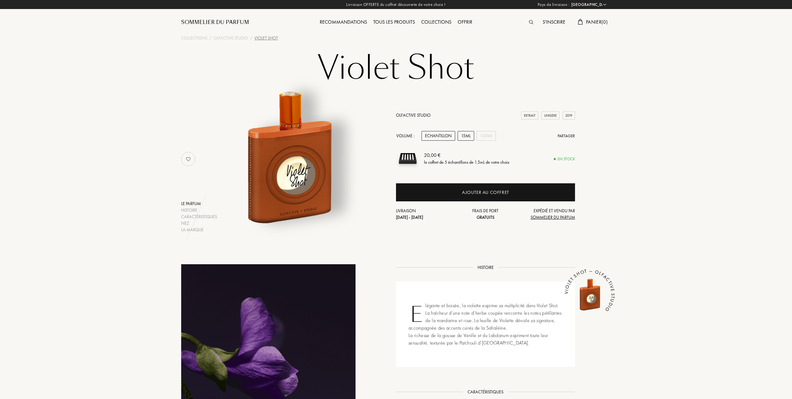
click at [464, 136] on div "15mL" at bounding box center [466, 136] width 17 height 10
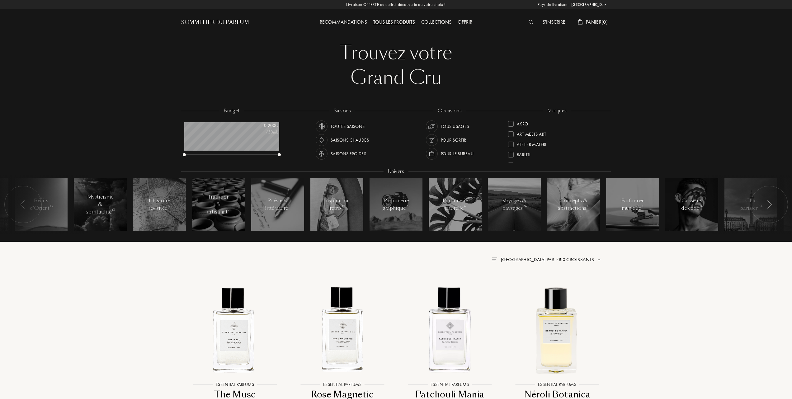
select select "FR"
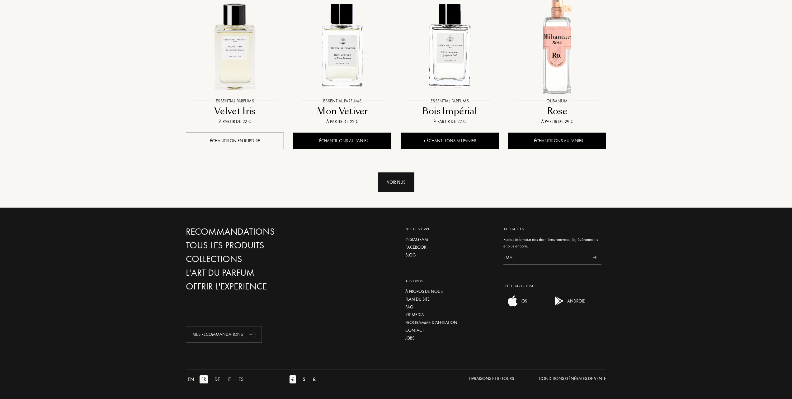
click at [390, 185] on div "Voir plus" at bounding box center [396, 183] width 36 height 20
